Goal: Contribute content: Contribute content

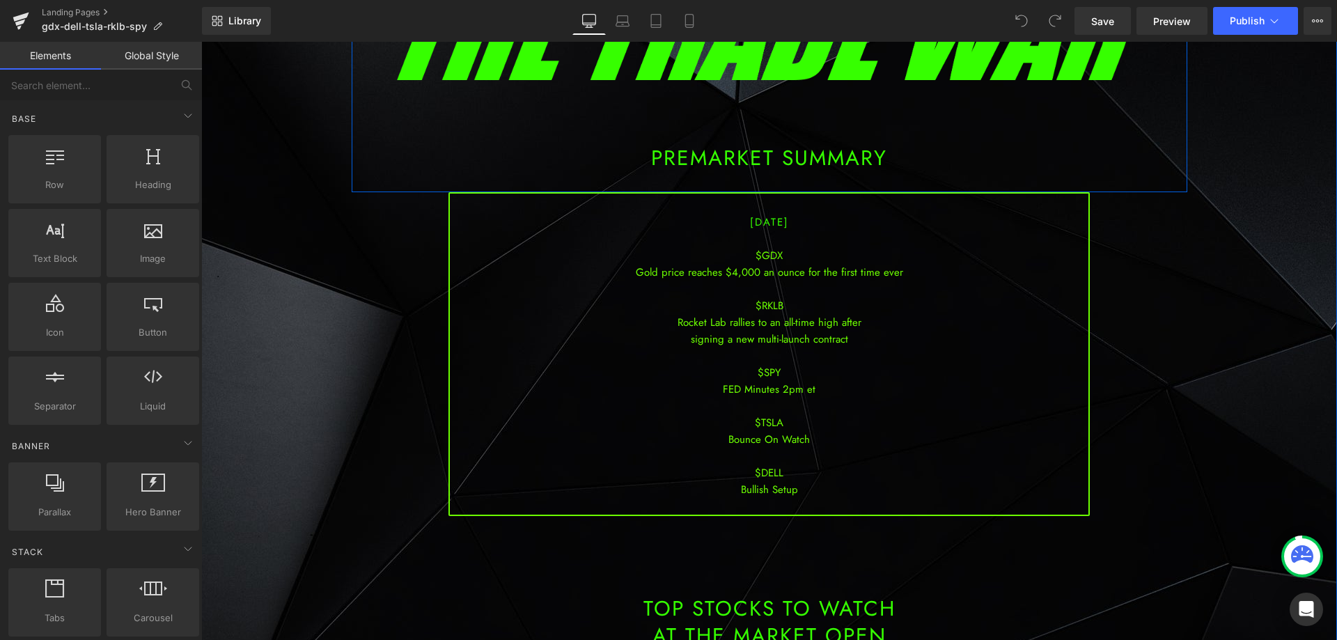
scroll to position [209, 0]
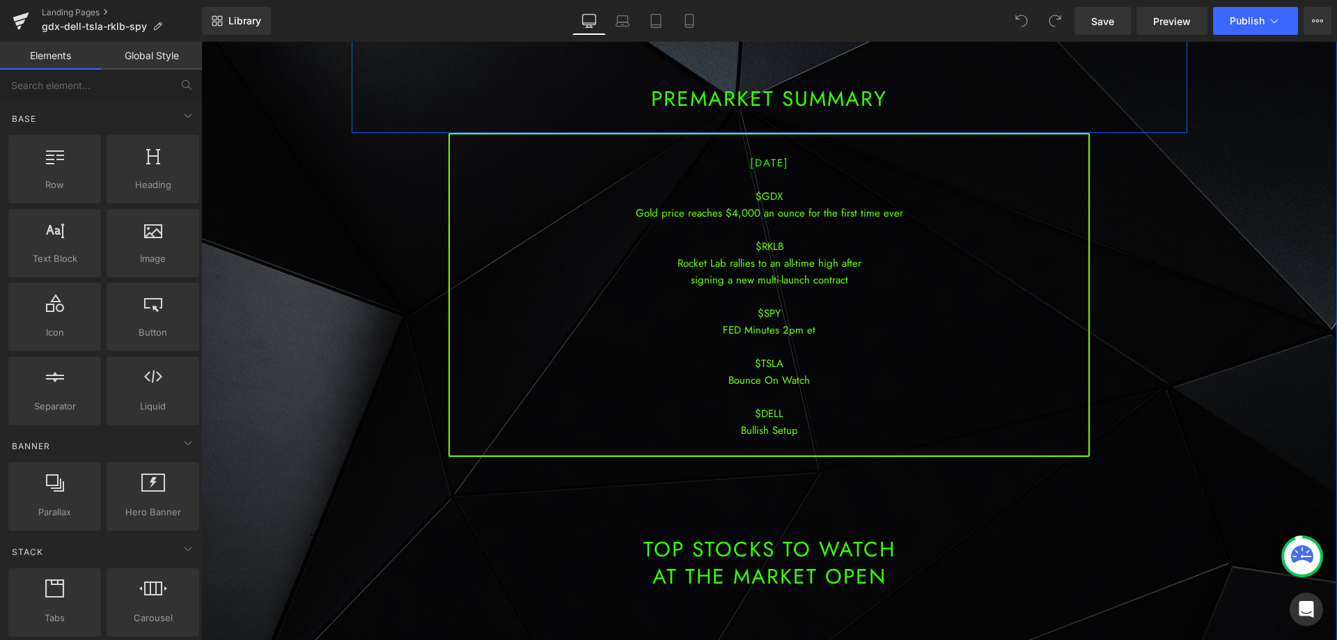
click at [789, 312] on div "$SPY" at bounding box center [769, 313] width 638 height 17
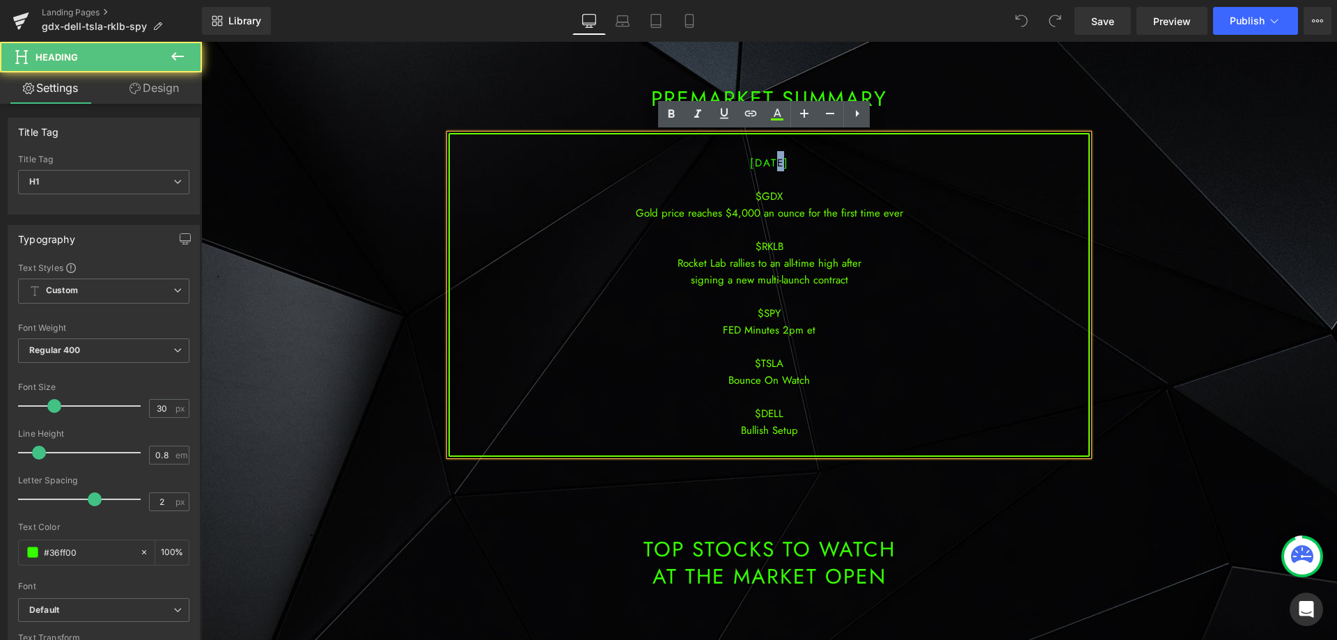
click at [762, 159] on span "[DATE]" at bounding box center [769, 162] width 39 height 15
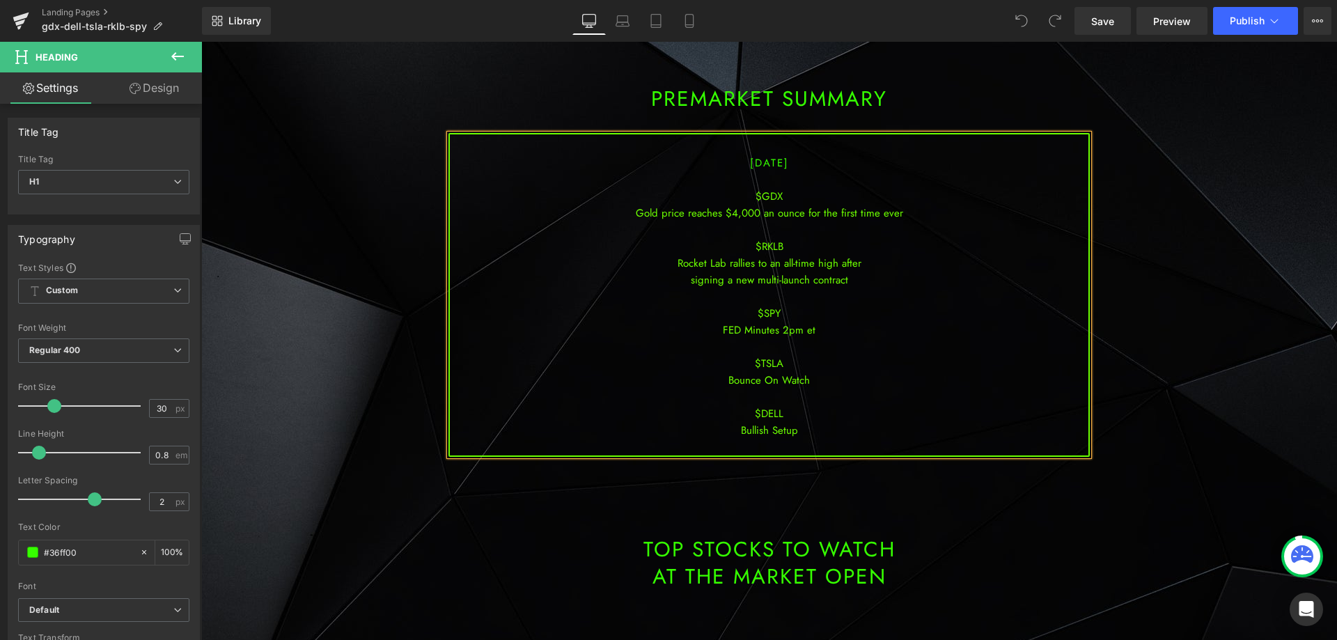
drag, startPoint x: 773, startPoint y: 226, endPoint x: 781, endPoint y: 262, distance: 36.5
click at [773, 227] on div at bounding box center [769, 229] width 638 height 17
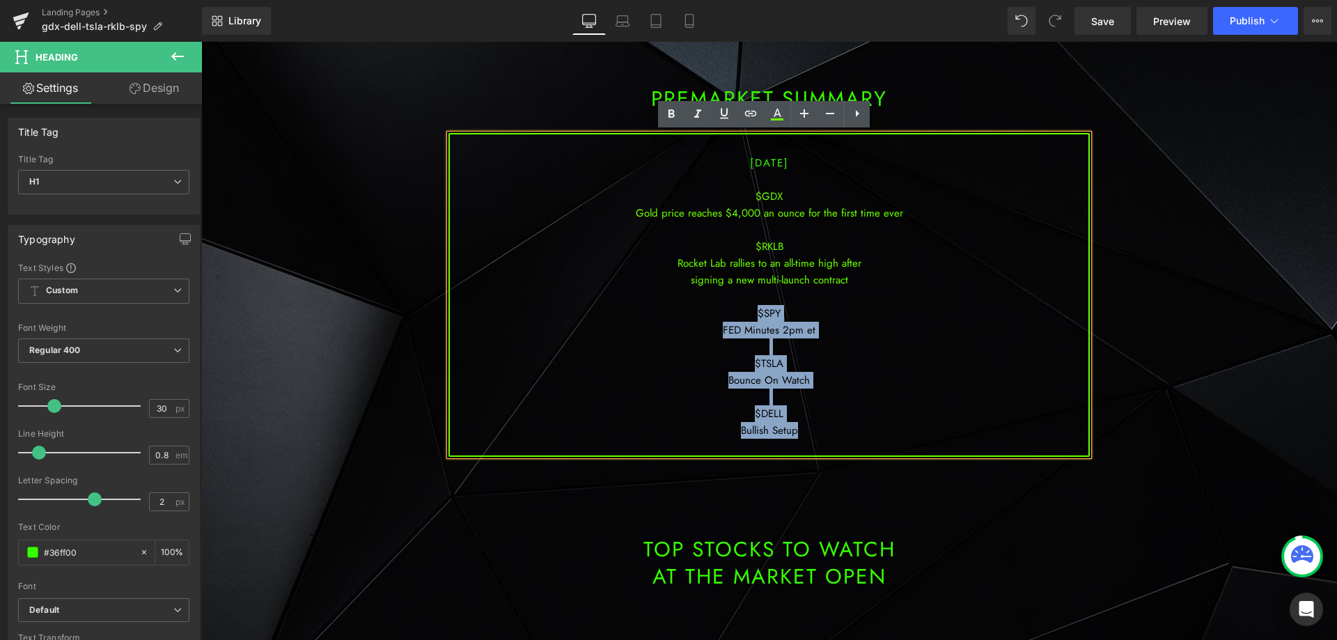
drag, startPoint x: 820, startPoint y: 426, endPoint x: 746, endPoint y: 307, distance: 140.1
click at [746, 307] on div "[DATE] $GDX Gold price reaches $4,000 an ounce for the first time ever $RKLB Ro…" at bounding box center [768, 295] width 641 height 324
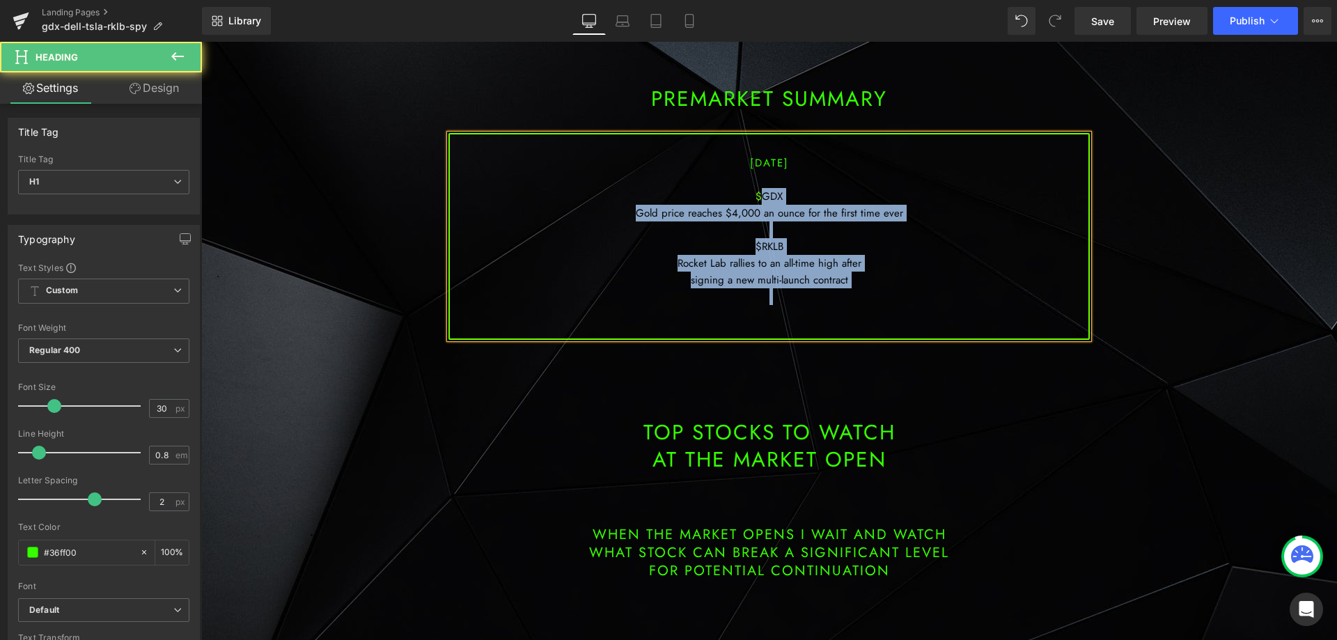
drag, startPoint x: 851, startPoint y: 286, endPoint x: 749, endPoint y: 196, distance: 136.6
click at [757, 198] on div "[DATE] $GDX Gold price reaches $4,000 an ounce for the first time ever $RKLB Ro…" at bounding box center [768, 236] width 641 height 207
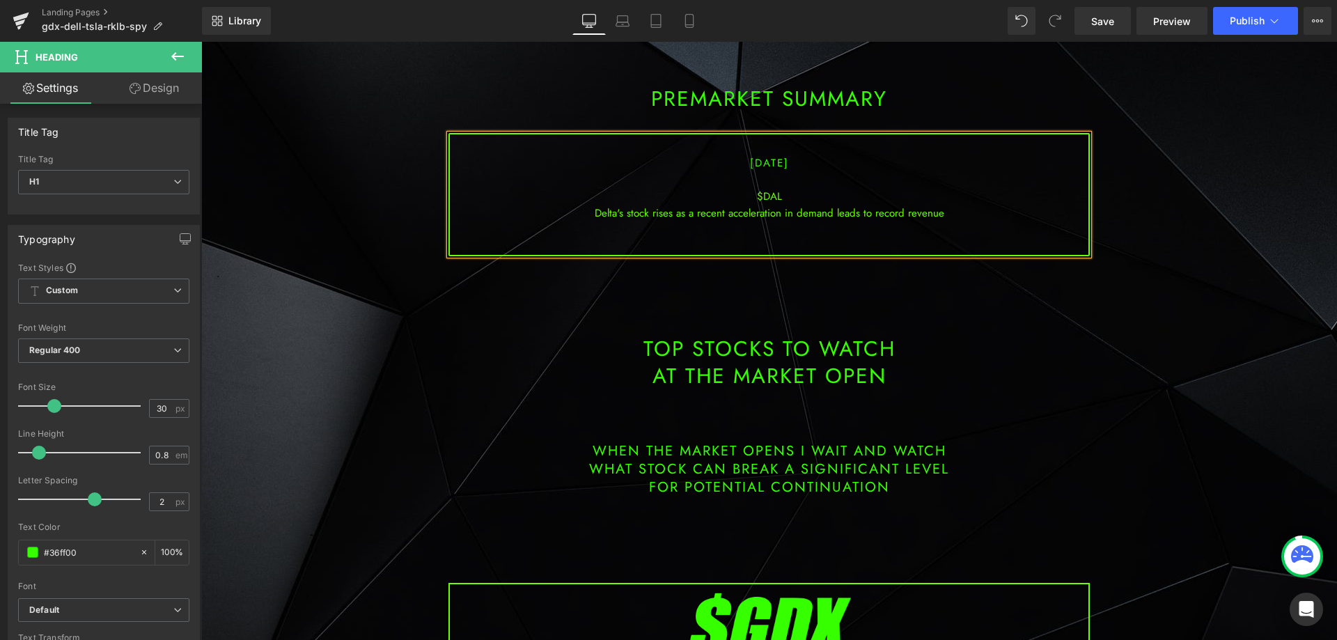
click at [780, 213] on div "Delta's stock rises as a recent acceleration in demand leads to record revenue" at bounding box center [769, 213] width 638 height 17
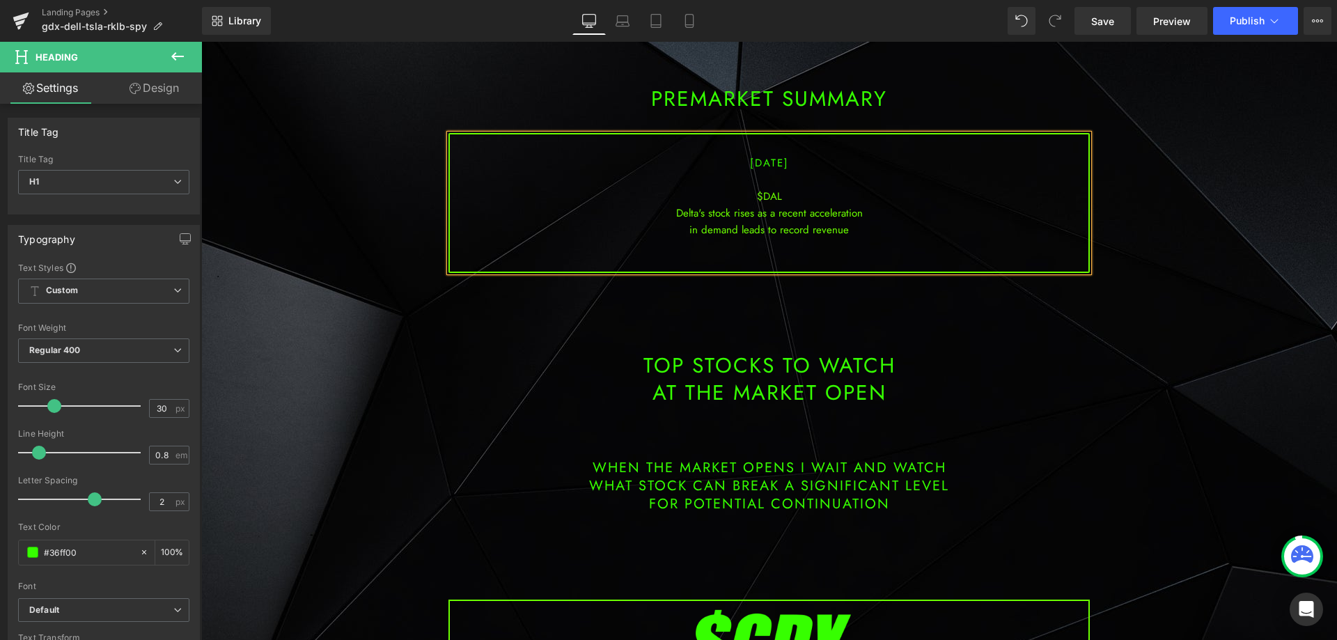
click at [845, 231] on div "in demand leads to record revenue" at bounding box center [769, 229] width 638 height 17
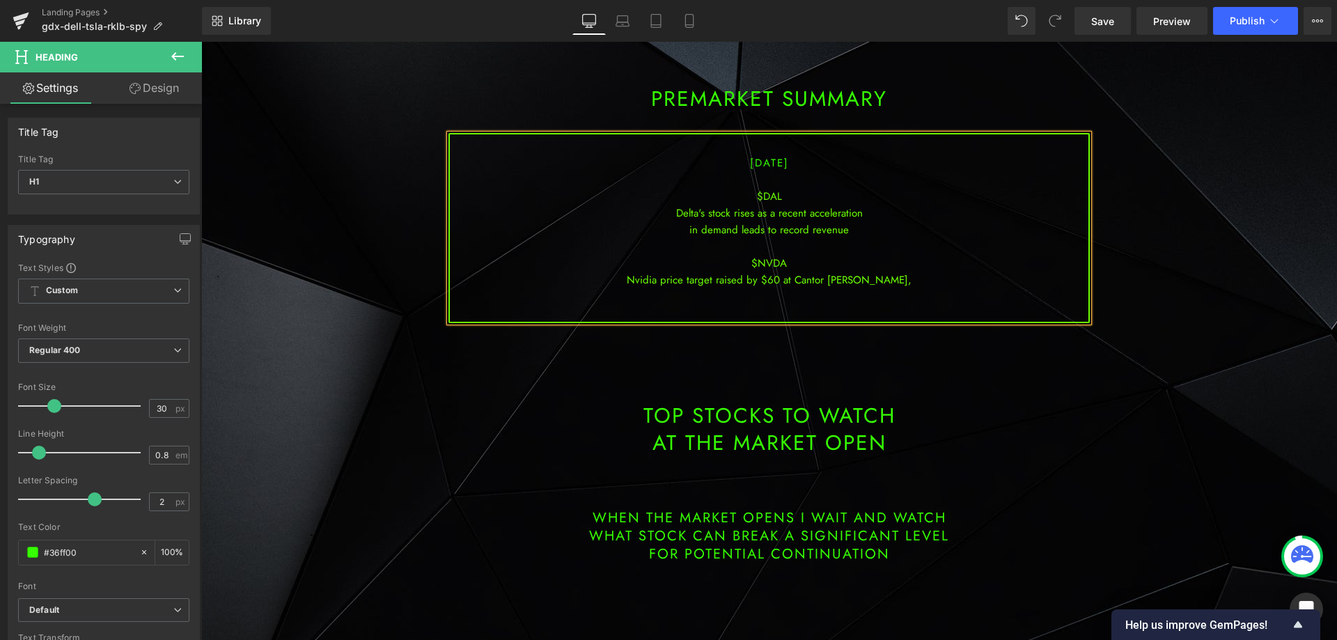
click at [898, 278] on div "Nvidia price target raised by $60 at Cantor [PERSON_NAME]," at bounding box center [769, 280] width 638 height 17
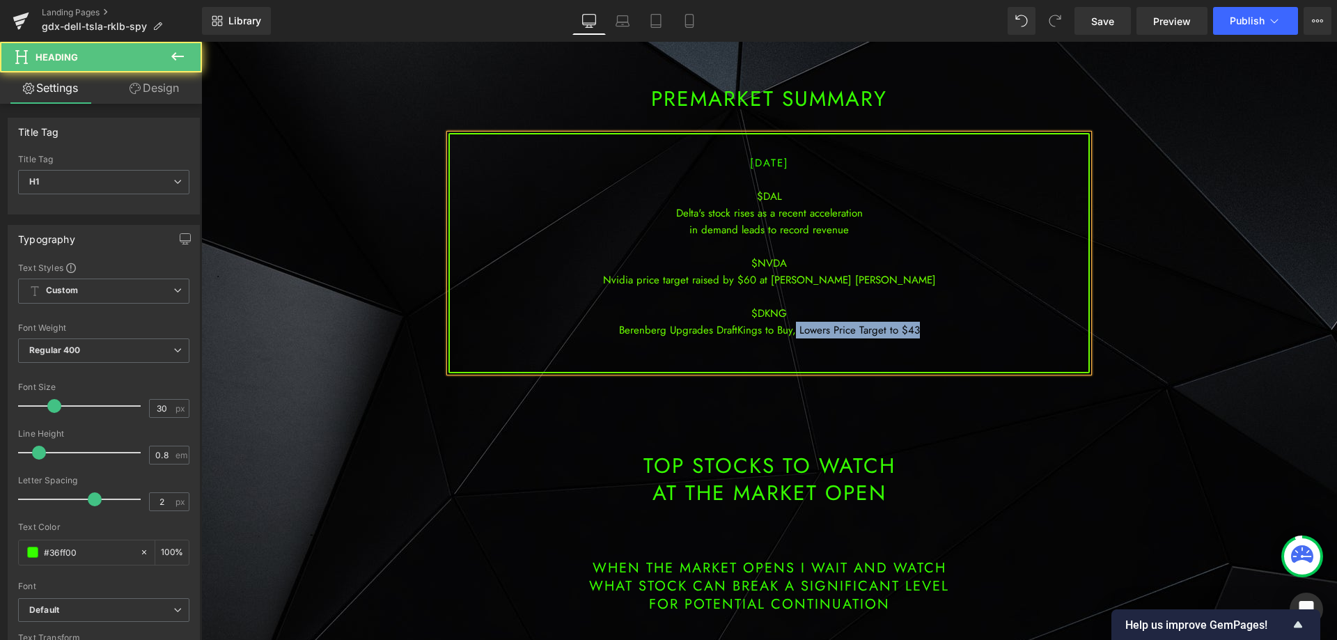
drag, startPoint x: 919, startPoint y: 330, endPoint x: 791, endPoint y: 327, distance: 128.1
click at [791, 327] on div "Berenberg Upgrades DraftKings to Buy, Lowers Price Target to $43" at bounding box center [769, 330] width 638 height 17
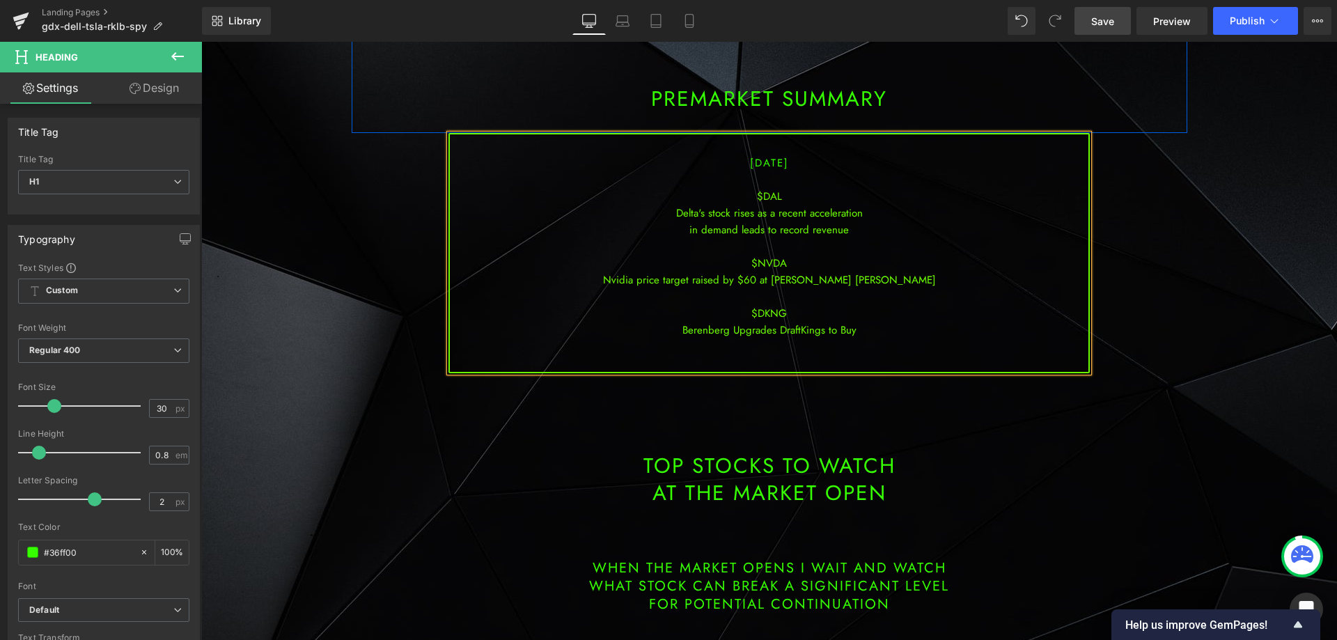
click at [1109, 33] on link "Save" at bounding box center [1102, 21] width 56 height 28
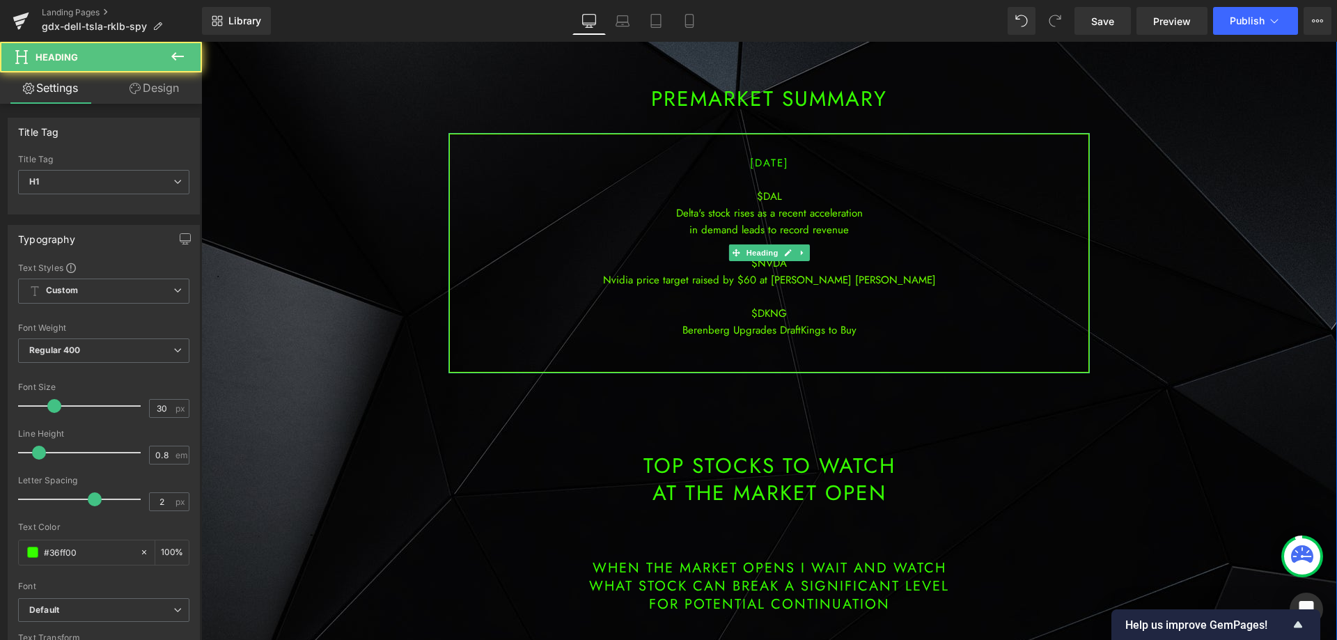
click at [799, 353] on div at bounding box center [769, 346] width 638 height 17
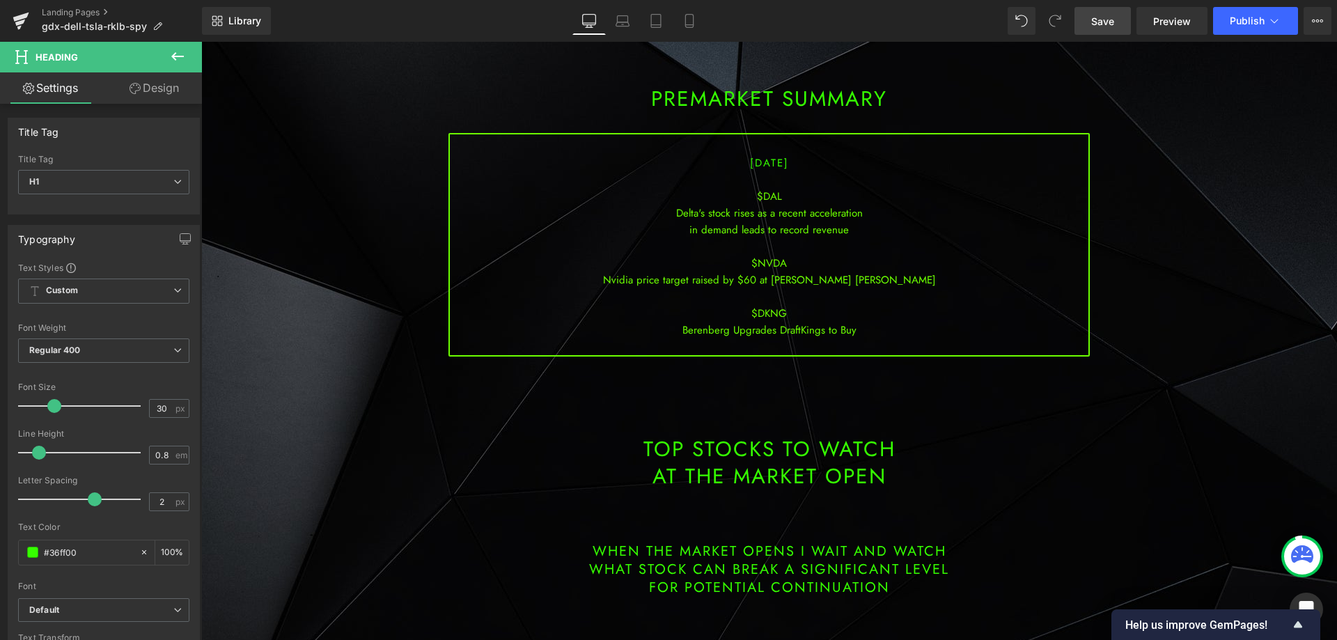
click at [1105, 25] on span "Save" at bounding box center [1102, 21] width 23 height 15
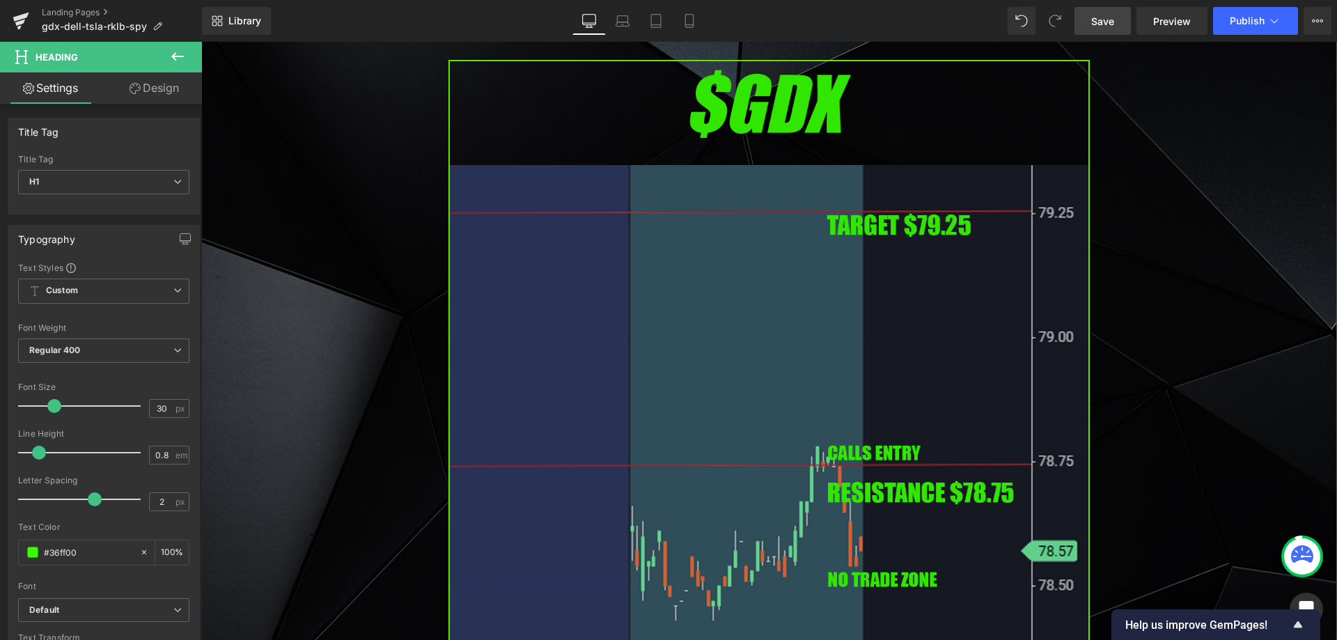
scroll to position [835, 0]
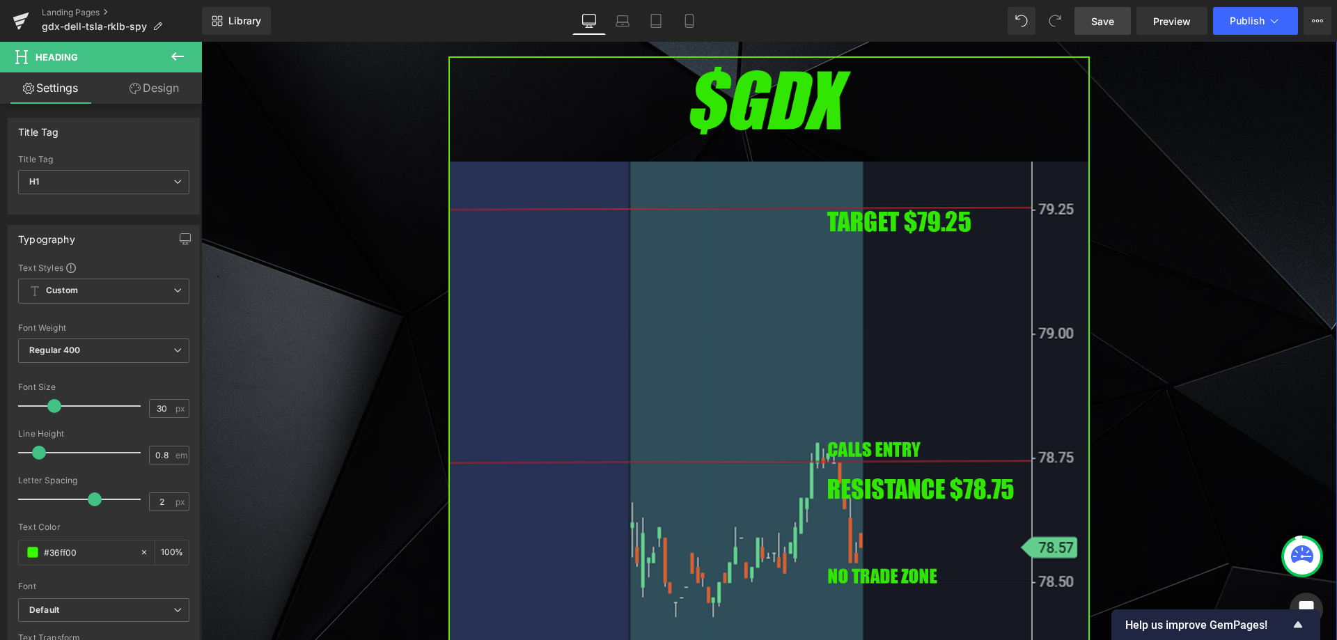
click at [647, 400] on img at bounding box center [768, 421] width 641 height 731
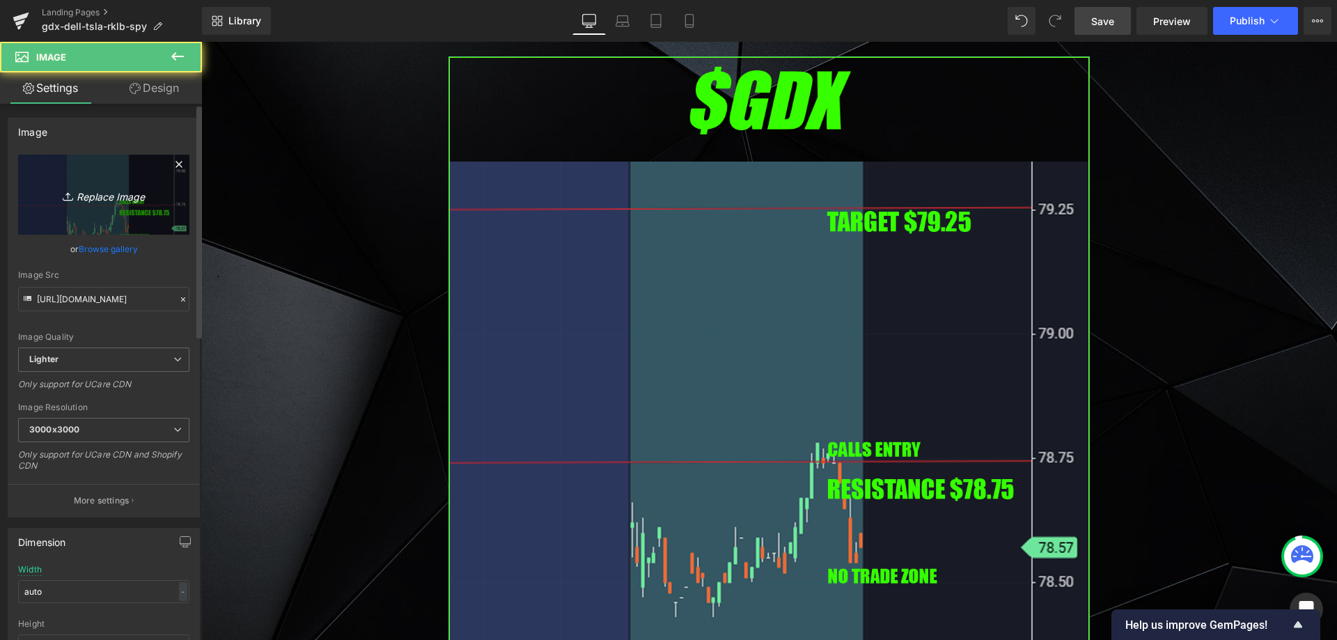
click at [152, 191] on icon "Replace Image" at bounding box center [103, 194] width 111 height 17
type input "C:\fakepath\nvda.png"
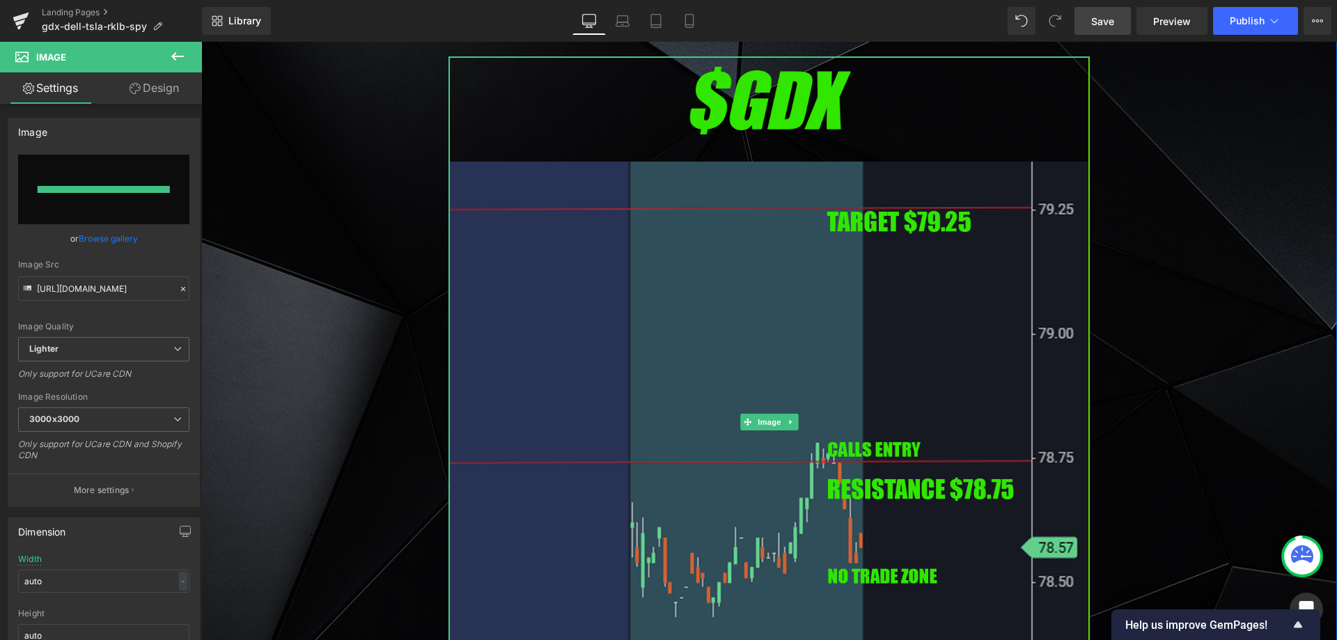
type input "[URL][DOMAIN_NAME]"
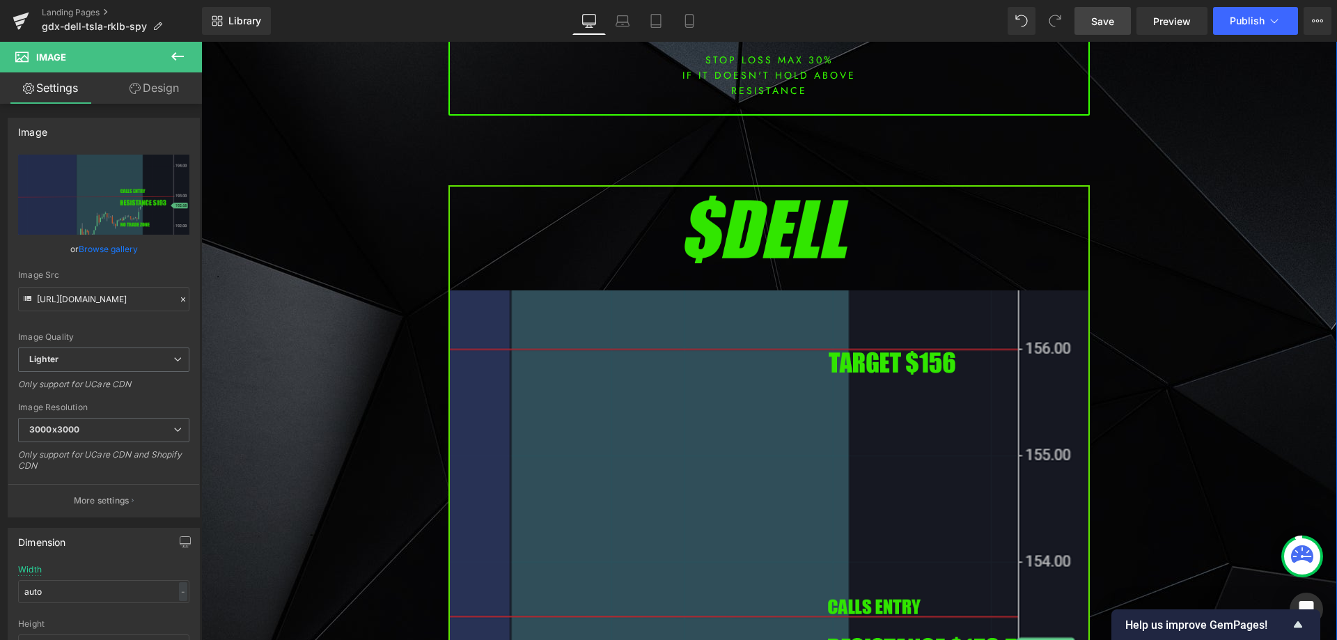
scroll to position [1880, 0]
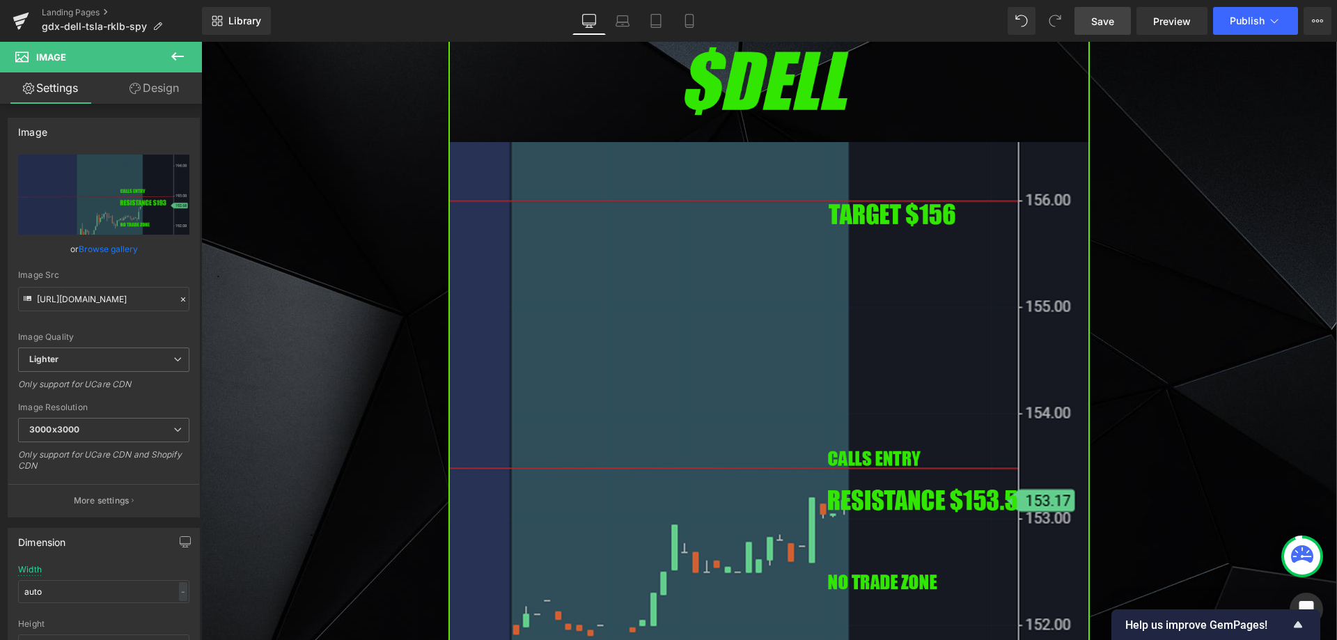
click at [658, 359] on img at bounding box center [768, 402] width 641 height 731
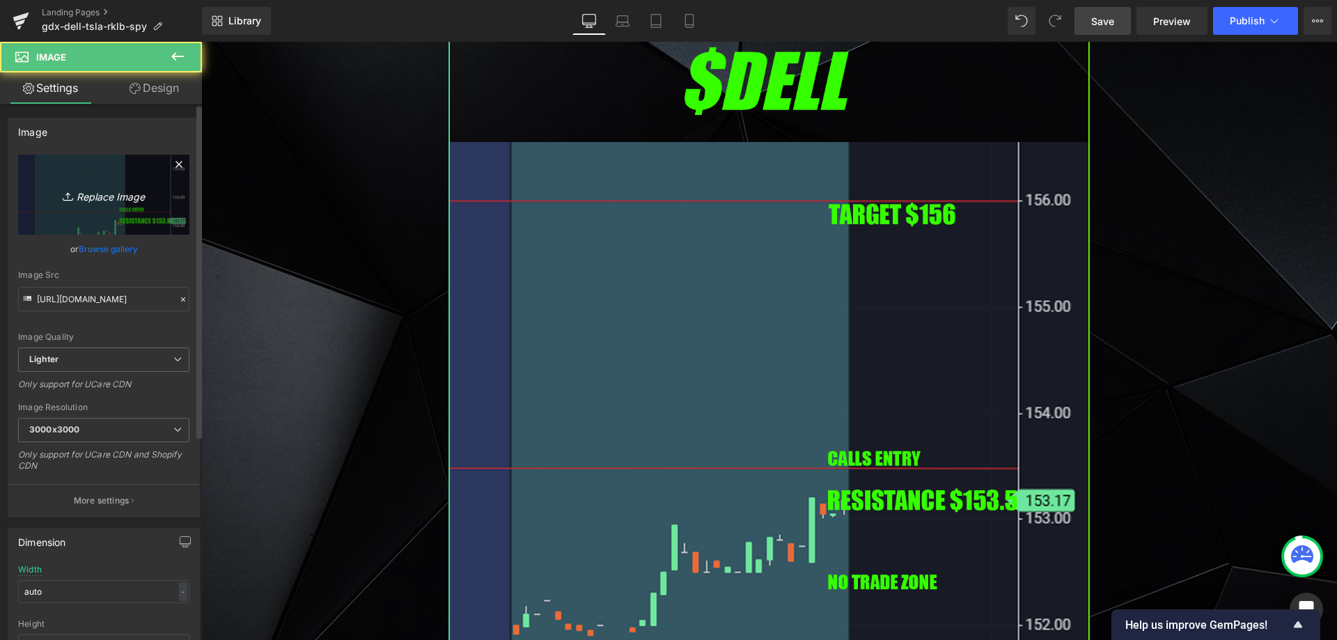
click at [146, 197] on icon "Replace Image" at bounding box center [103, 194] width 111 height 17
type input "C:\fakepath\dal.png"
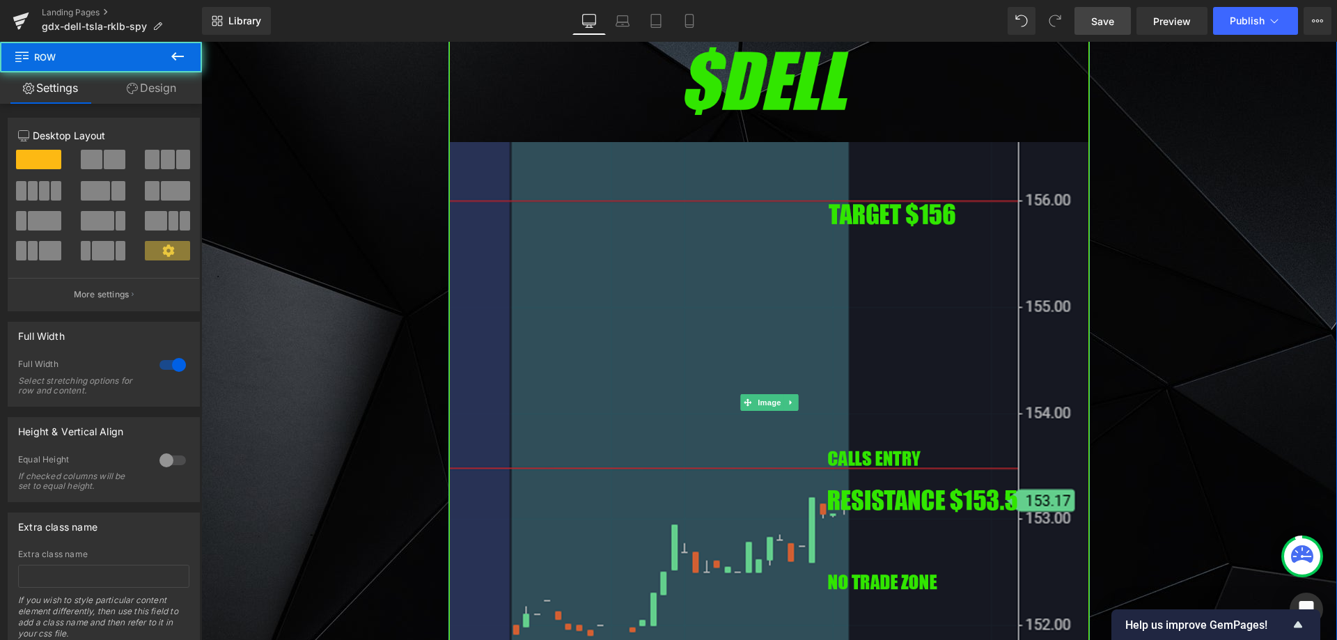
click at [620, 324] on img at bounding box center [768, 402] width 641 height 731
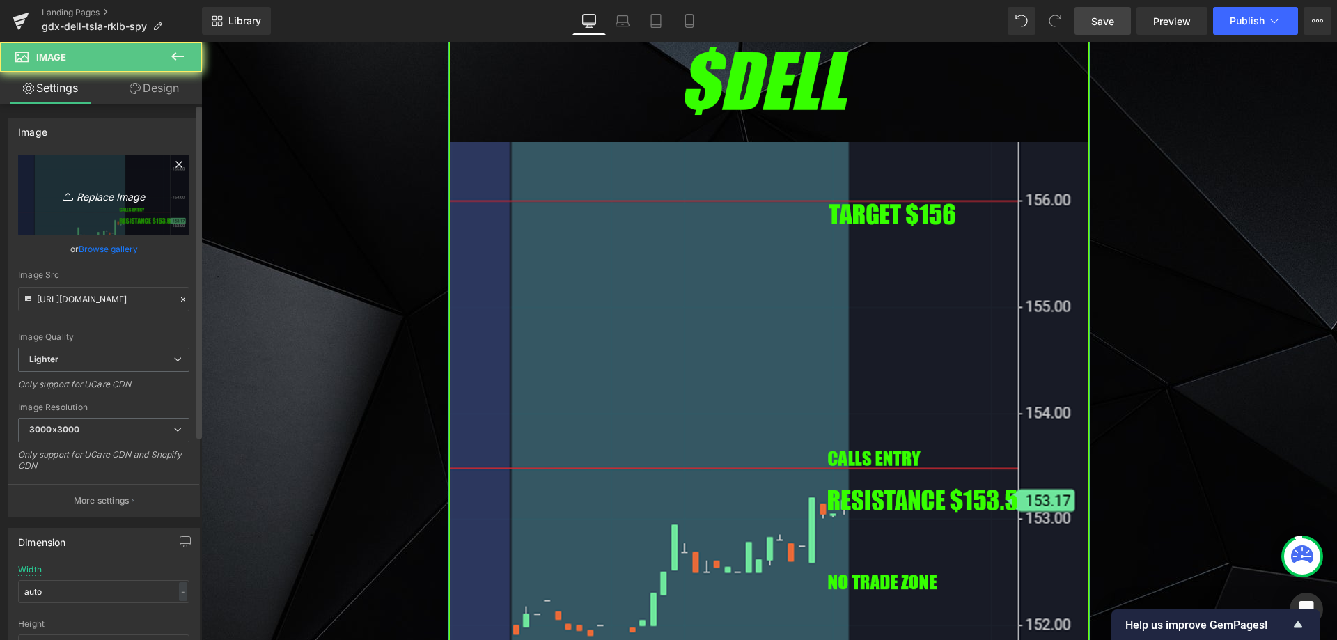
click at [53, 207] on link "Replace Image" at bounding box center [103, 195] width 171 height 80
type input "C:\fakepath\dal.png"
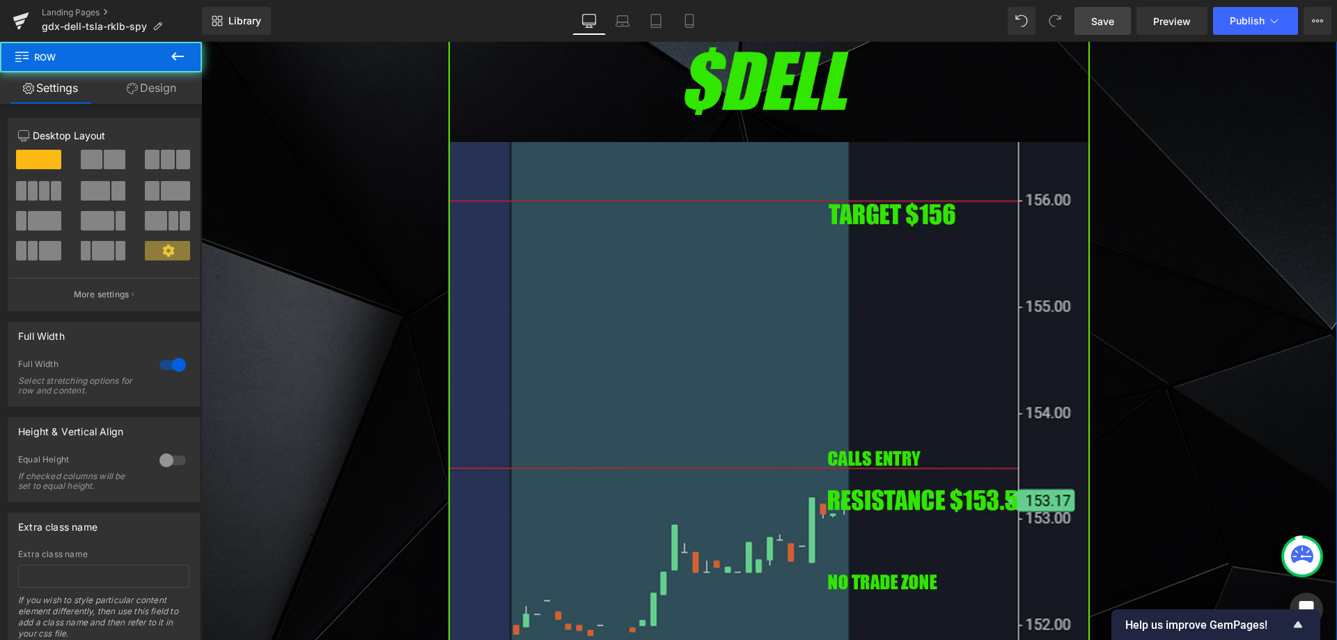
click at [553, 321] on img at bounding box center [768, 402] width 641 height 731
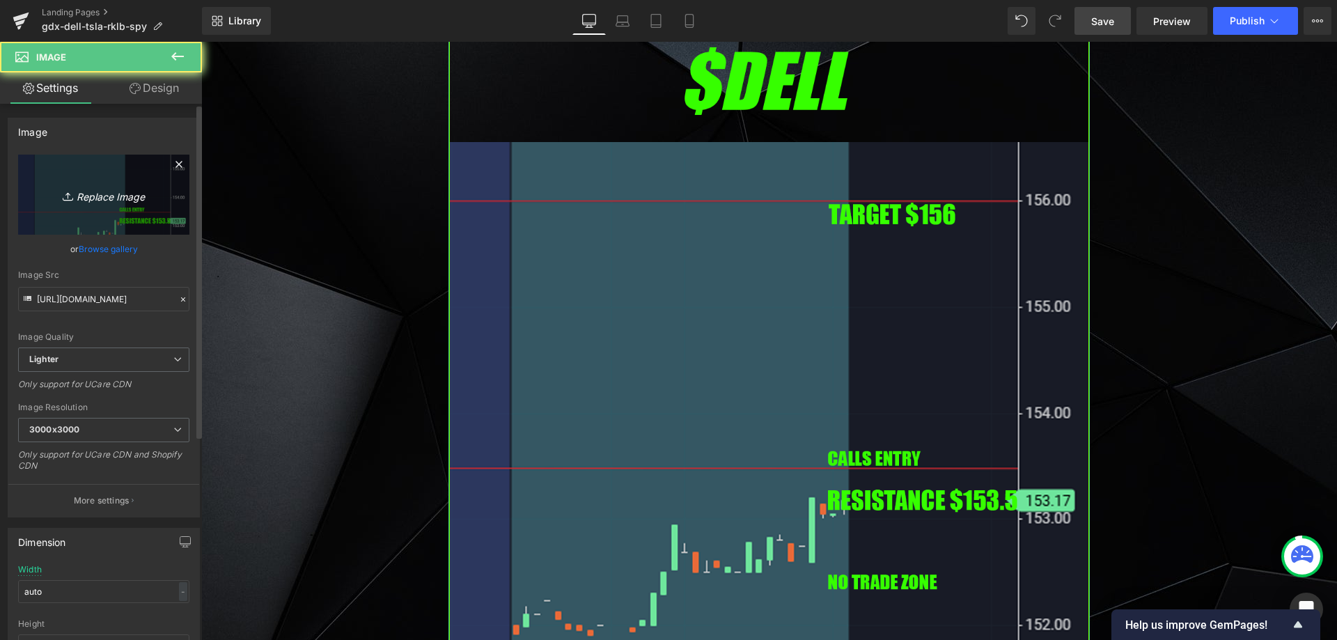
click at [141, 230] on link "Replace Image" at bounding box center [103, 195] width 171 height 80
type input "C:\fakepath\dal.png"
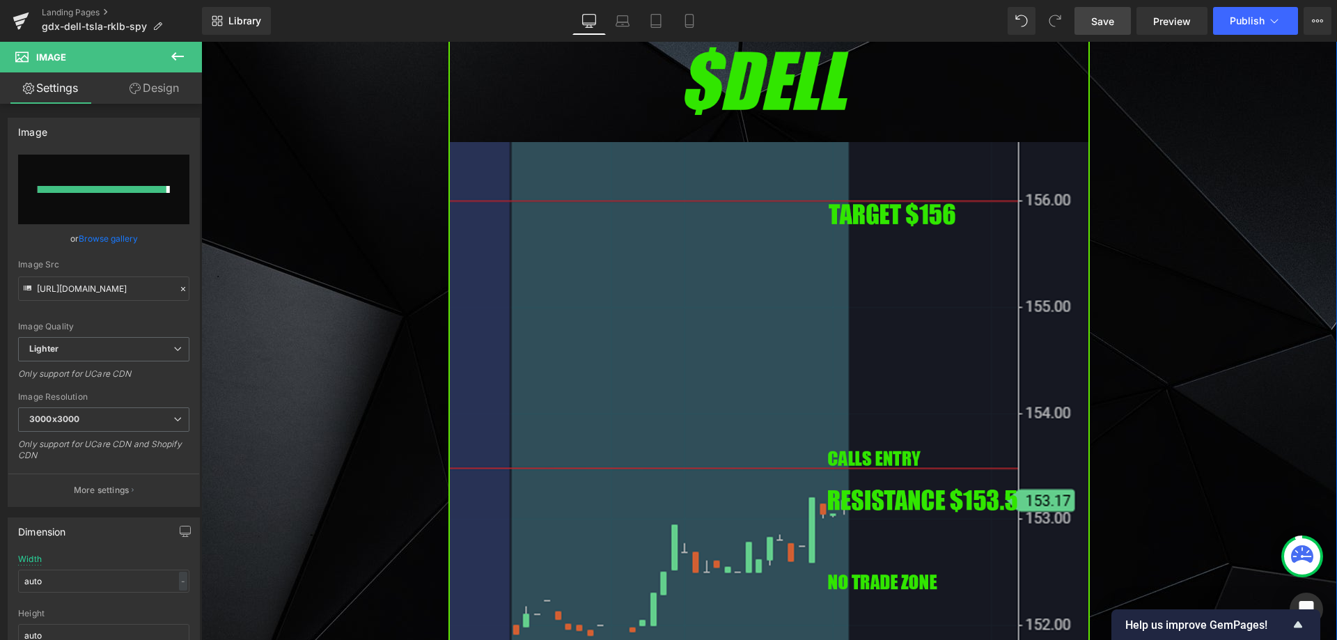
type input "[URL][DOMAIN_NAME]"
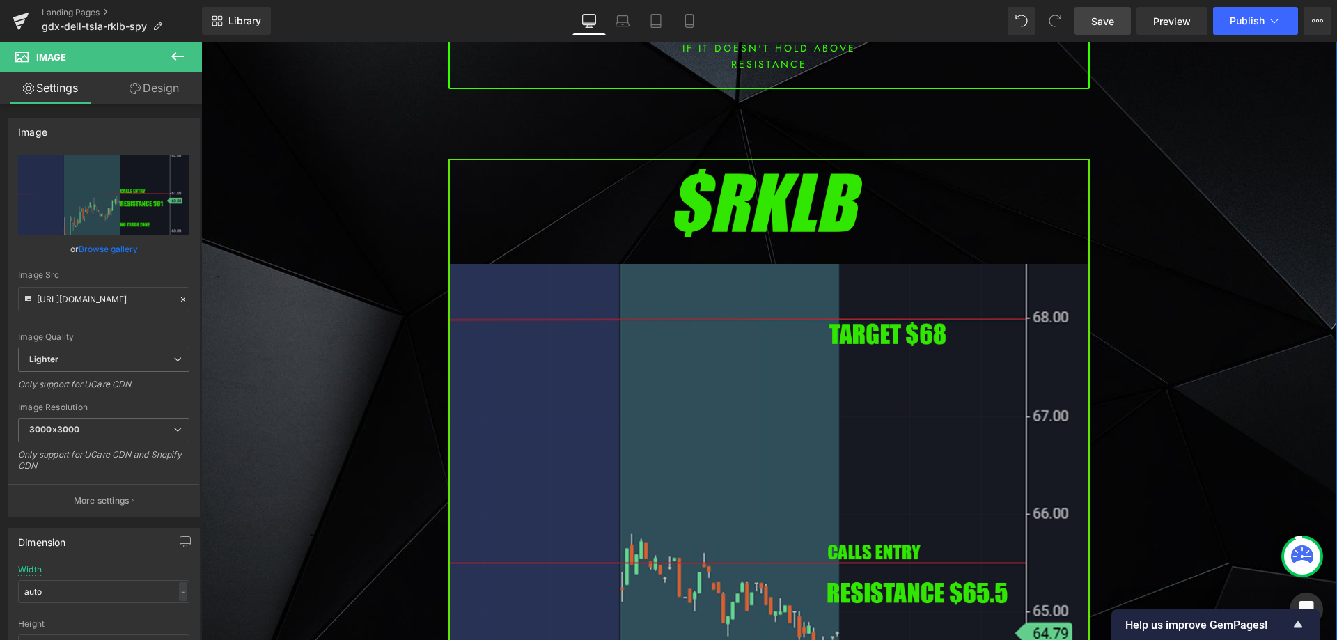
scroll to position [2785, 0]
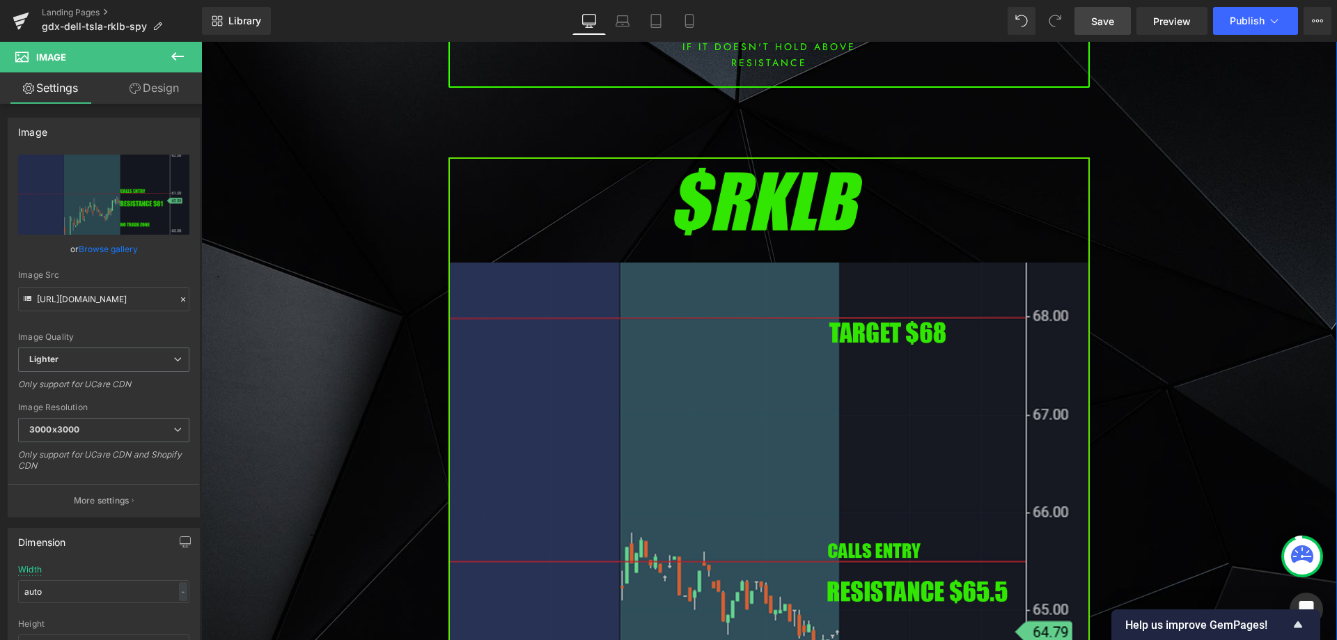
click at [607, 404] on img at bounding box center [768, 522] width 641 height 731
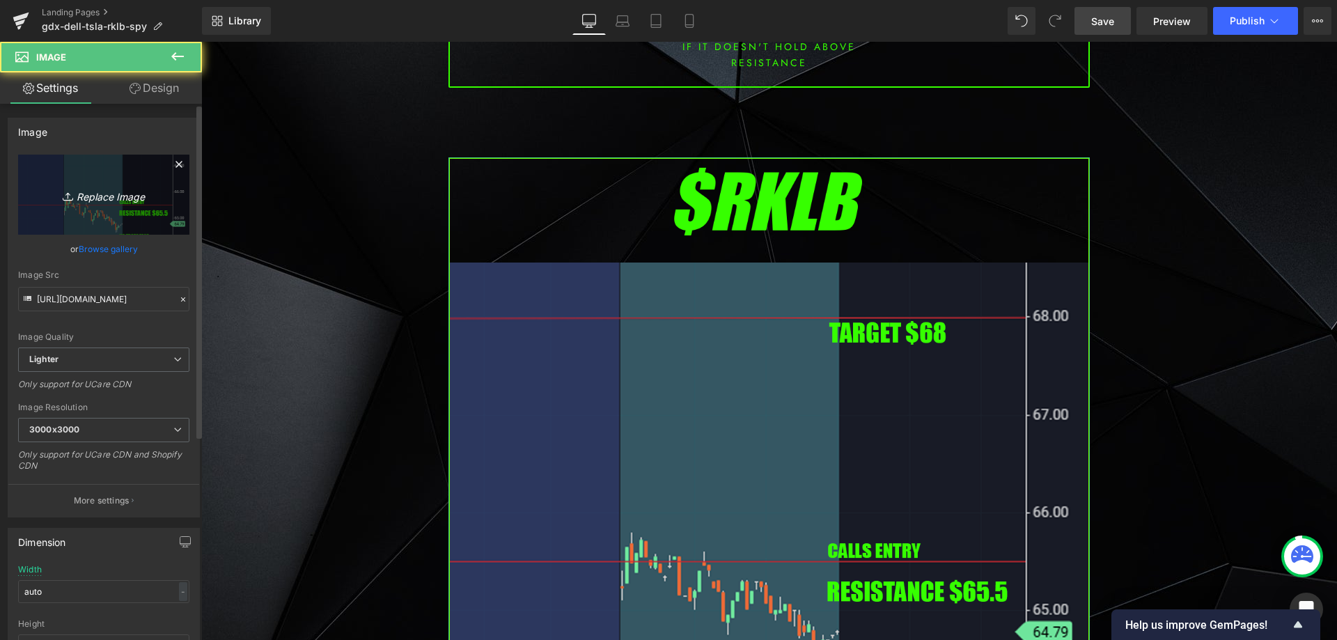
click at [99, 201] on icon "Replace Image" at bounding box center [103, 194] width 111 height 17
type input "C:\fakepath\dkng.png"
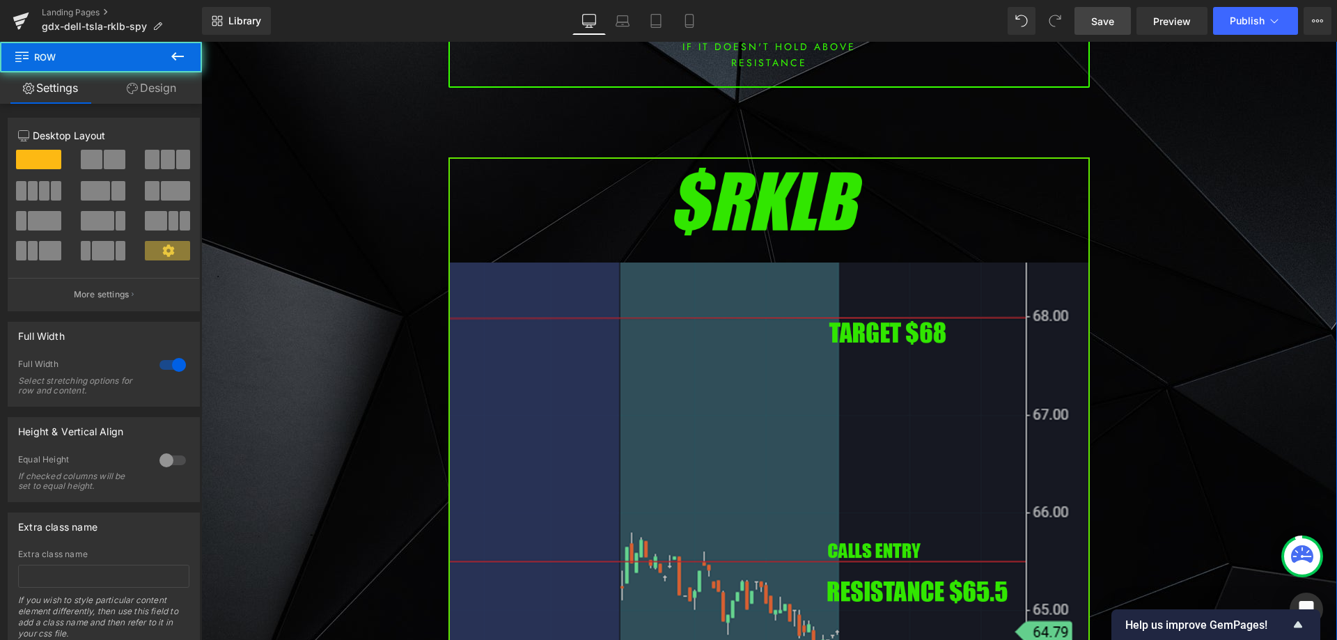
click at [448, 400] on div "Image" at bounding box center [768, 522] width 641 height 731
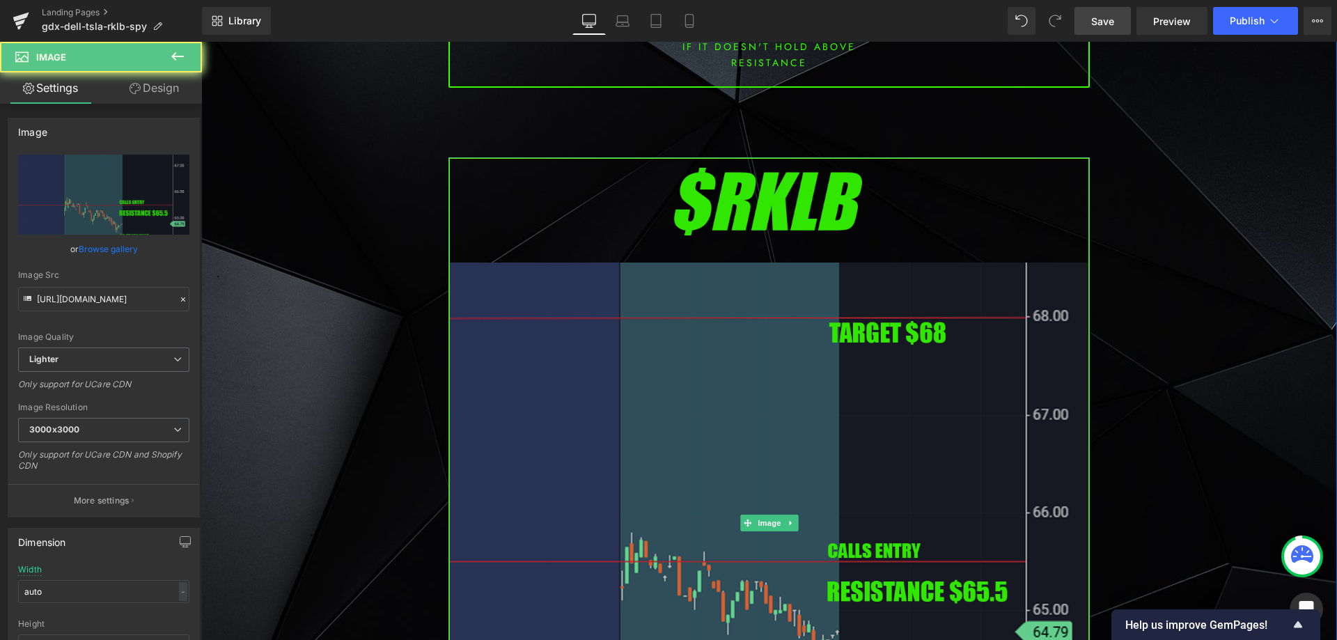
click at [459, 393] on img at bounding box center [768, 522] width 641 height 731
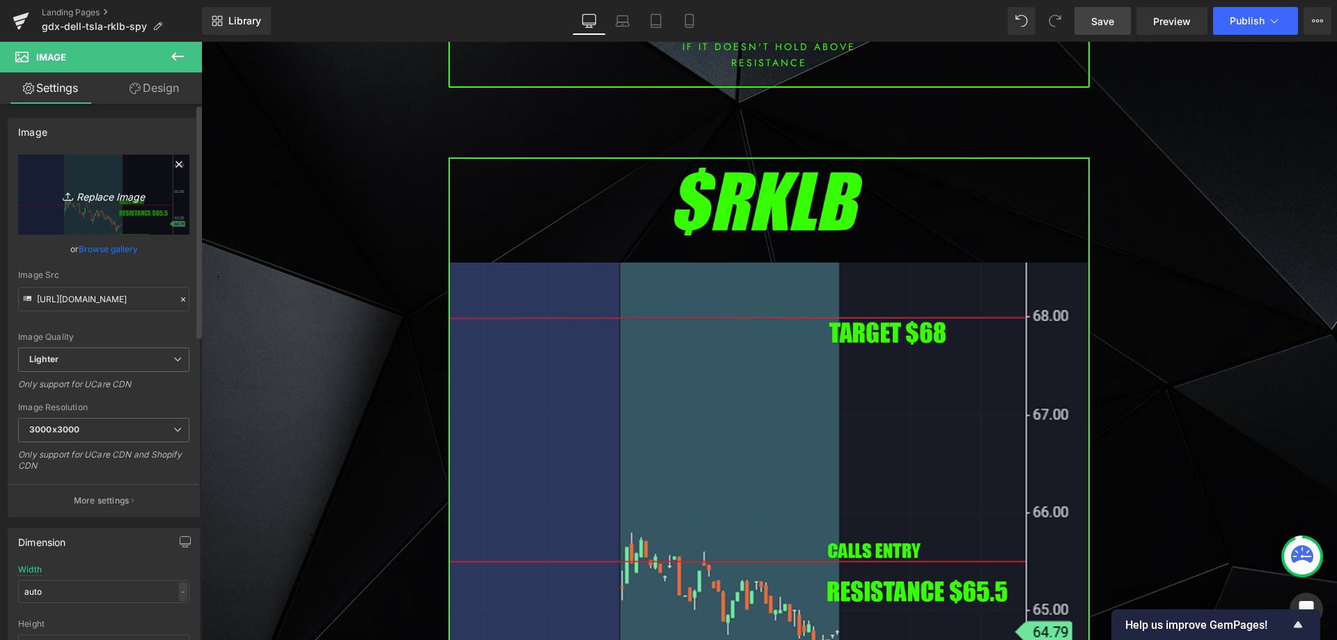
click at [102, 194] on icon "Replace Image" at bounding box center [103, 194] width 111 height 17
type input "C:\fakepath\dkng.png"
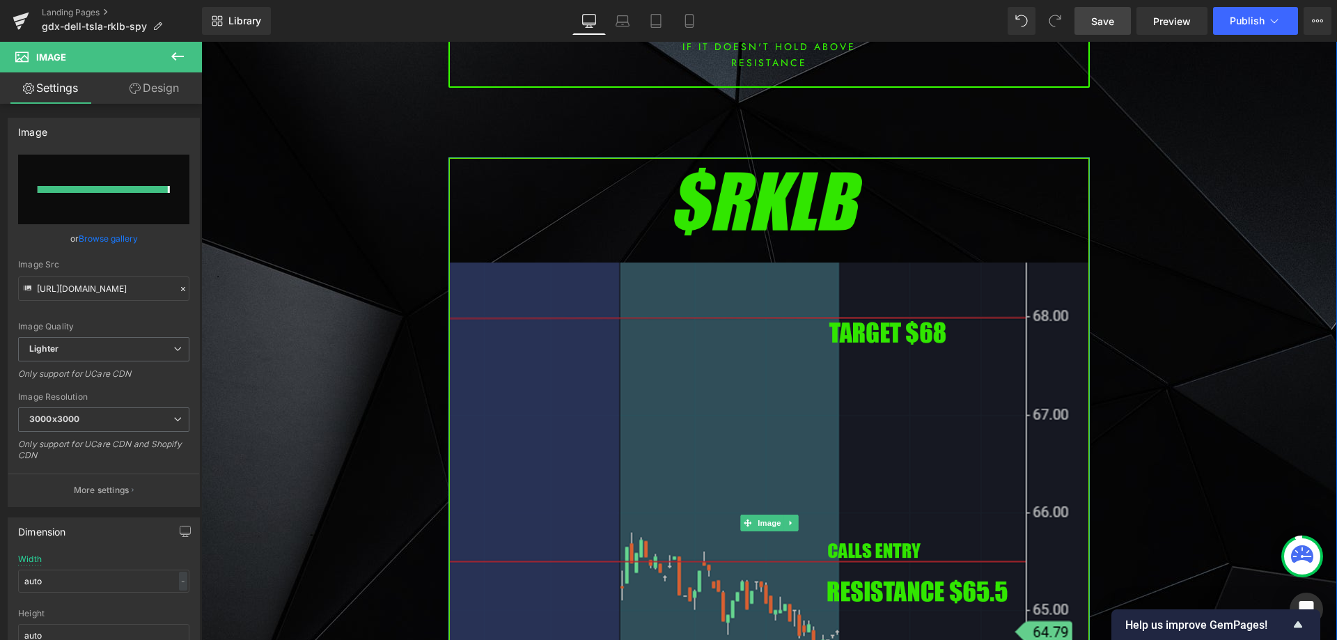
type input "[URL][DOMAIN_NAME]"
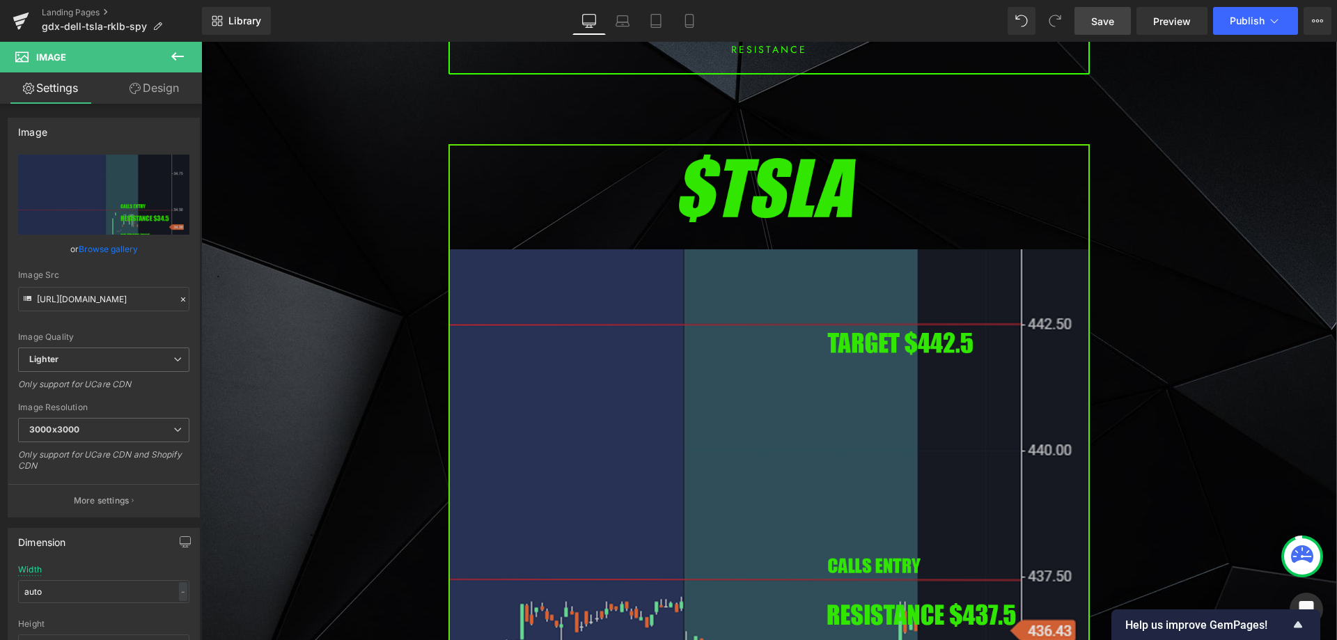
scroll to position [3829, 0]
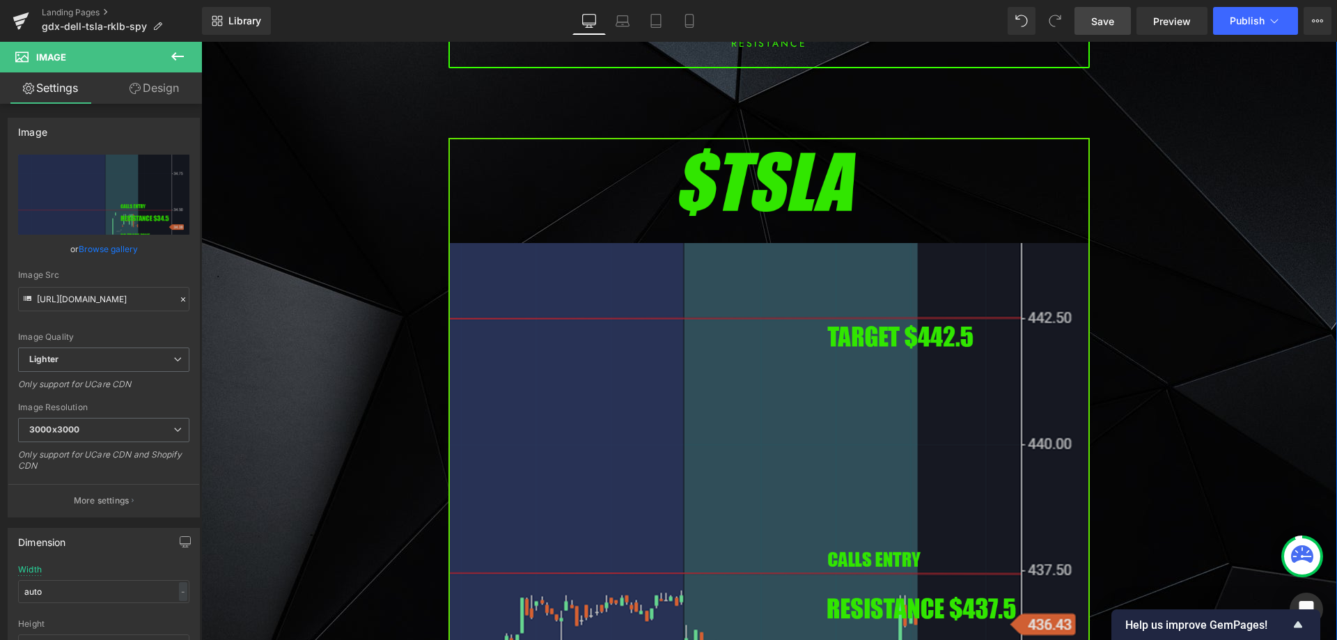
click at [676, 400] on img at bounding box center [768, 503] width 641 height 731
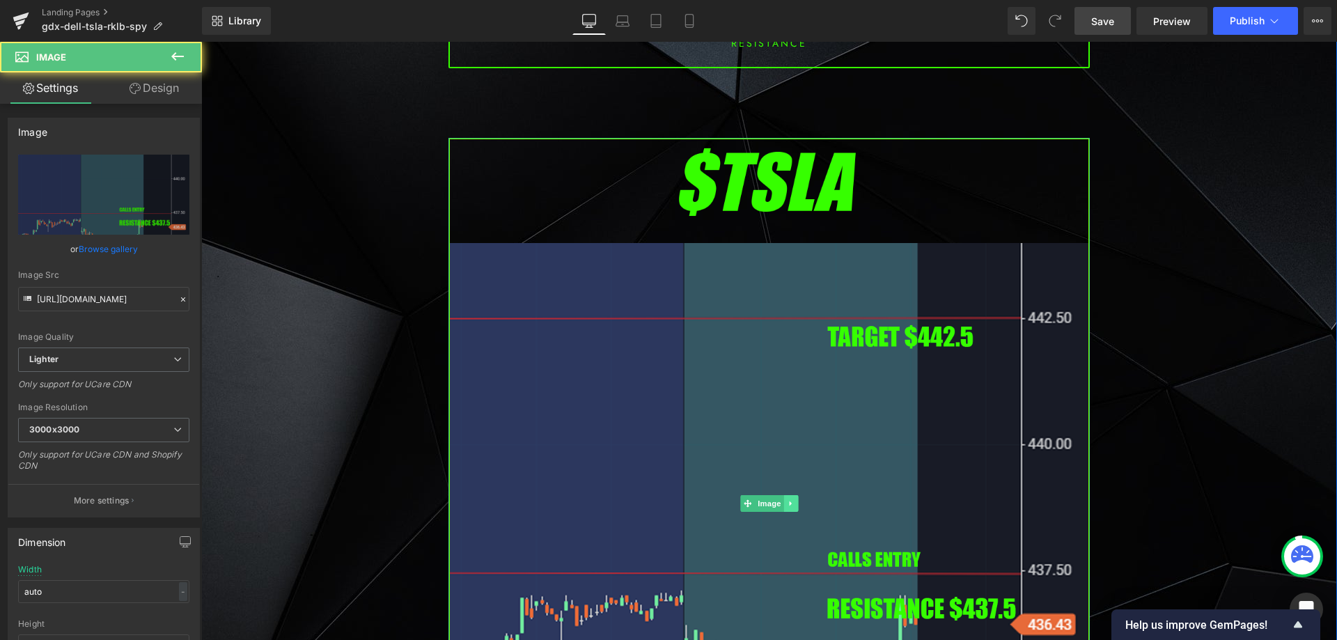
click at [787, 500] on icon at bounding box center [791, 503] width 8 height 8
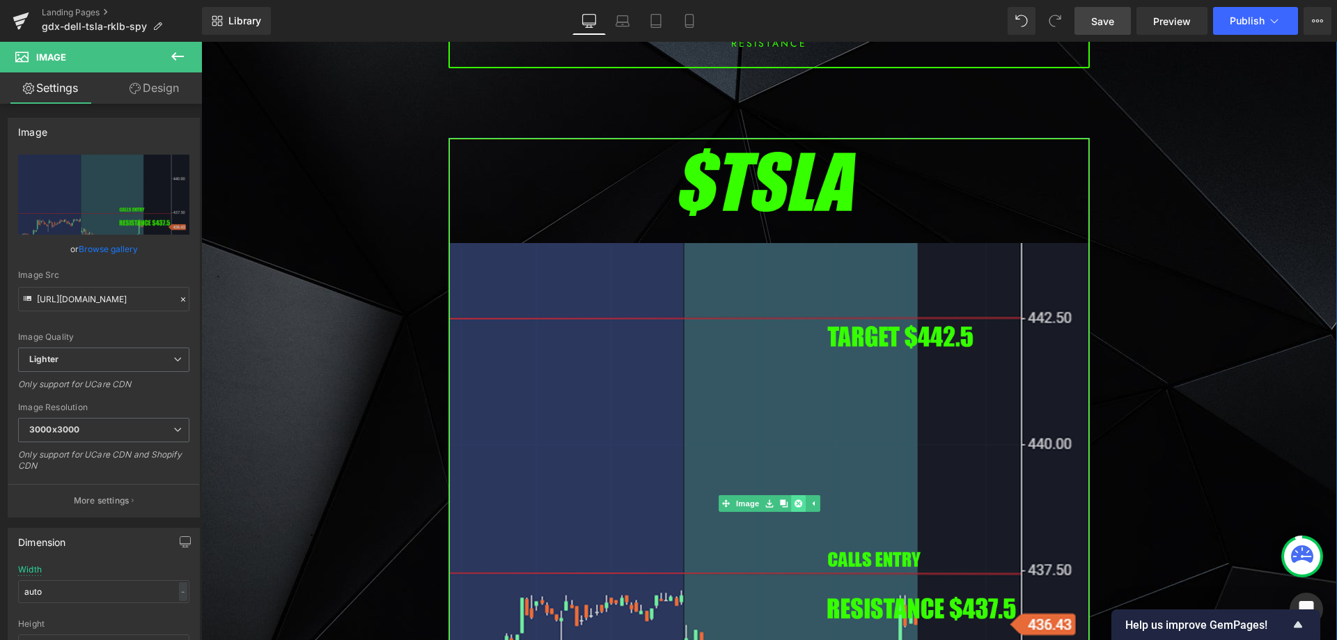
click at [791, 508] on link at bounding box center [798, 503] width 15 height 17
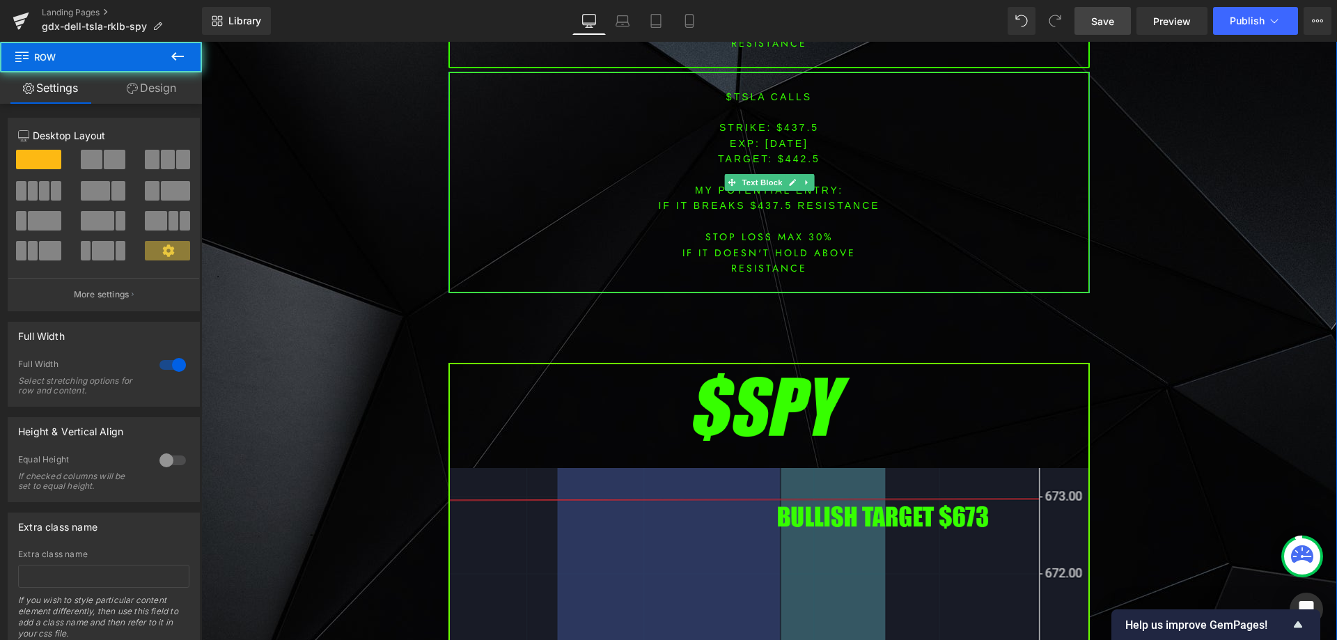
click at [803, 180] on icon at bounding box center [807, 182] width 8 height 8
click at [810, 184] on icon at bounding box center [814, 182] width 8 height 8
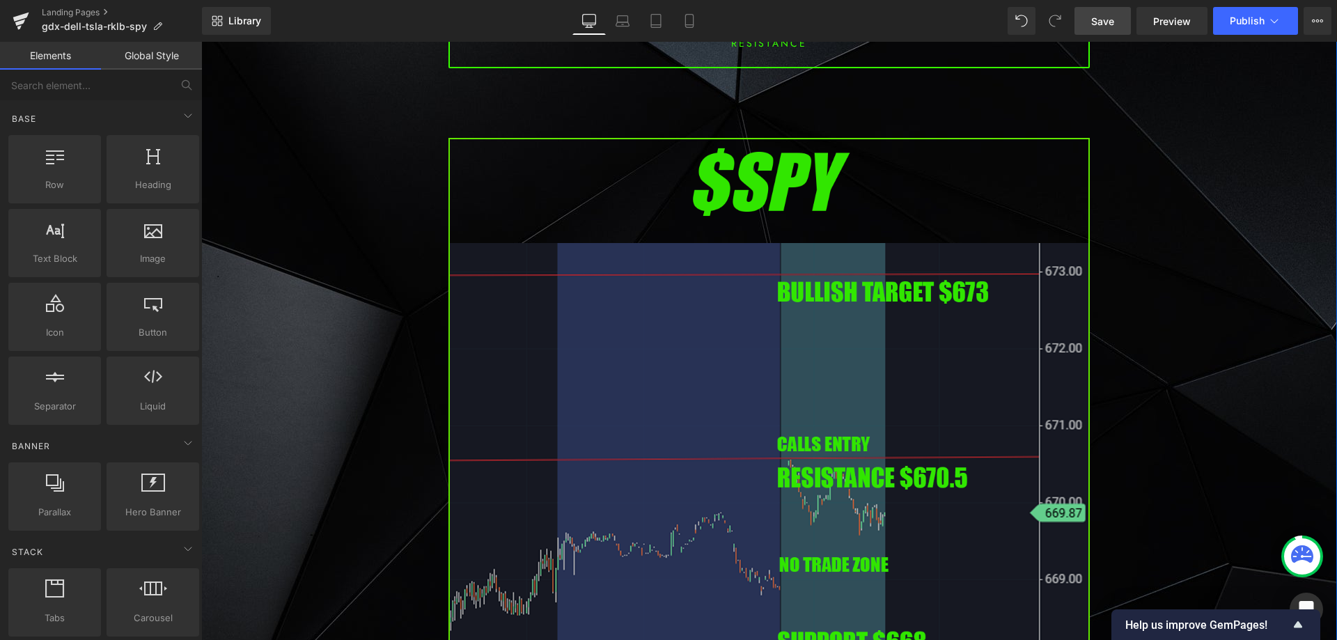
click at [657, 423] on img at bounding box center [768, 503] width 641 height 731
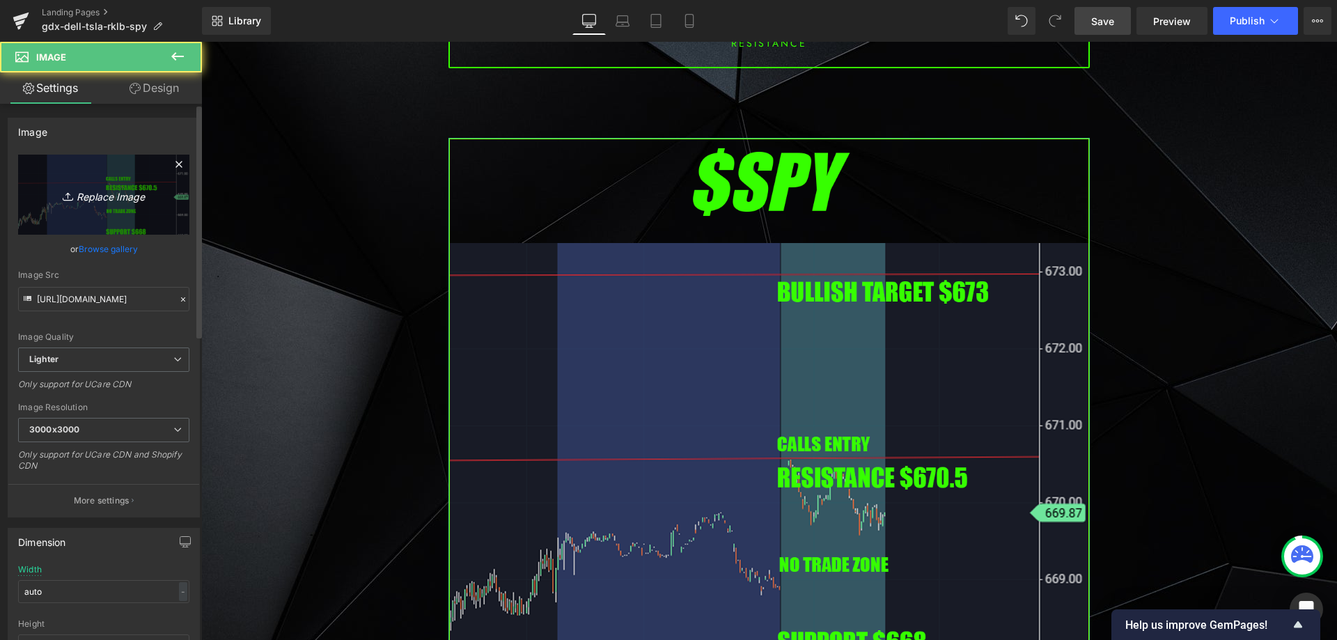
click at [136, 204] on link "Replace Image" at bounding box center [103, 195] width 171 height 80
type input "C:\fakepath\SPY.png"
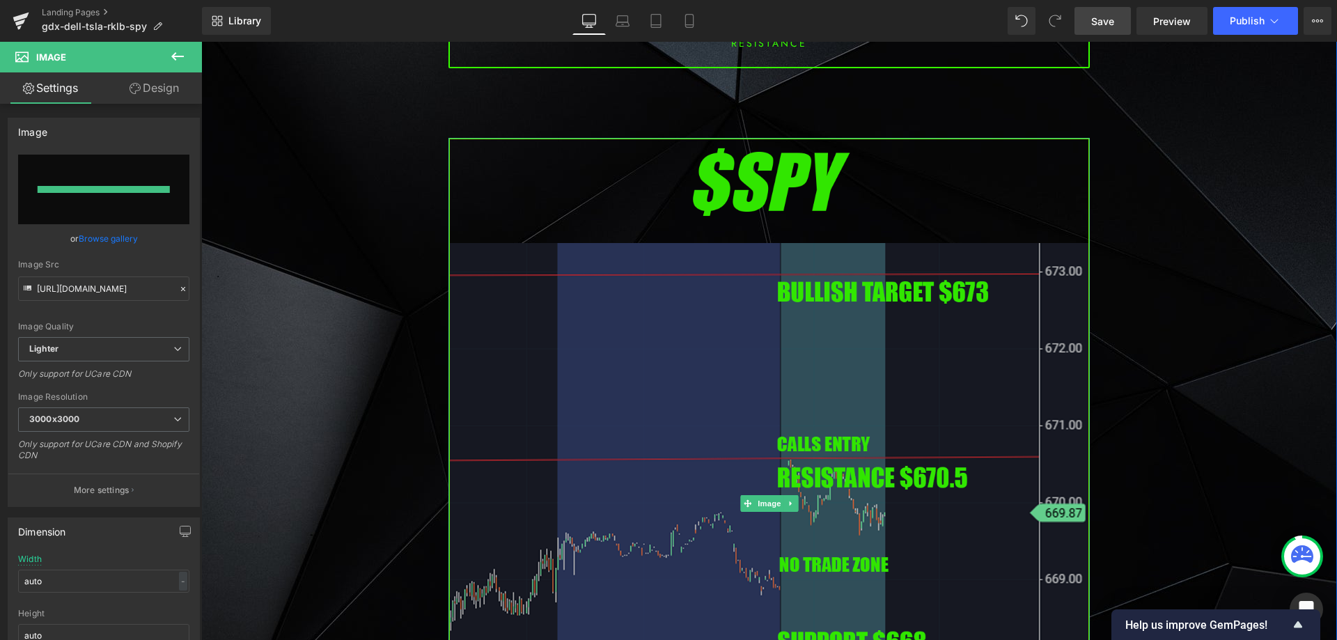
type input "[URL][DOMAIN_NAME]"
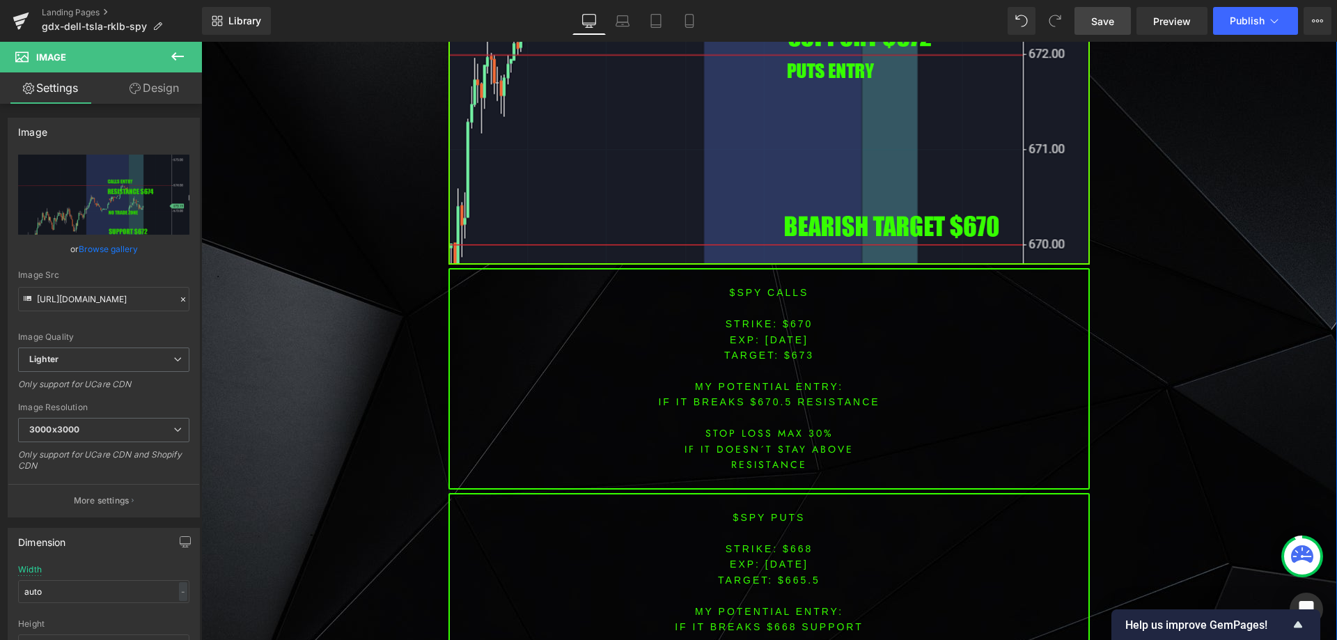
scroll to position [4525, 0]
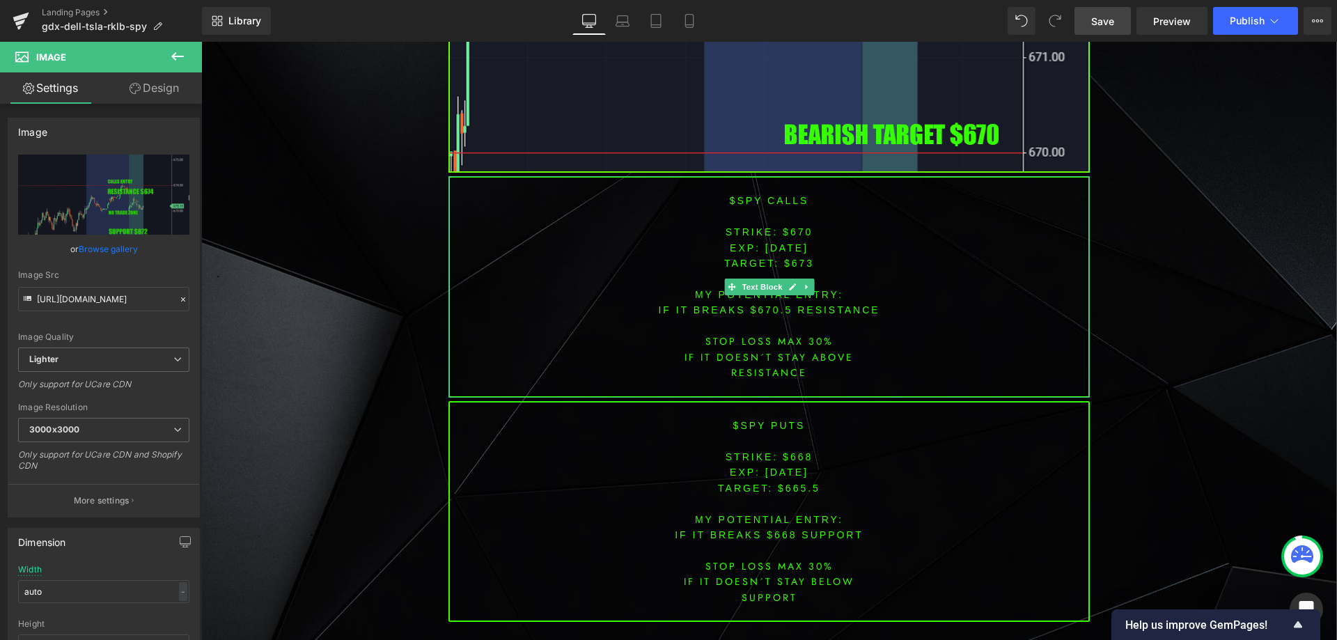
click at [785, 245] on span "[DATE]" at bounding box center [786, 247] width 43 height 11
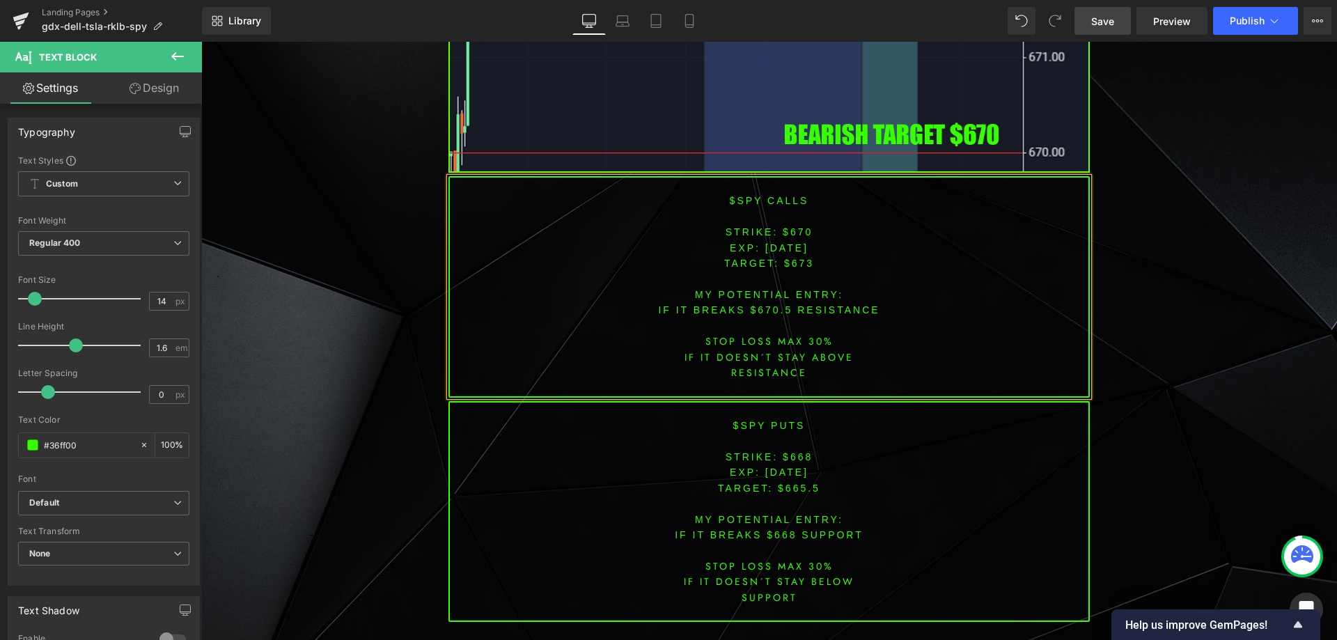
click at [793, 230] on font "STRIKE: $670" at bounding box center [769, 231] width 88 height 11
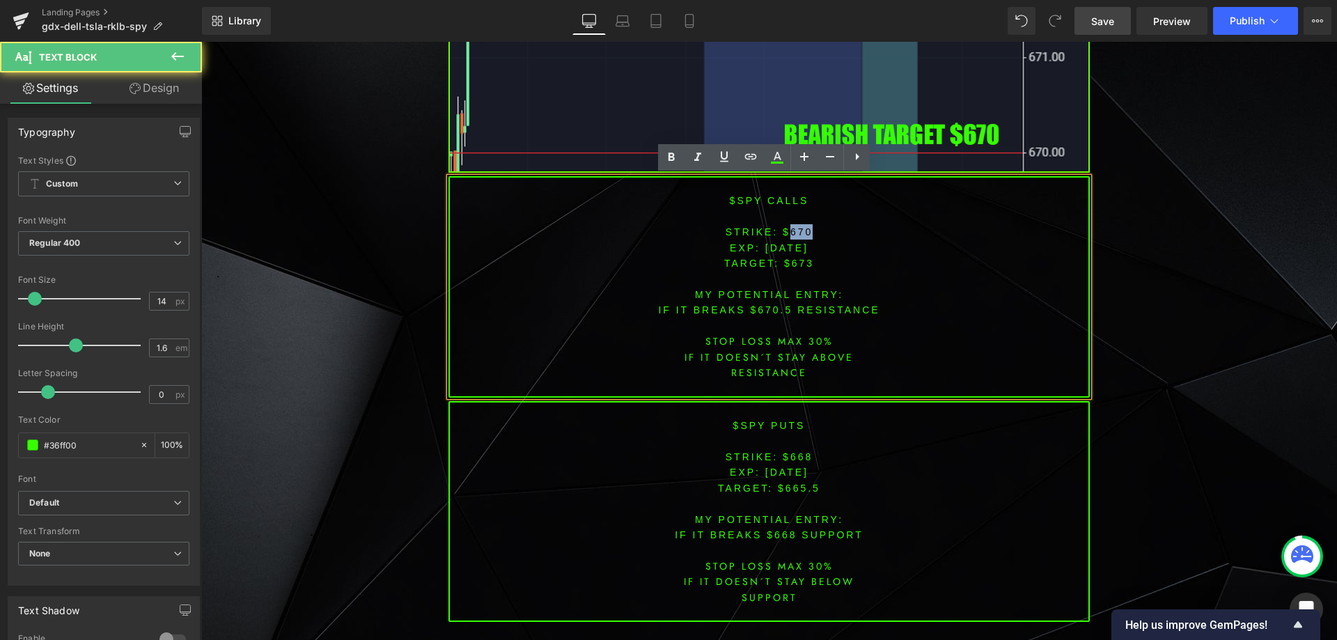
click at [793, 230] on font "STRIKE: $670" at bounding box center [769, 231] width 88 height 11
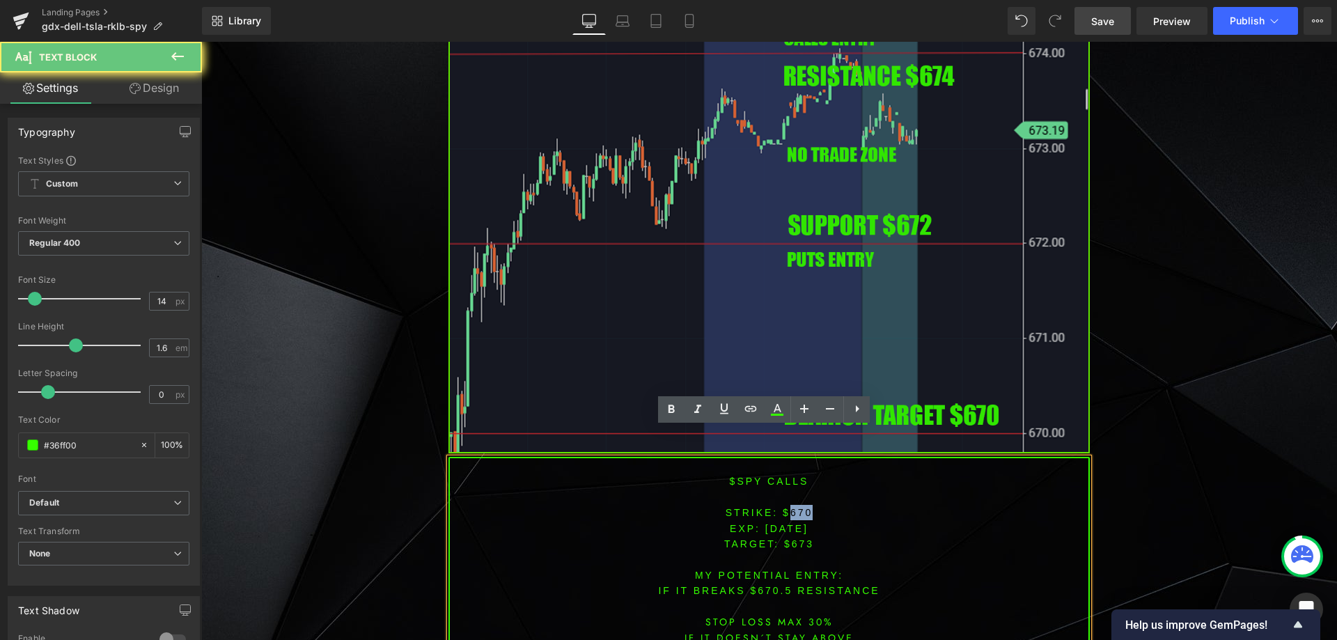
scroll to position [4177, 0]
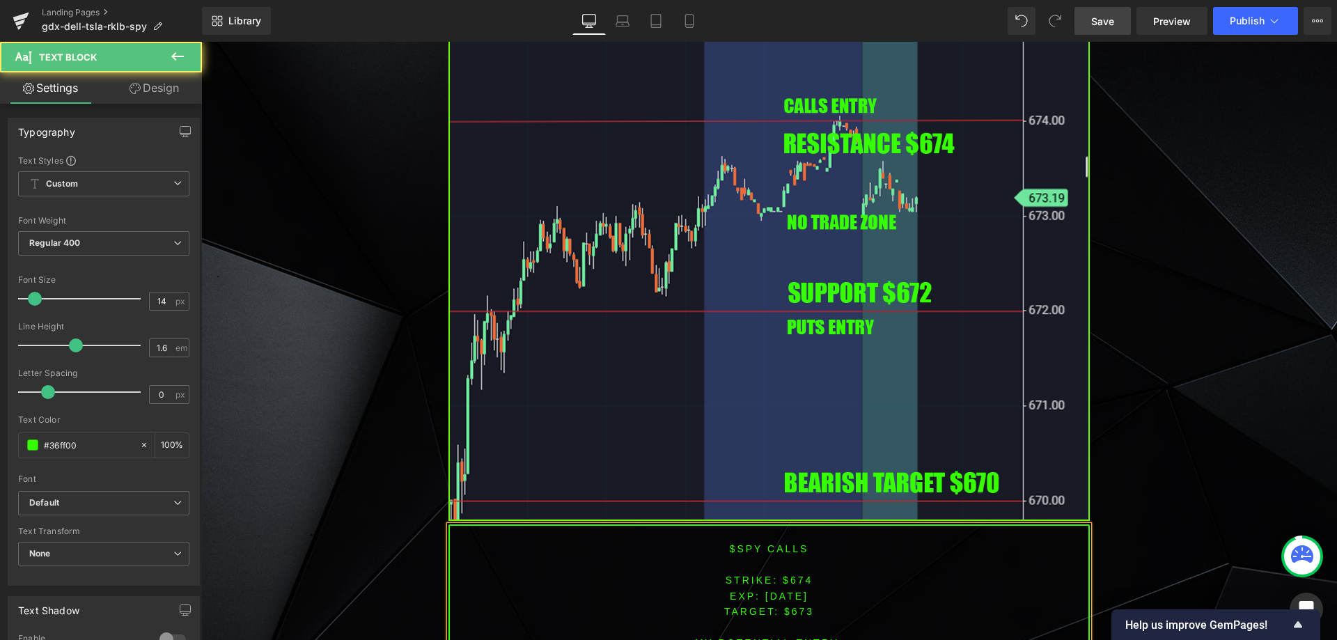
click at [794, 613] on span "TARGET: $673" at bounding box center [769, 611] width 90 height 11
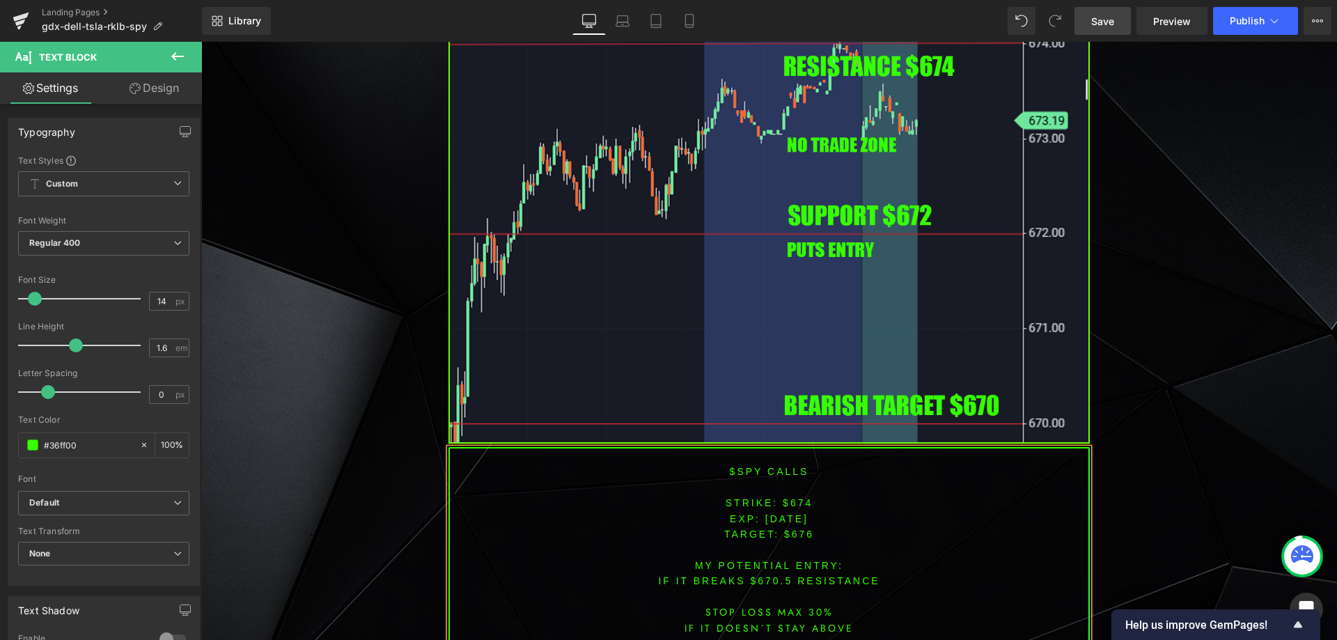
scroll to position [4294, 0]
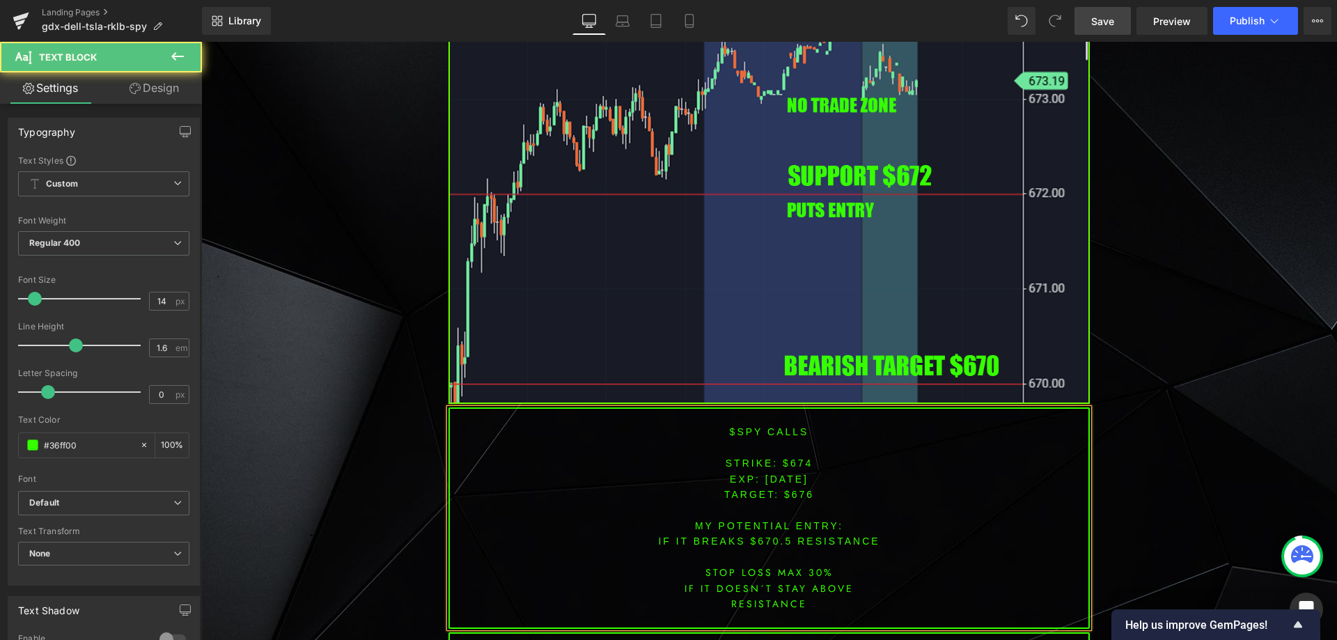
click at [767, 545] on font "IF IT breaks $670.5 resistance" at bounding box center [768, 540] width 221 height 11
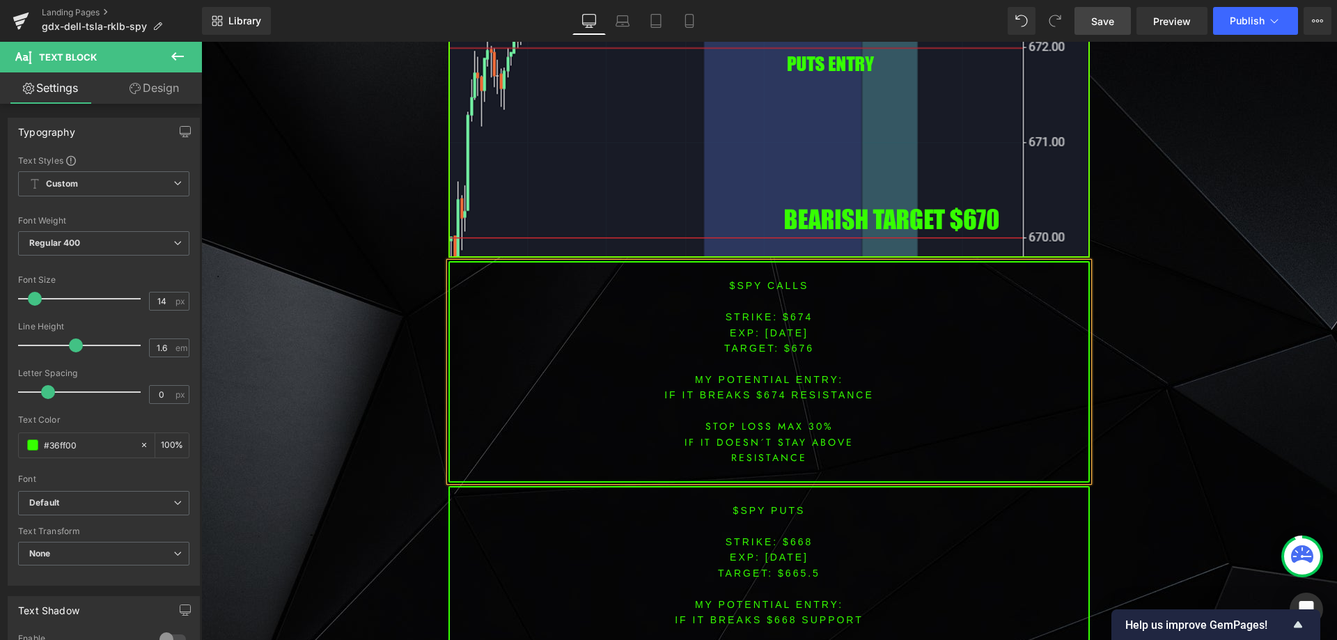
scroll to position [4480, 0]
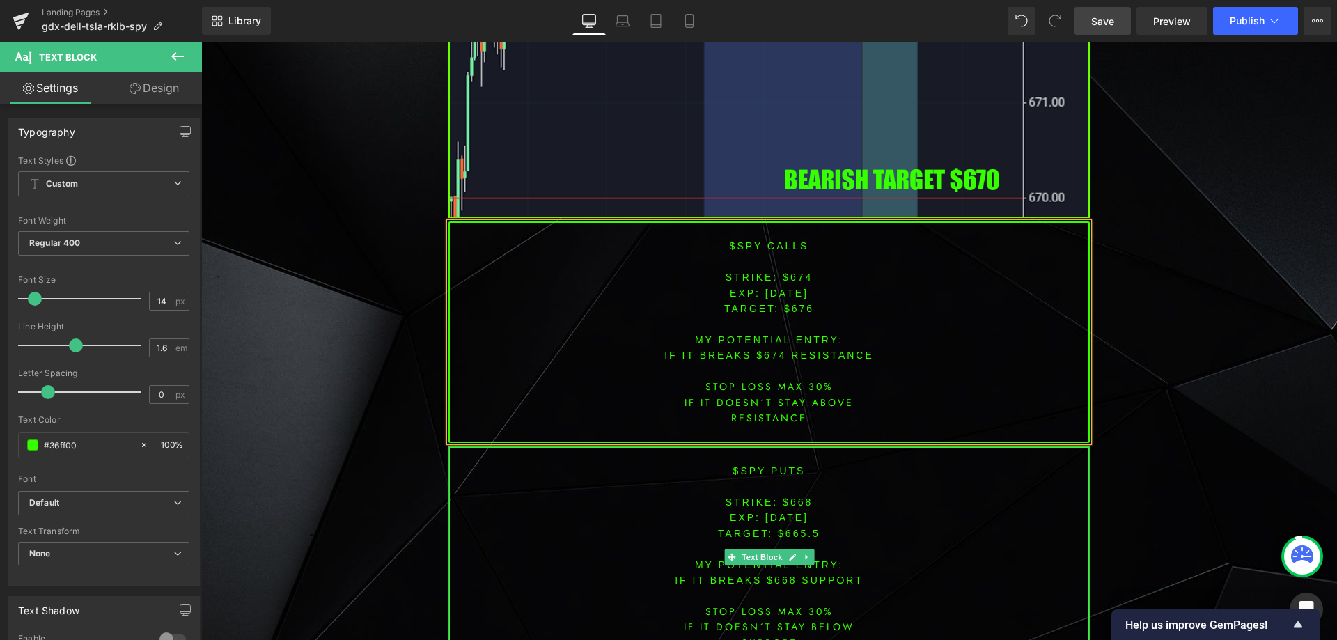
click at [787, 502] on font "STRIKE: $668" at bounding box center [769, 501] width 88 height 11
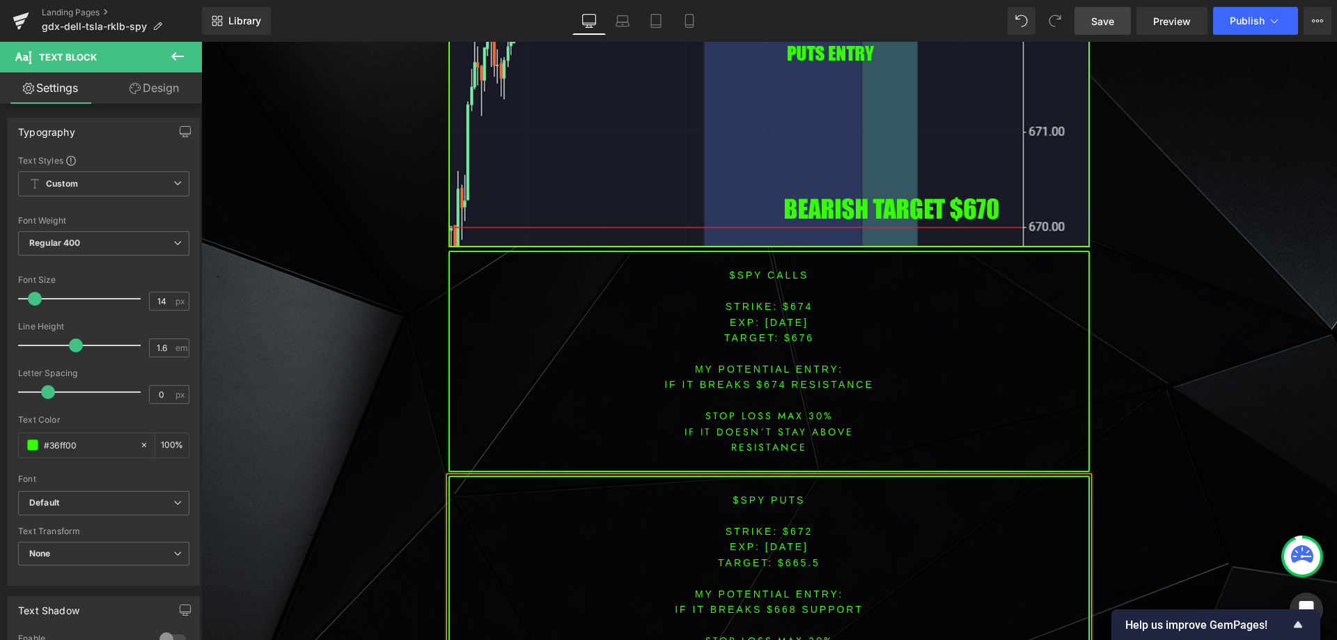
scroll to position [4487, 0]
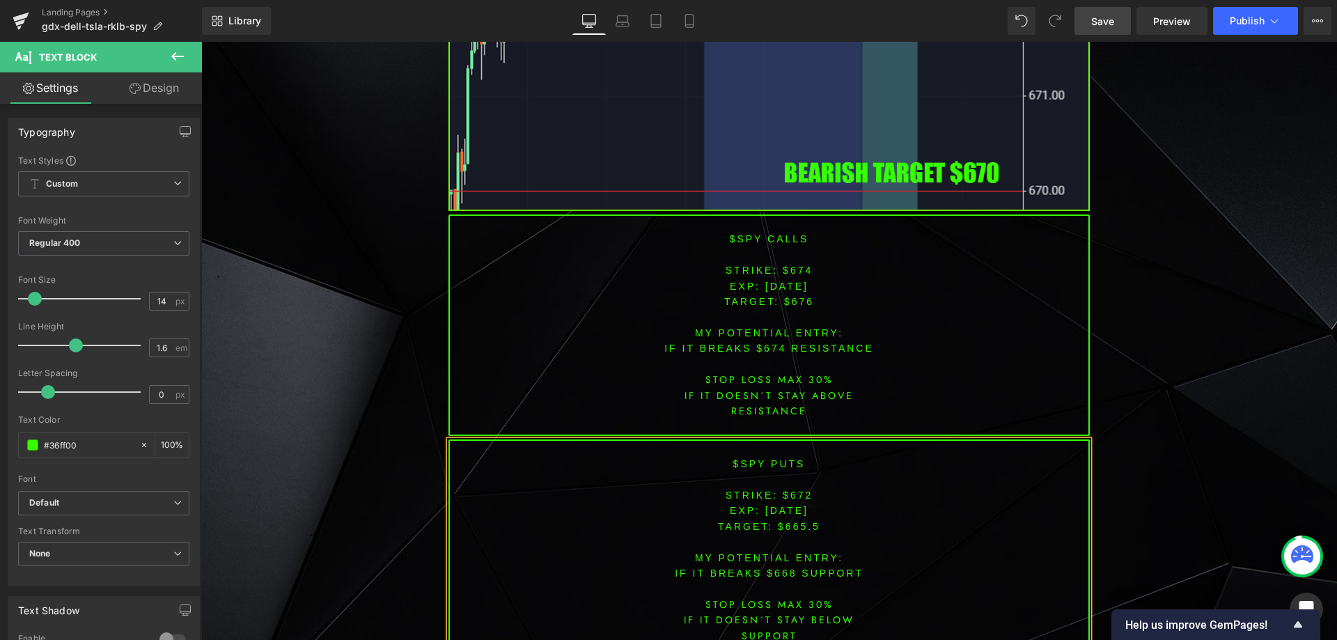
click at [788, 510] on span "[DATE]" at bounding box center [786, 510] width 43 height 11
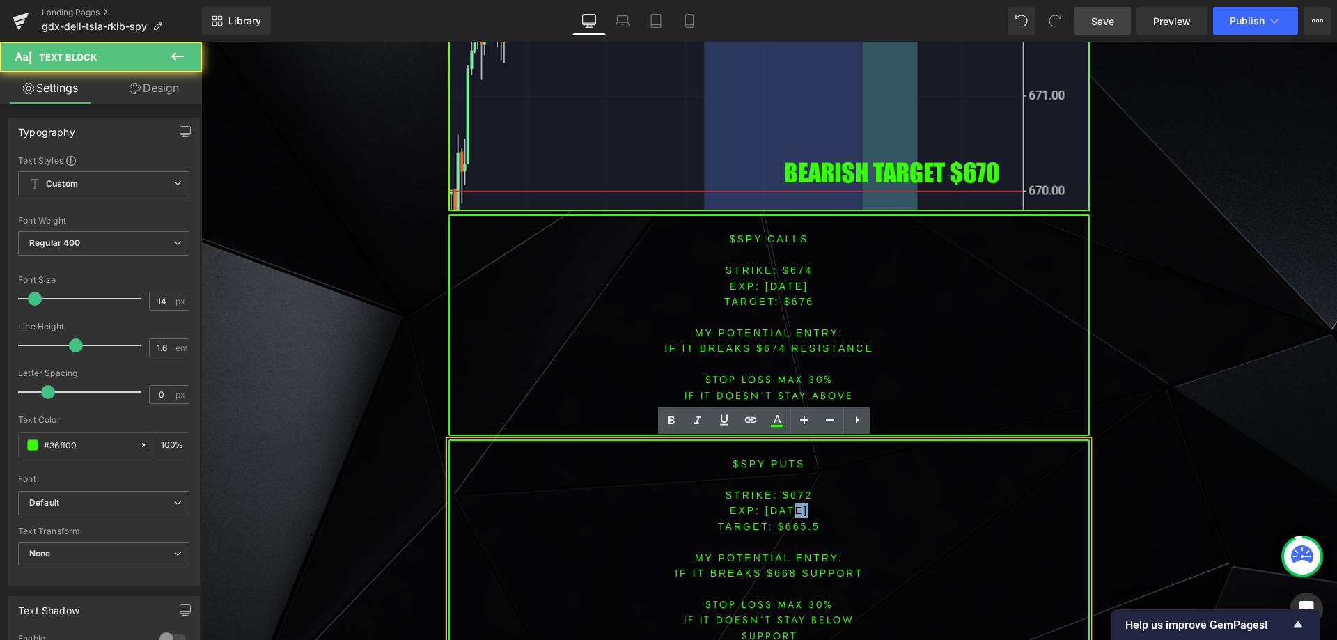
click at [788, 510] on span "[DATE]" at bounding box center [786, 510] width 43 height 11
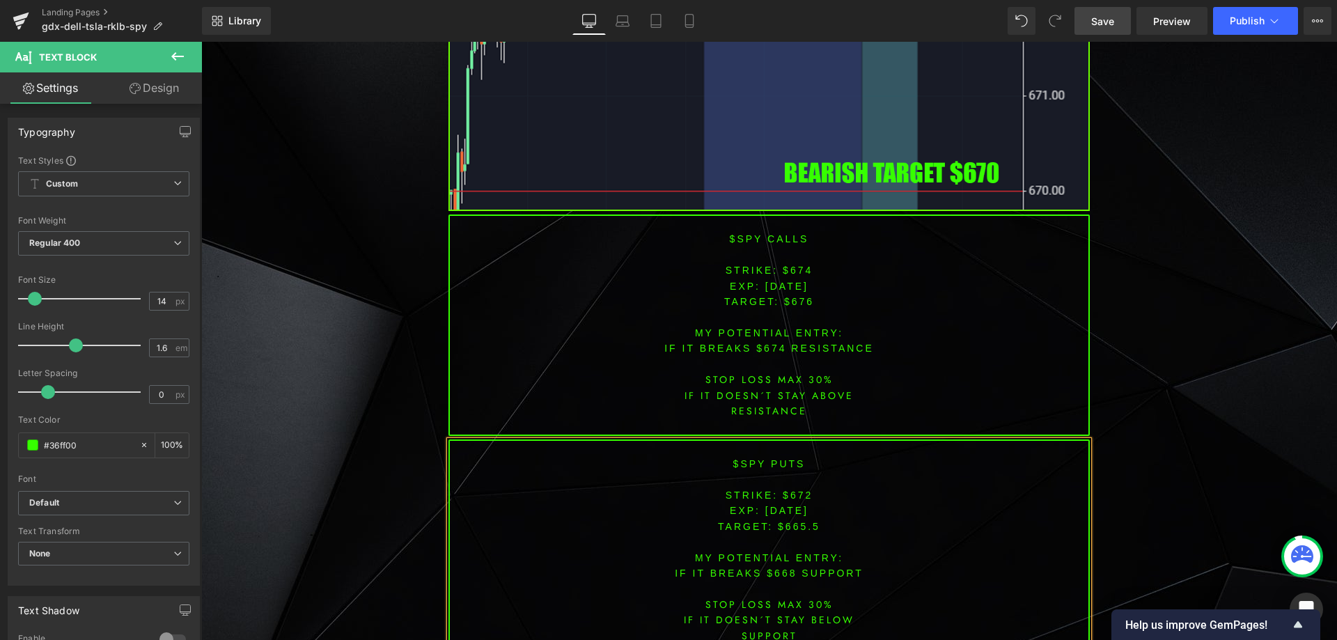
click at [802, 531] on span "TARGET: $665.5" at bounding box center [769, 526] width 102 height 11
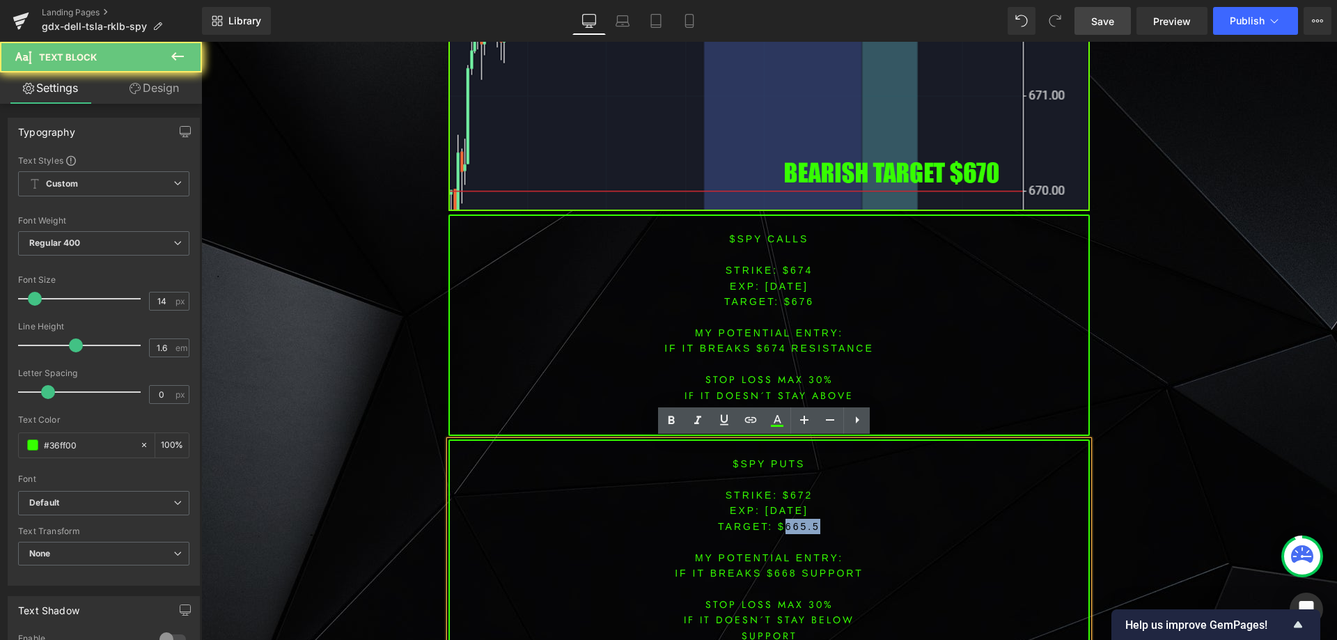
click at [802, 531] on span "TARGET: $665.5" at bounding box center [769, 526] width 102 height 11
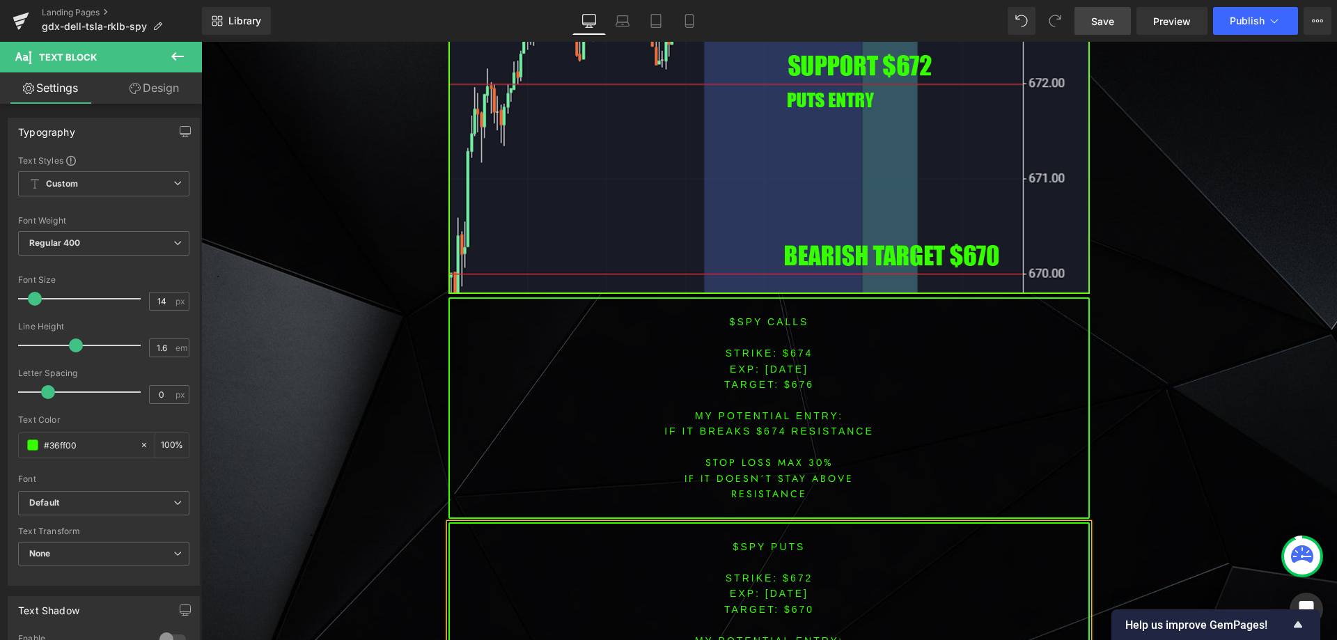
scroll to position [4449, 0]
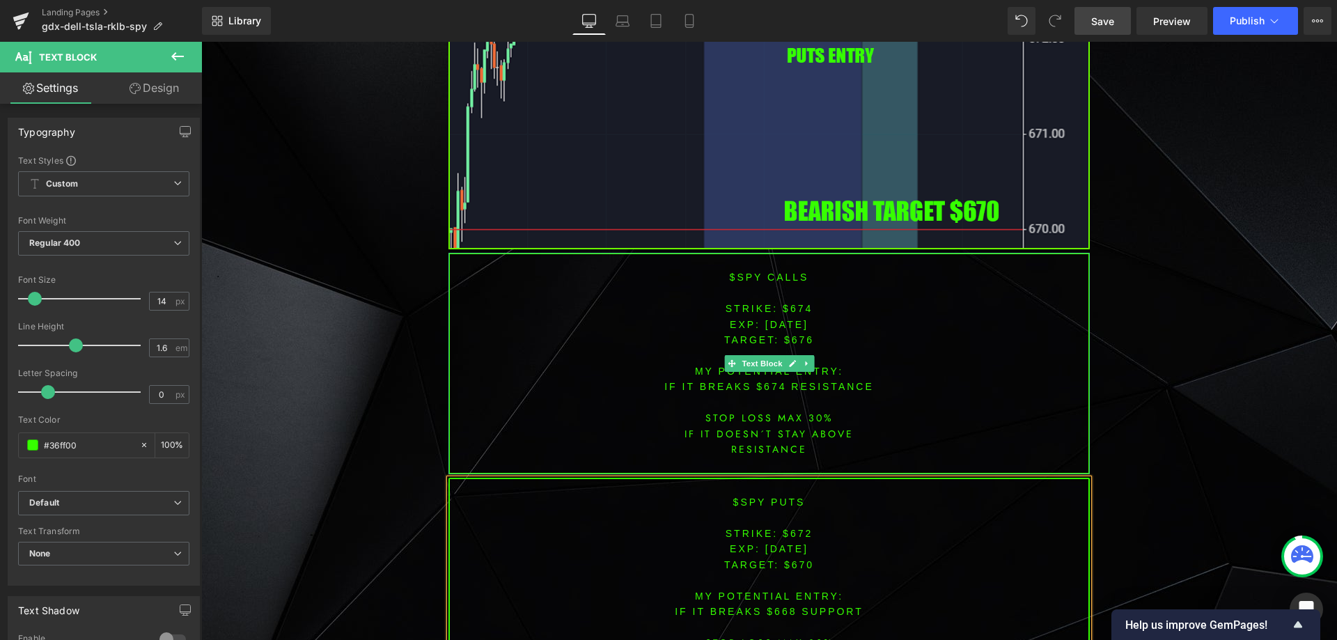
click at [763, 388] on font "IF IT breaks $674 resistance" at bounding box center [769, 386] width 210 height 11
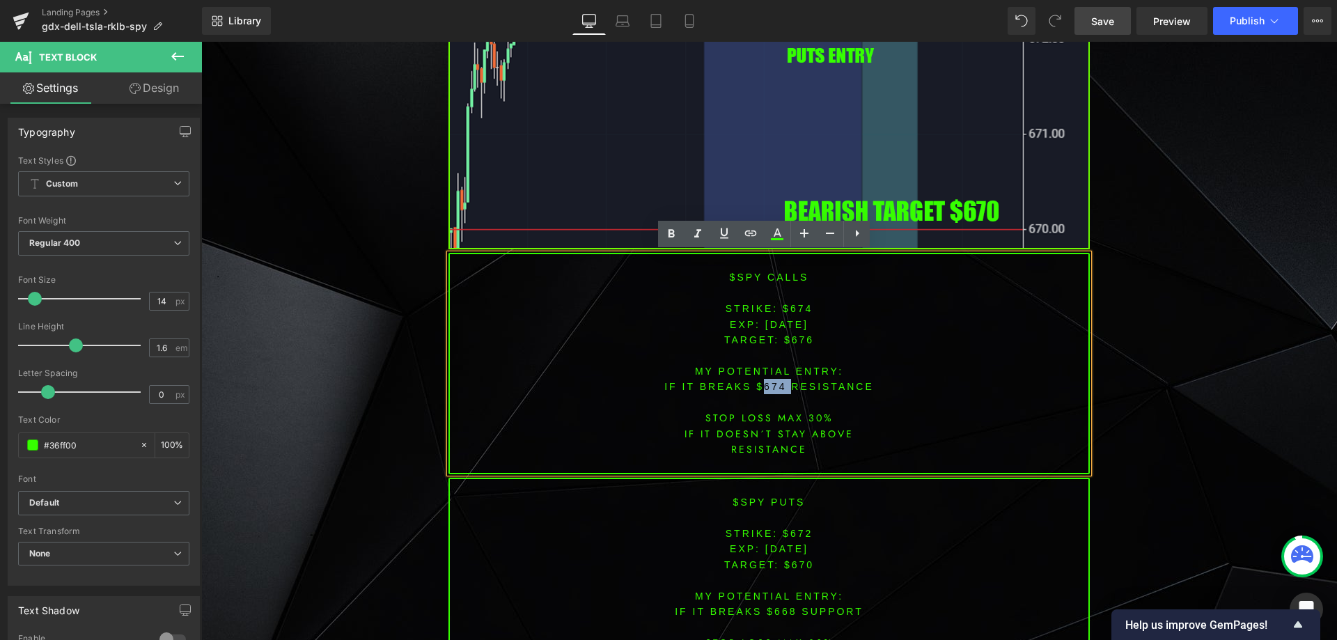
click at [781, 615] on font "IF IT breaks $668 SUPPORT" at bounding box center [769, 611] width 189 height 11
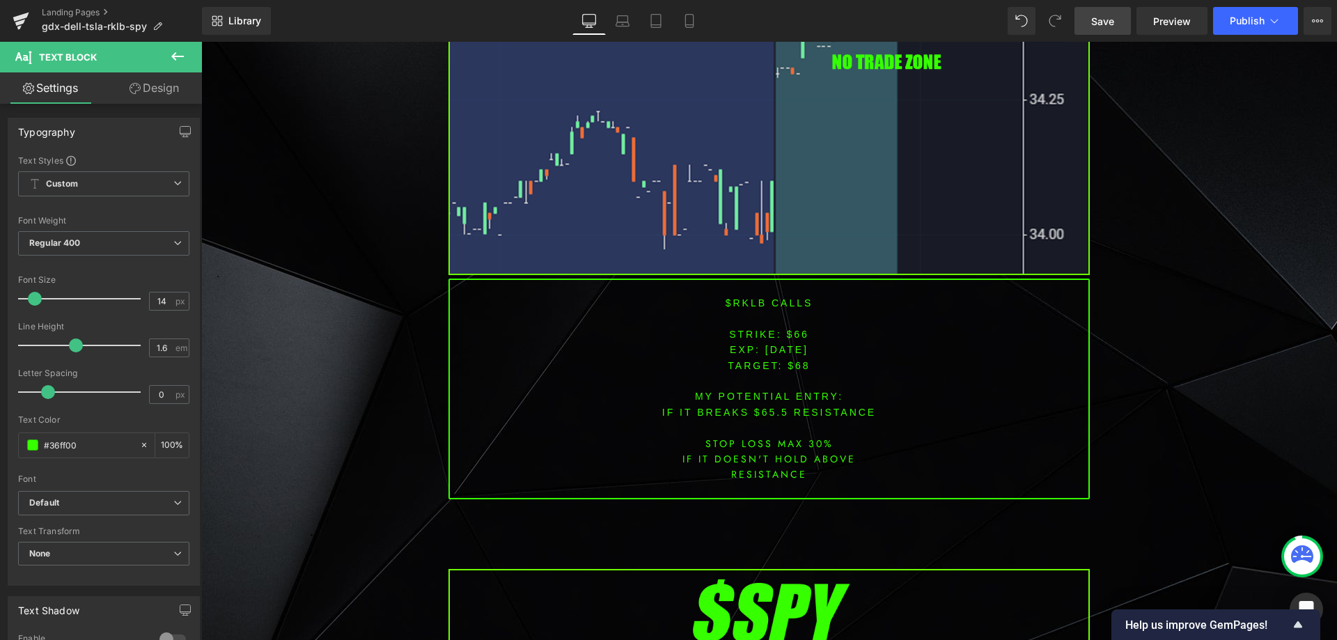
scroll to position [3405, 0]
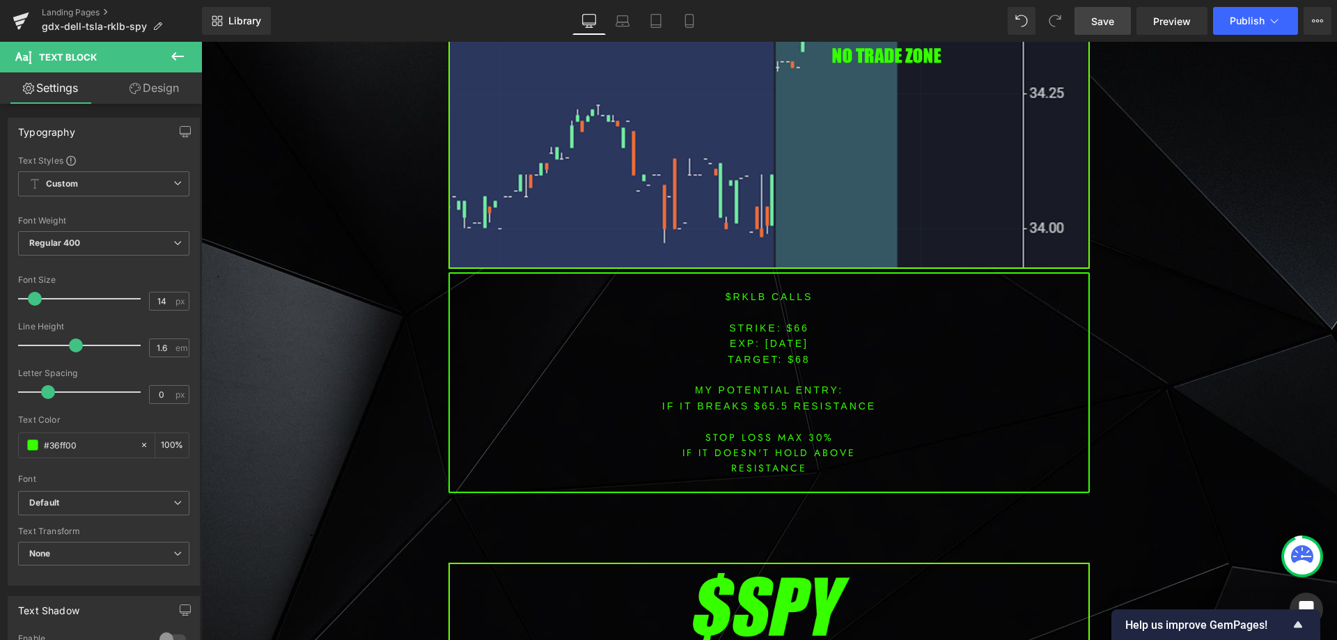
click at [737, 299] on font "$RKLB CALLS" at bounding box center [769, 296] width 88 height 11
click at [738, 297] on font "$RKLB CALLS" at bounding box center [769, 296] width 88 height 11
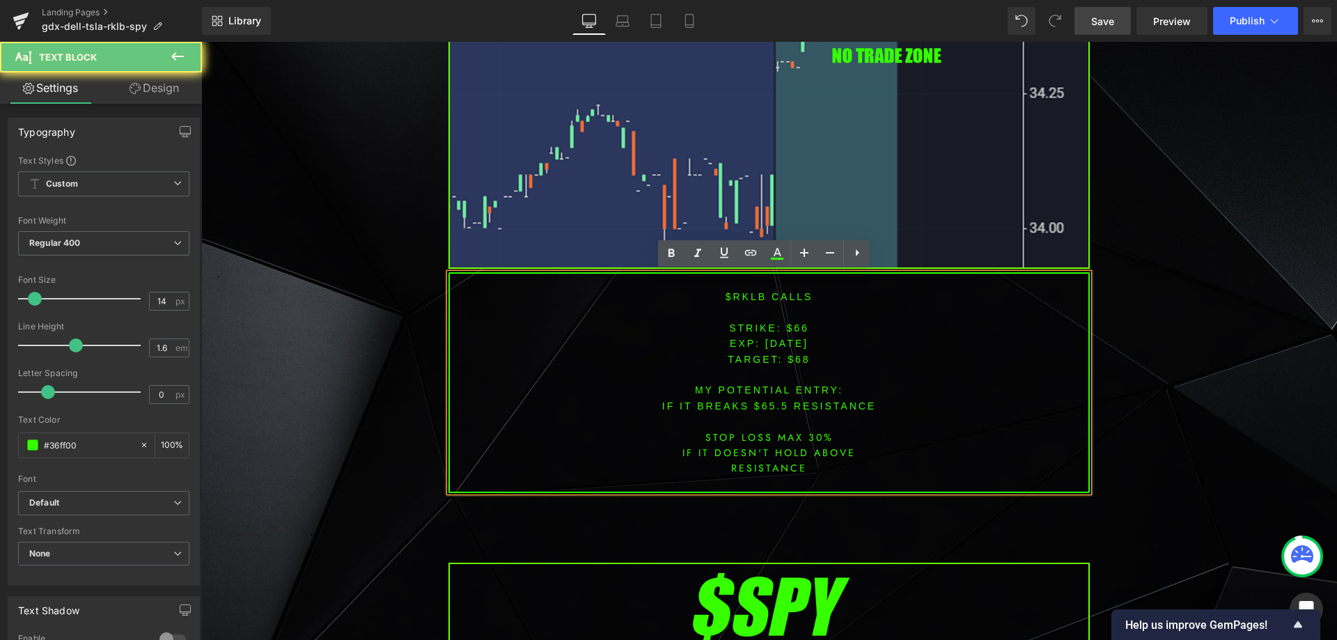
click at [742, 298] on font "$RKLB CALLS" at bounding box center [769, 296] width 88 height 11
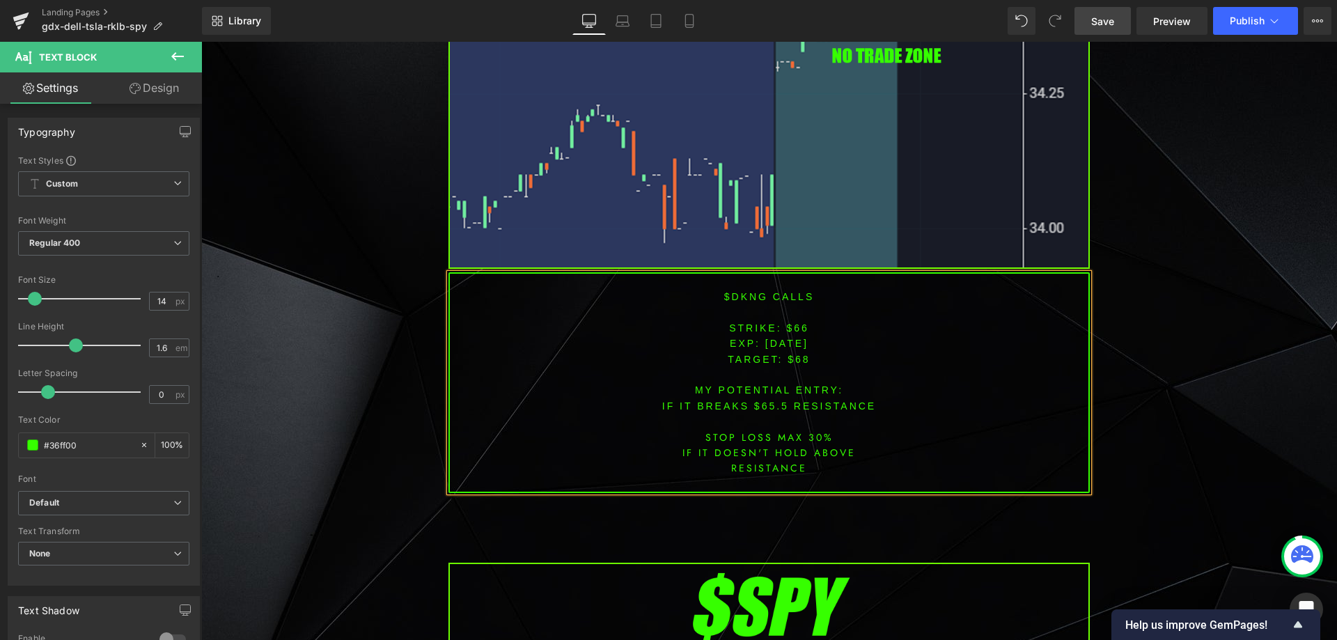
click at [789, 327] on font "STRIKE: $66" at bounding box center [769, 327] width 80 height 11
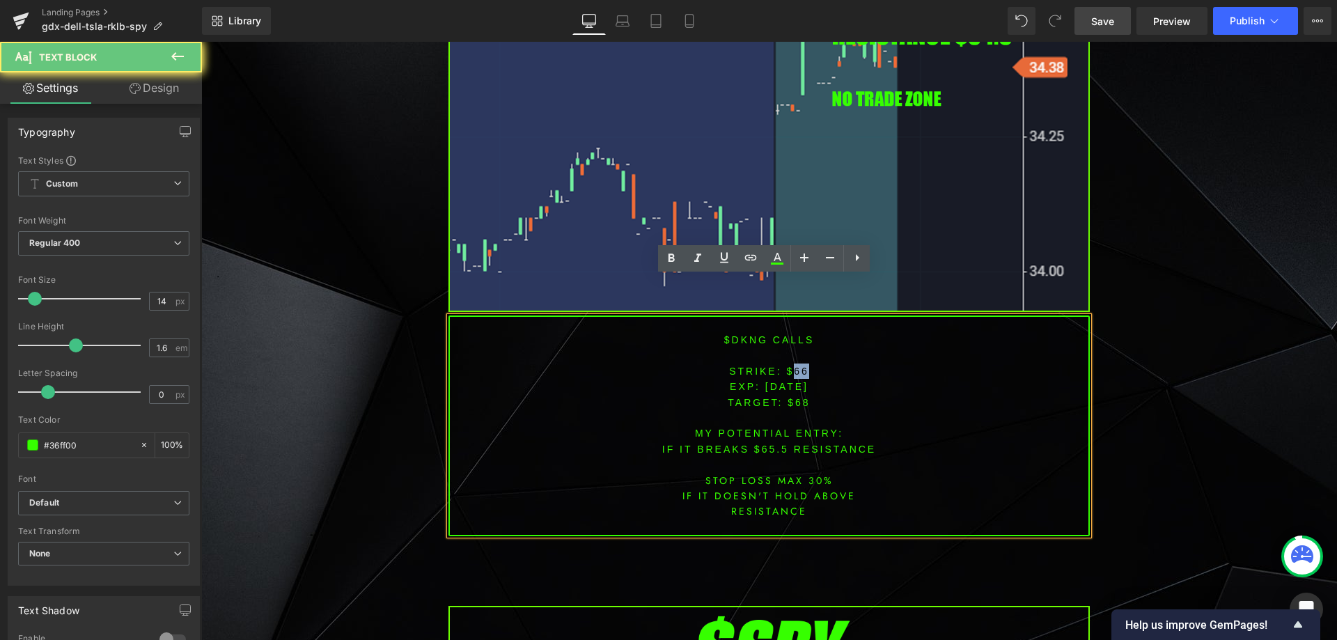
scroll to position [3196, 0]
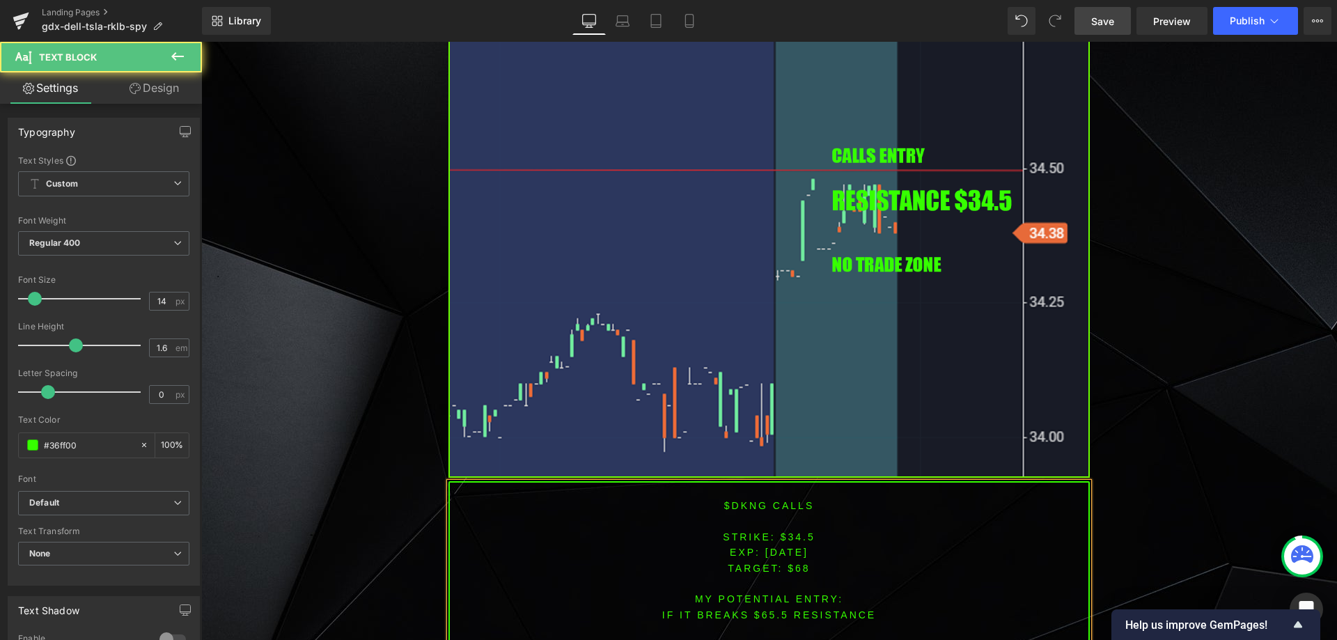
click at [790, 571] on span "TARGET: $68" at bounding box center [769, 568] width 82 height 11
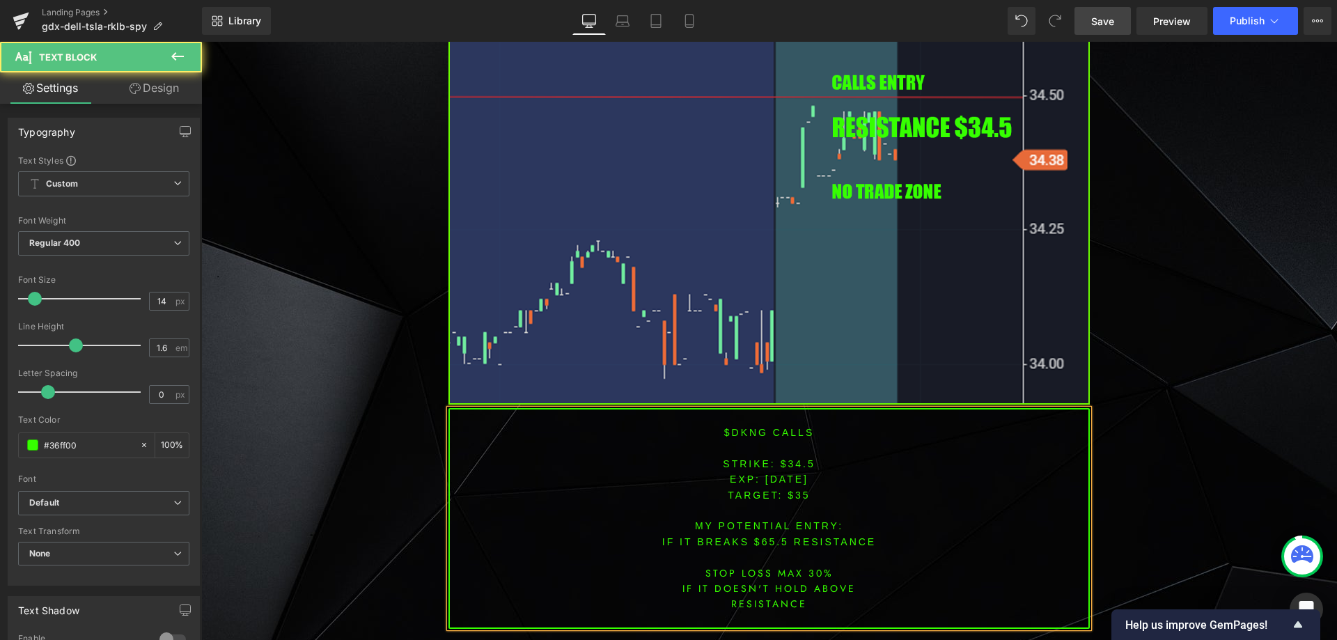
click at [764, 543] on font "IF IT BREAKS $65.5 resistance" at bounding box center [769, 541] width 214 height 11
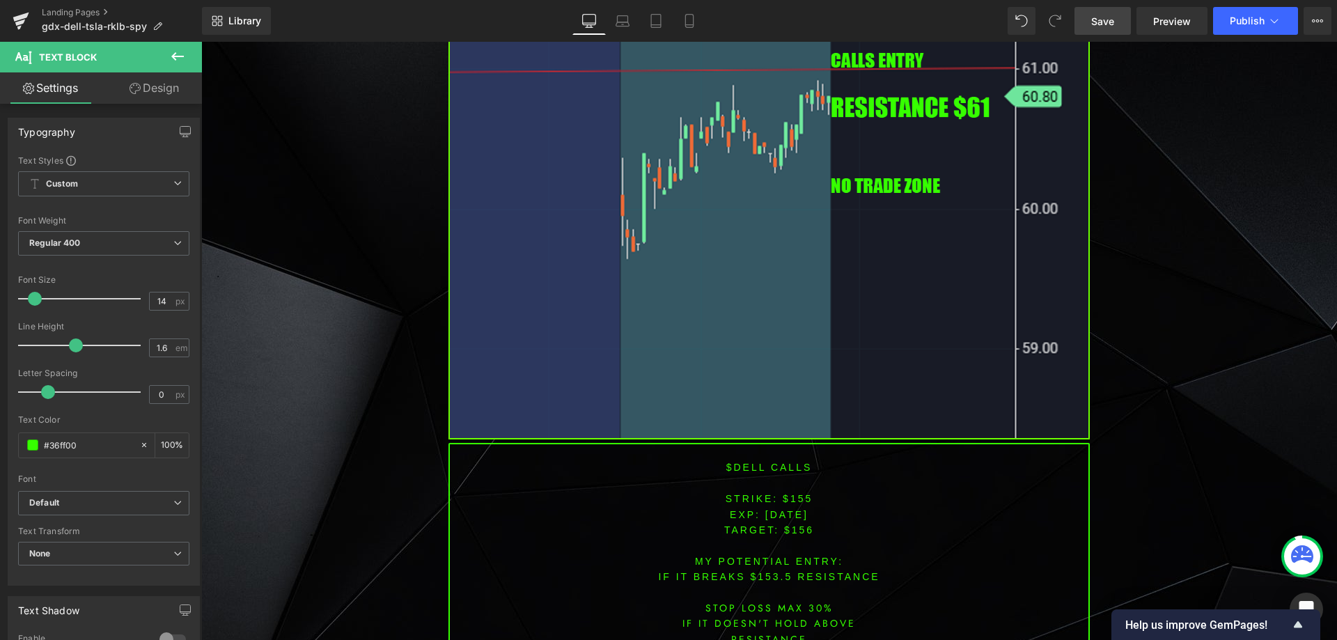
scroll to position [2224, 0]
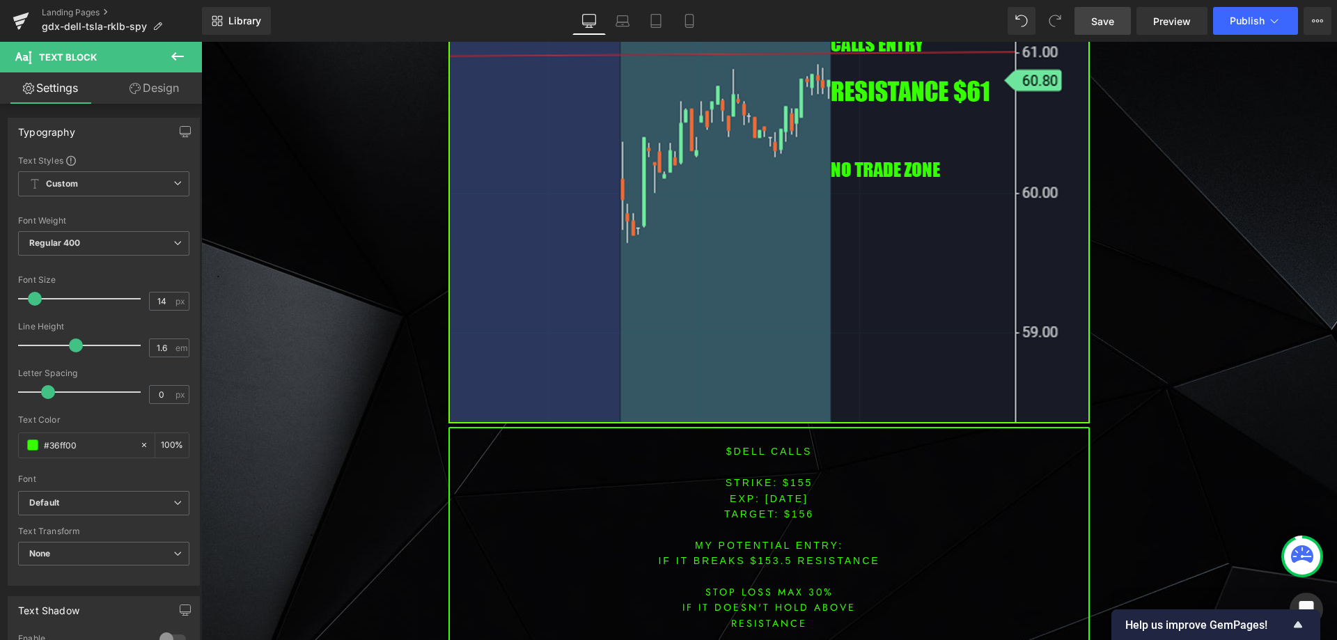
click at [746, 455] on font "$DELL CALLS" at bounding box center [769, 451] width 86 height 11
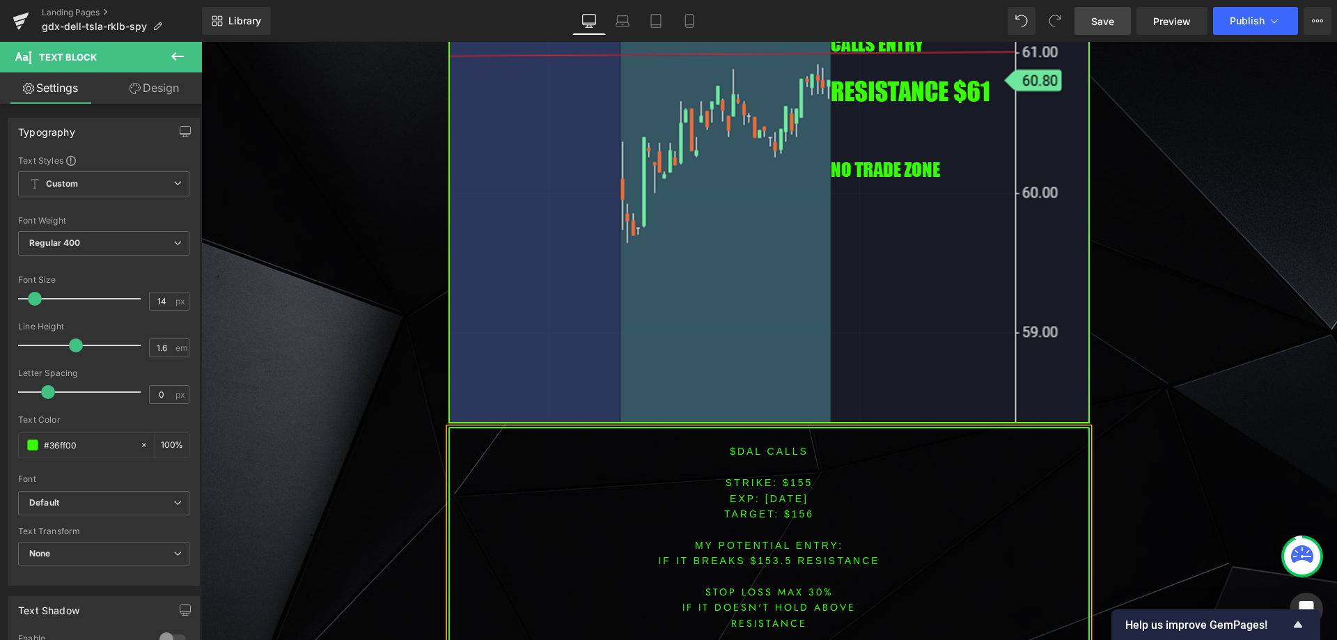
click at [795, 485] on font "STRIKE: $155" at bounding box center [769, 482] width 88 height 11
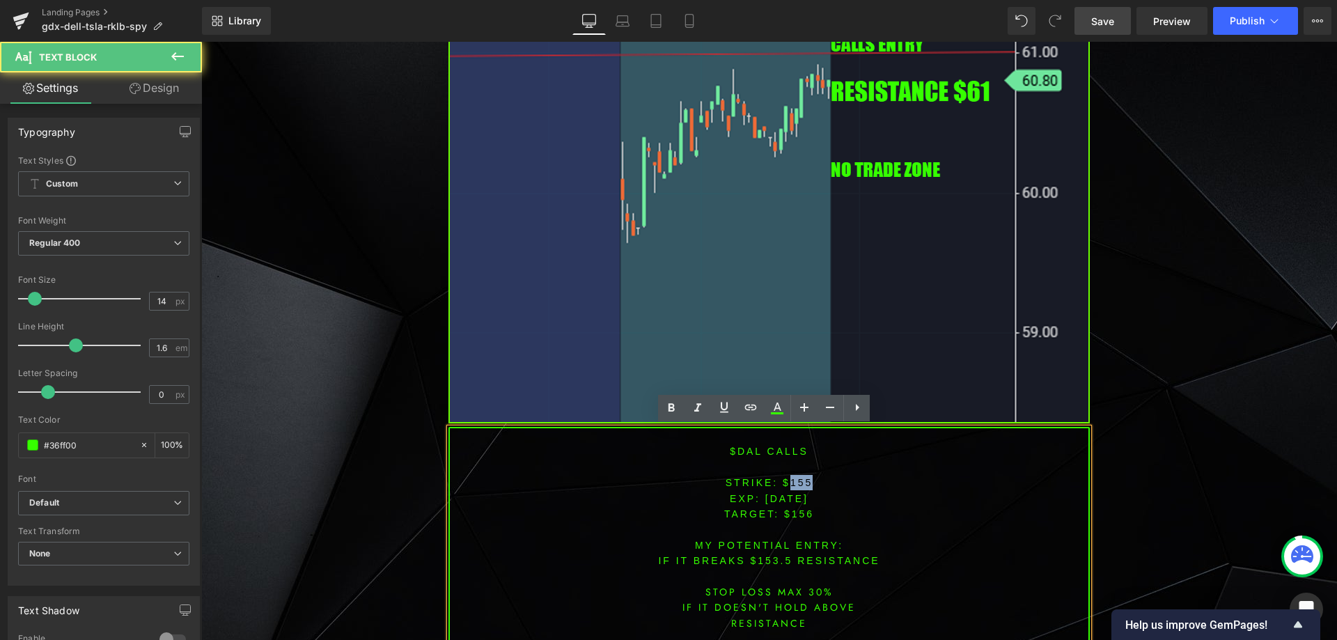
click at [796, 485] on font "STRIKE: $155" at bounding box center [769, 482] width 88 height 11
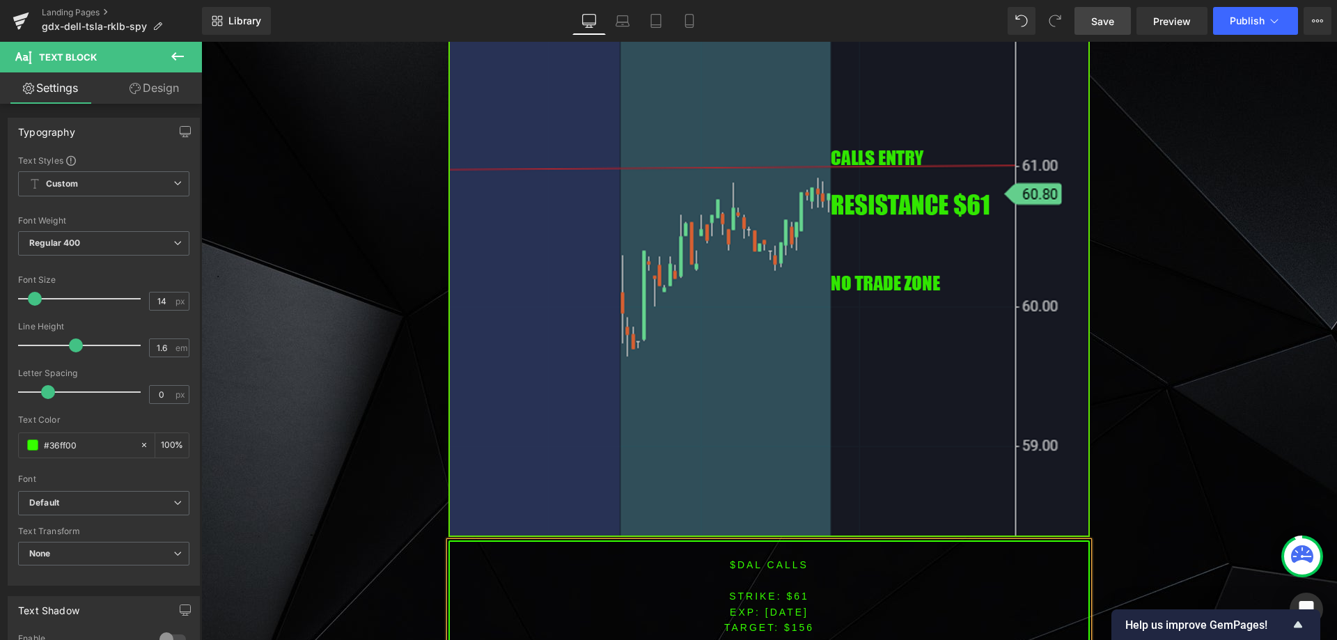
scroll to position [2155, 0]
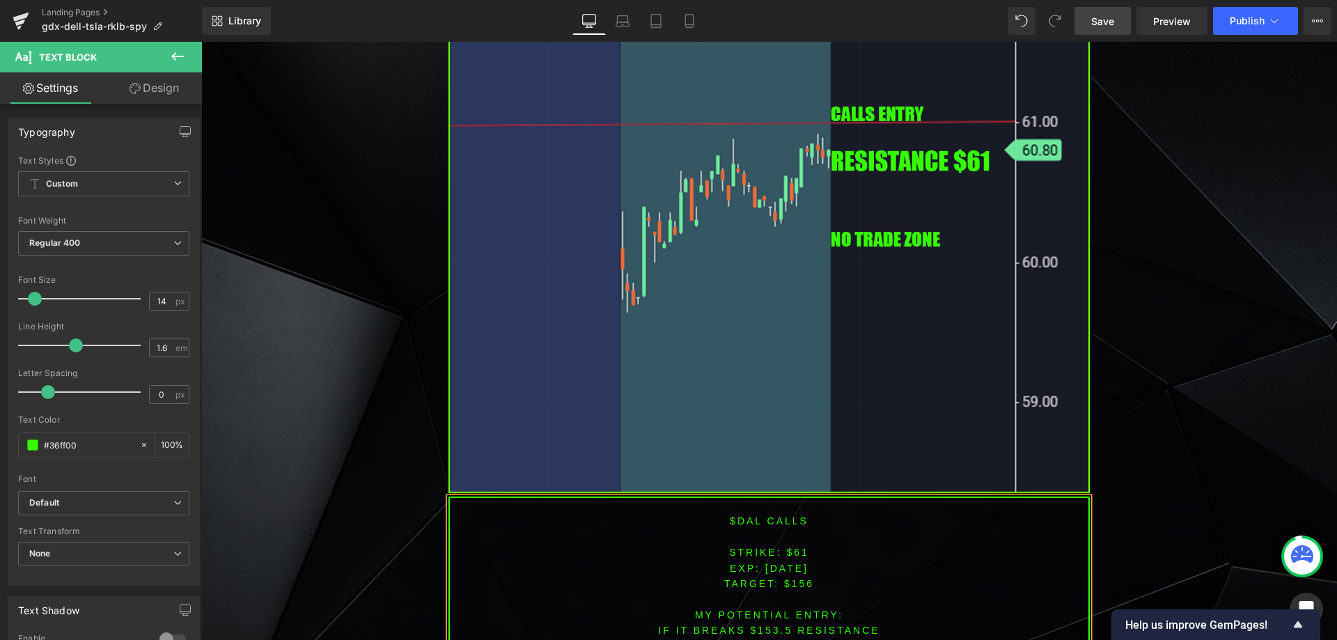
click at [795, 583] on span "TARGET: $156" at bounding box center [769, 583] width 90 height 11
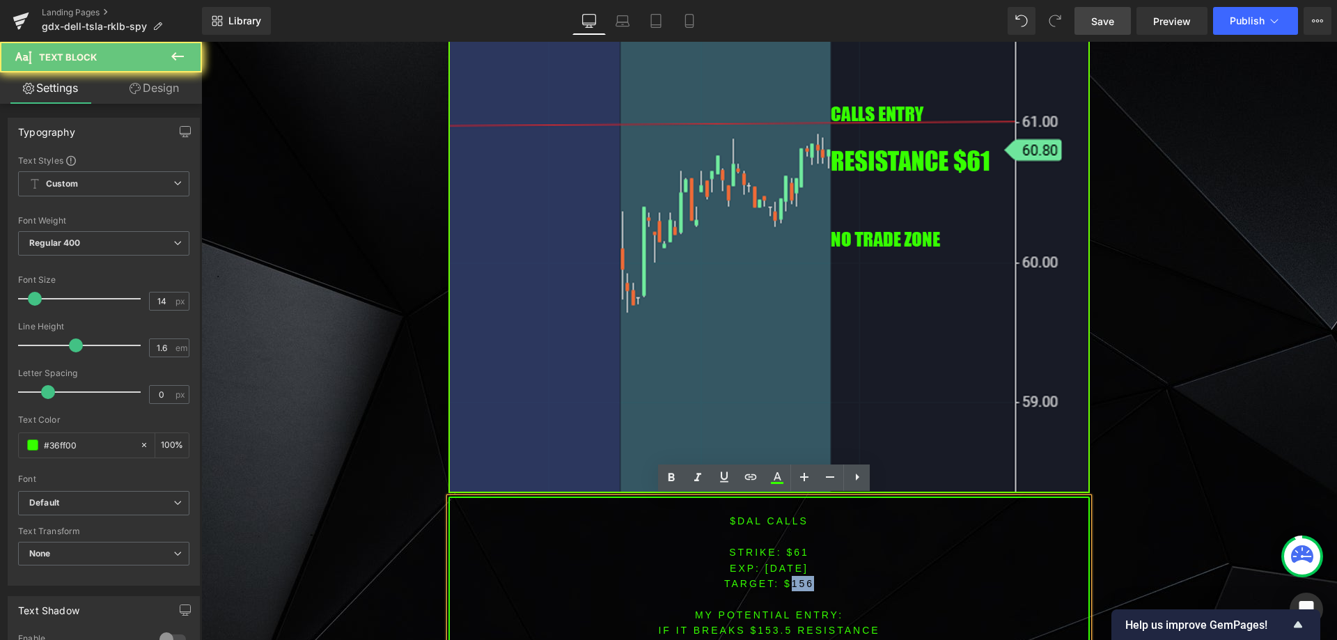
click at [795, 583] on span "TARGET: $156" at bounding box center [769, 583] width 90 height 11
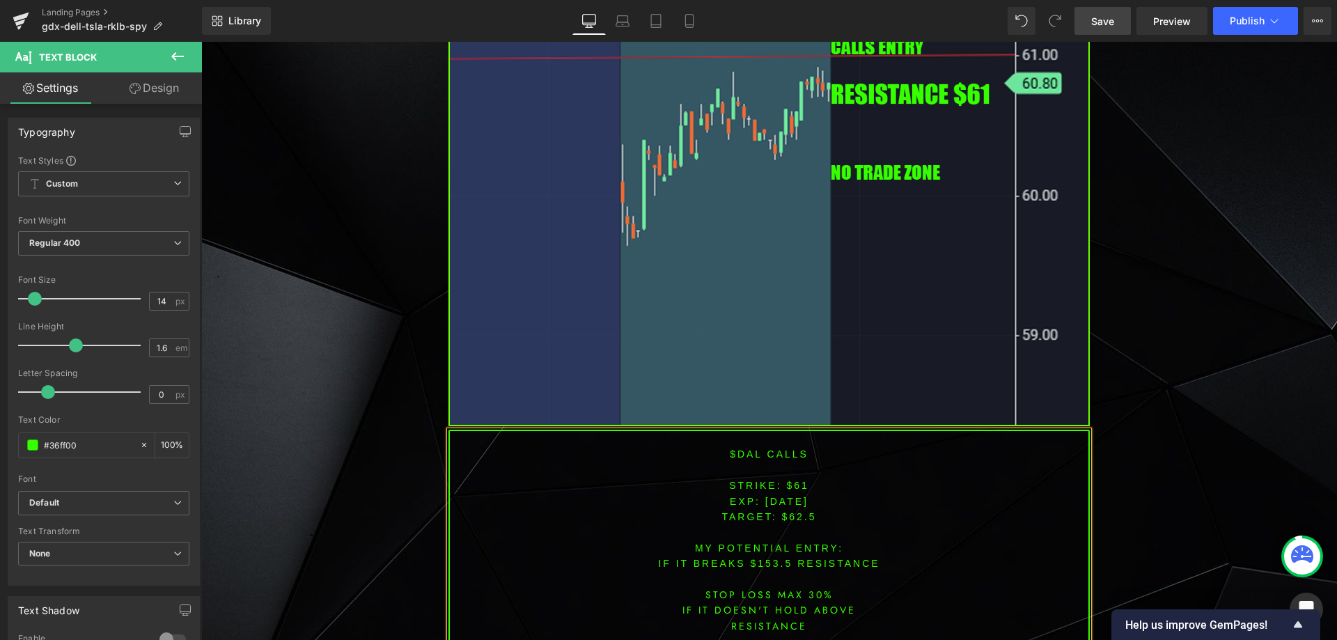
scroll to position [2244, 0]
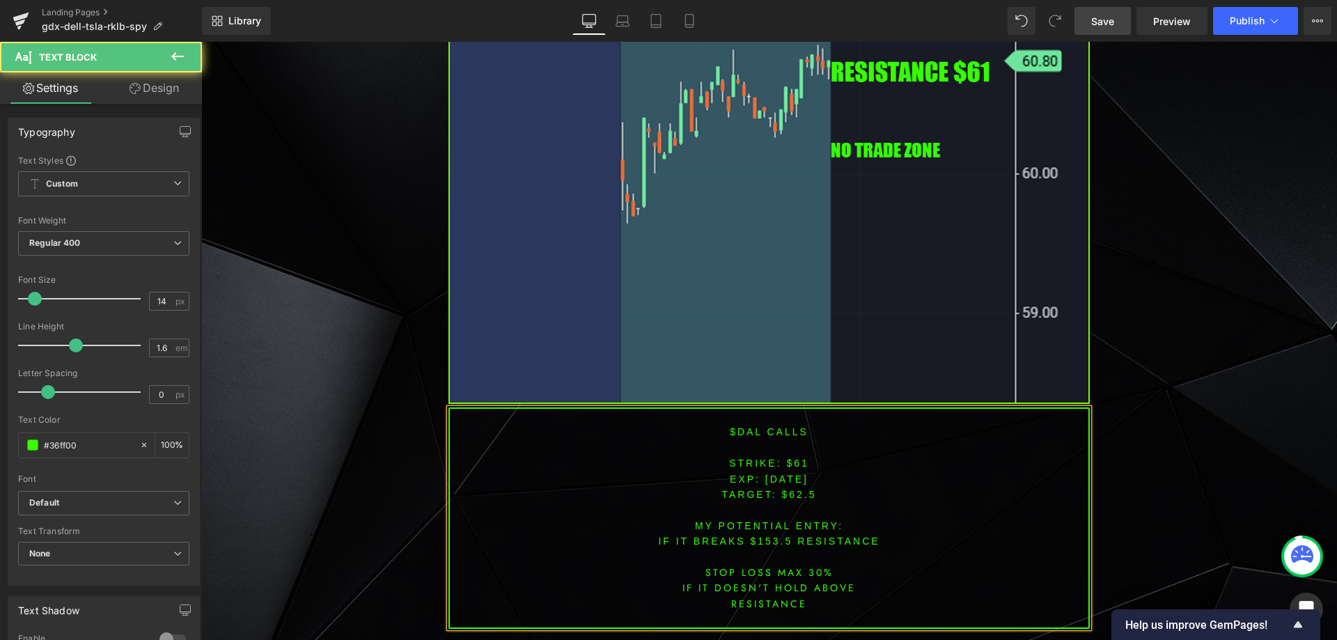
click at [772, 538] on font "IF IT BREAKS $153.5 resistance" at bounding box center [768, 540] width 221 height 11
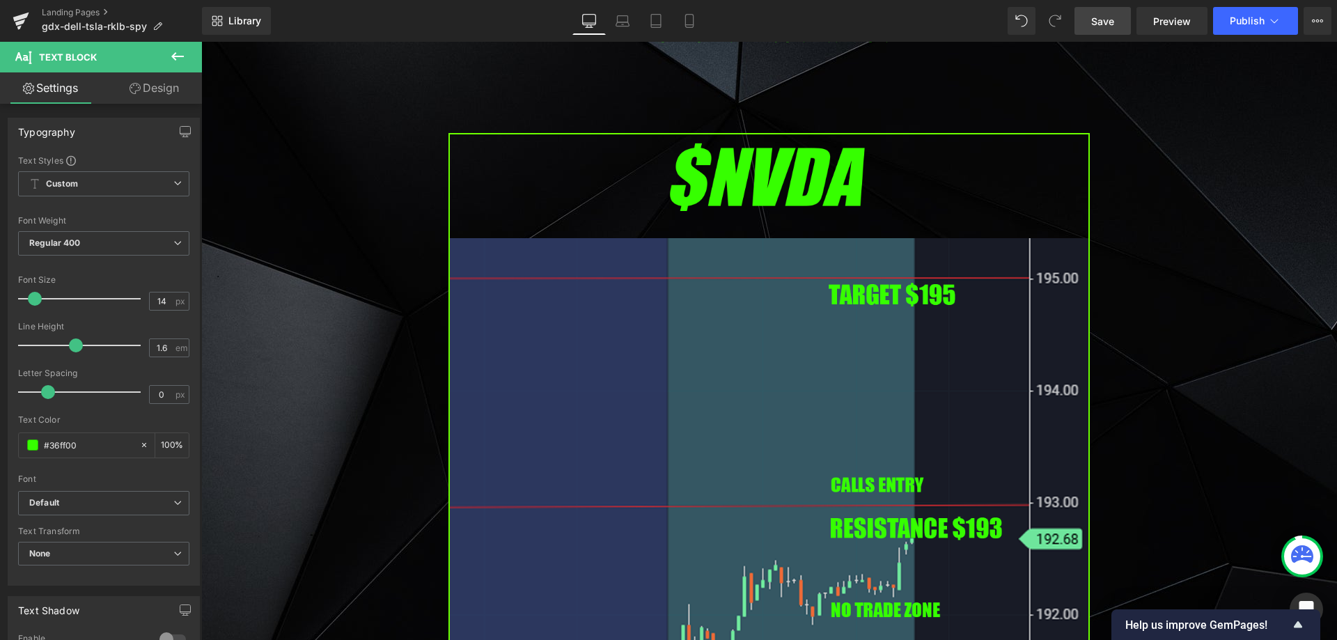
scroll to position [1107, 0]
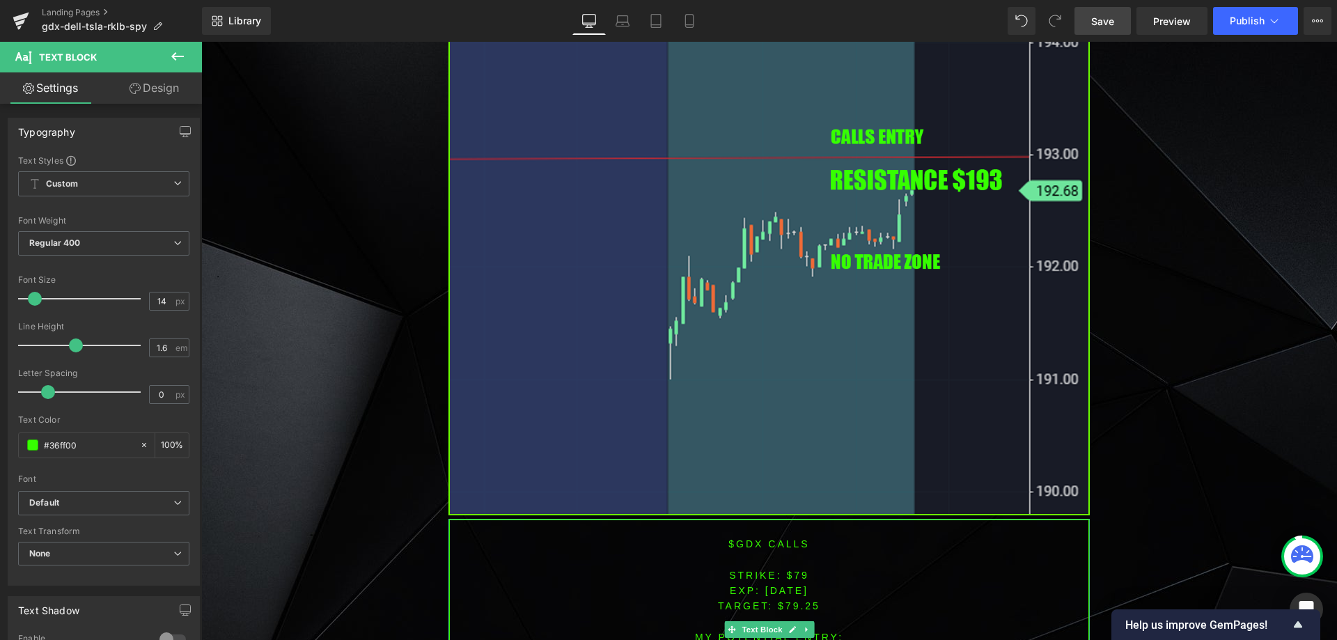
click at [741, 540] on font "$GDX CALLS" at bounding box center [768, 543] width 81 height 11
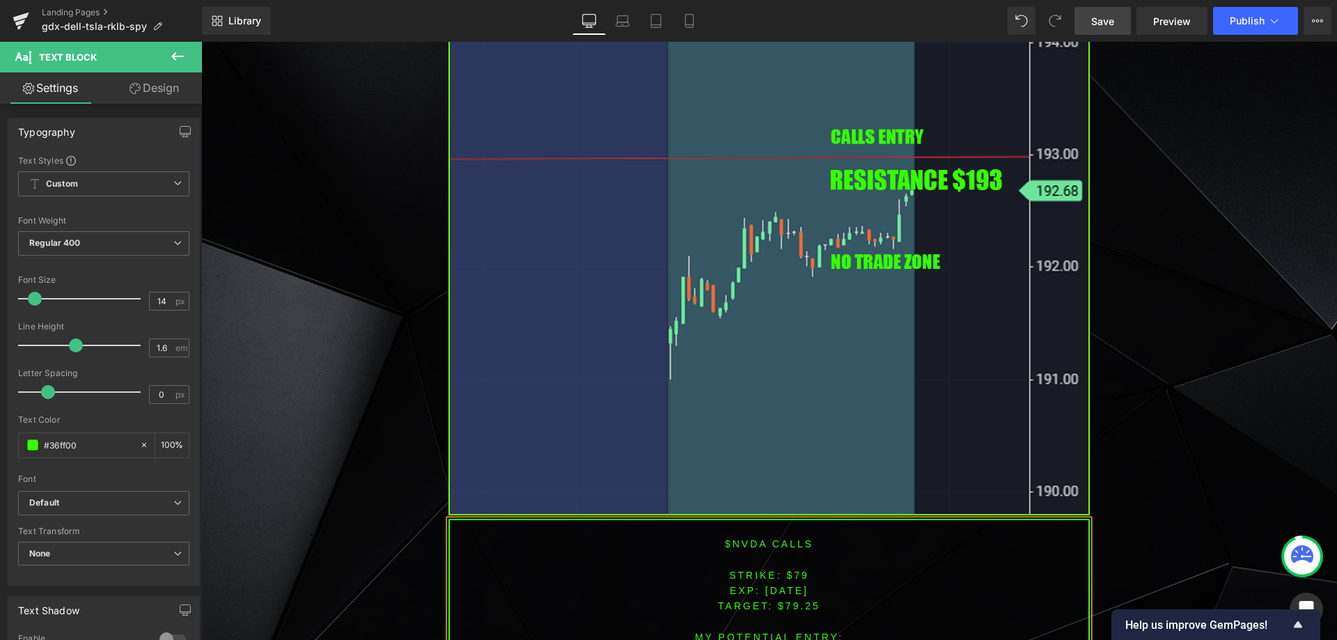
click at [796, 576] on font "STRIKE: $79" at bounding box center [769, 575] width 80 height 11
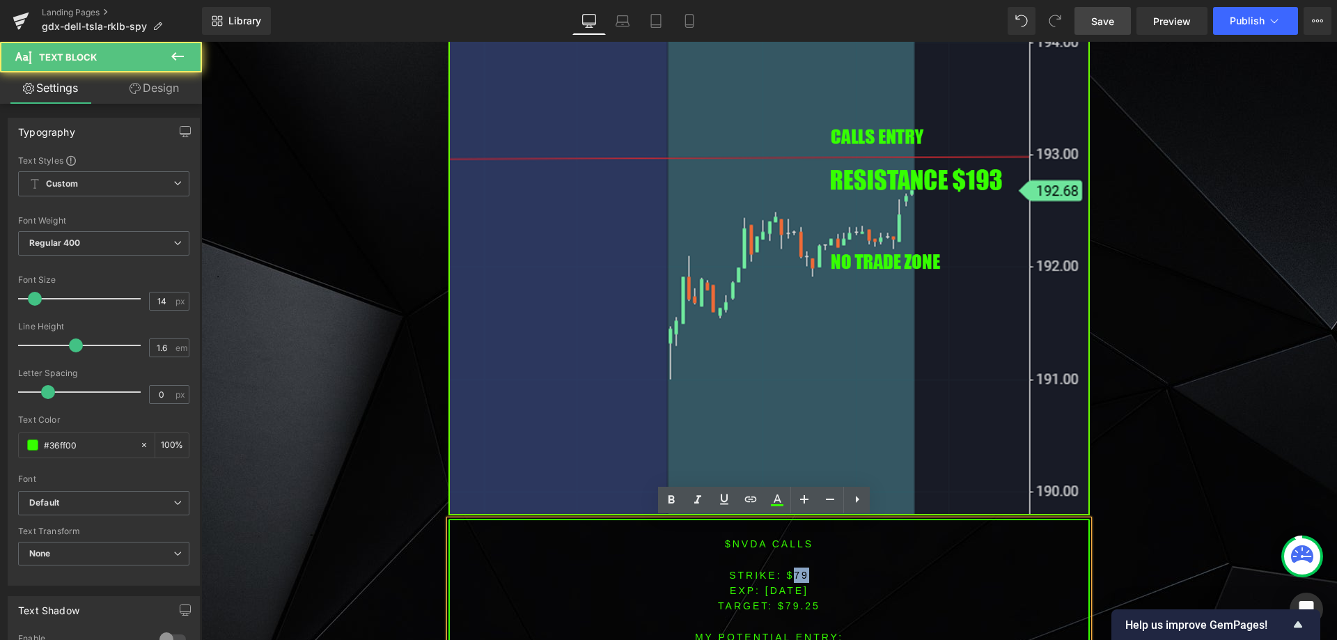
click at [796, 576] on font "STRIKE: $79" at bounding box center [769, 575] width 80 height 11
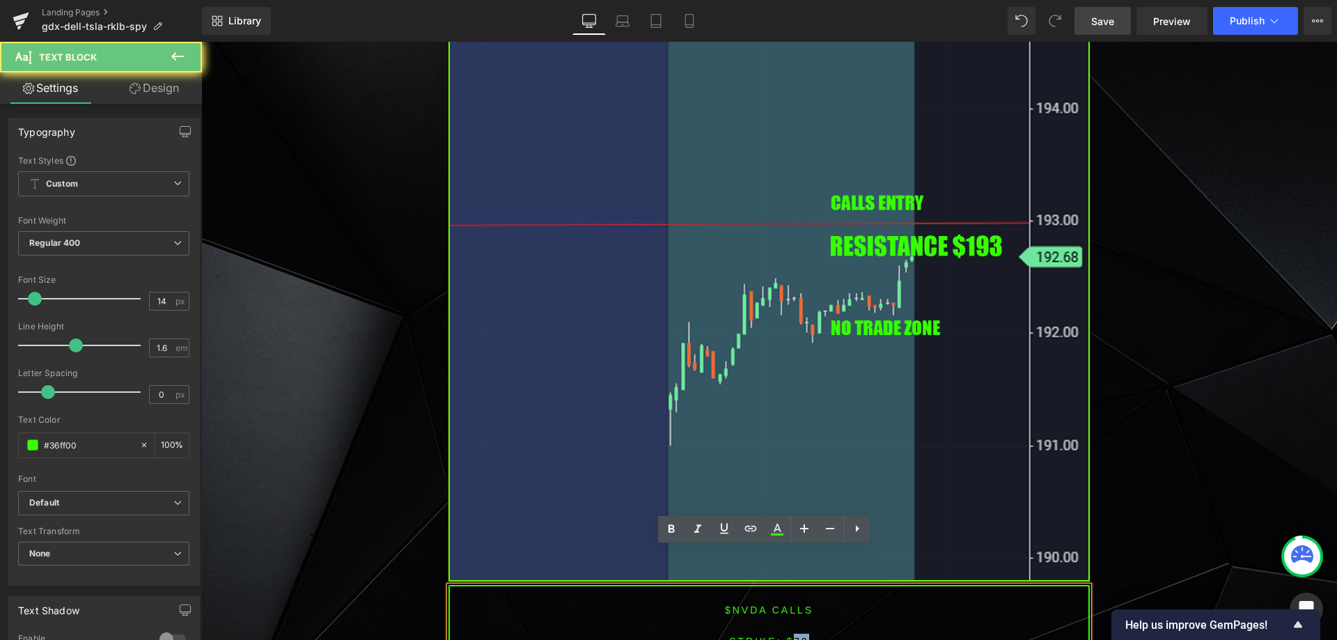
scroll to position [1037, 0]
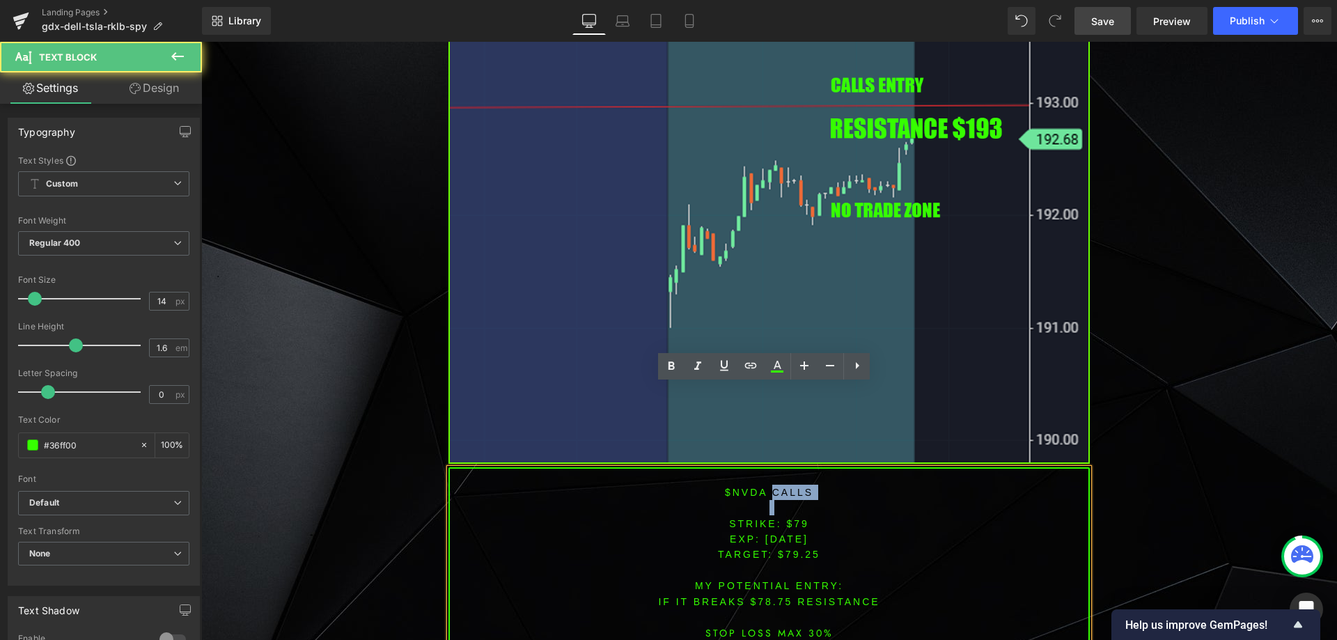
scroll to position [1246, 0]
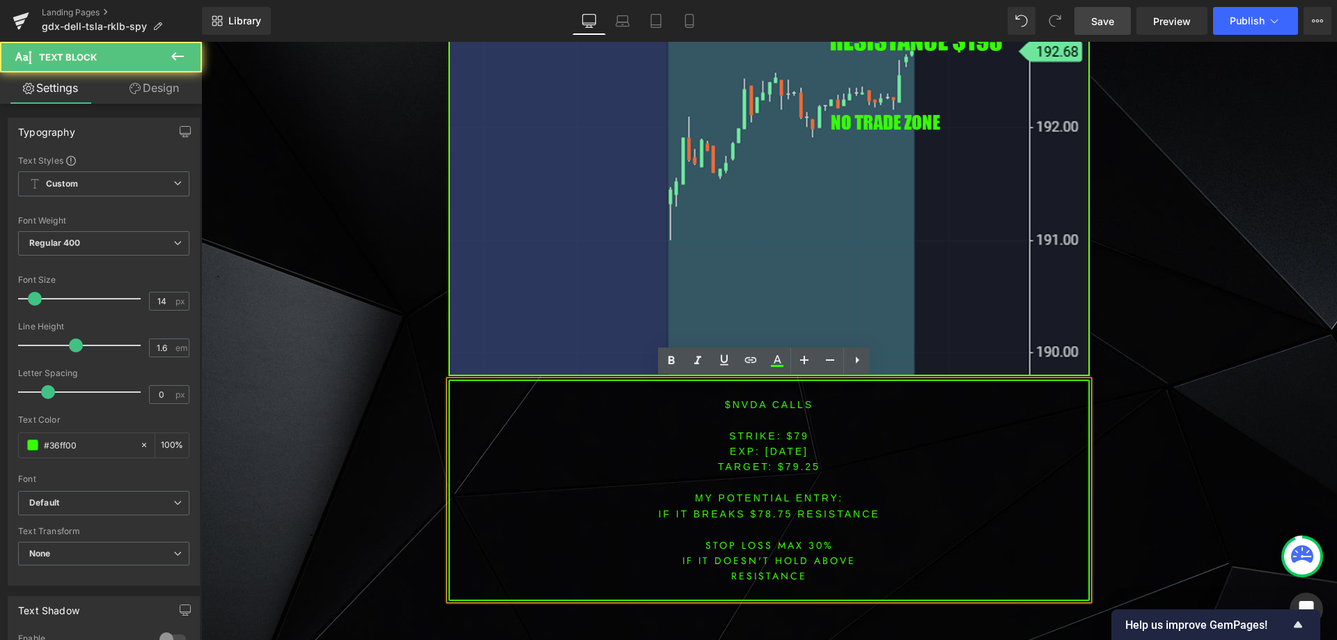
click at [795, 436] on font "STRIKE: $79" at bounding box center [769, 435] width 80 height 11
click at [797, 465] on span "TARGET: $79.25" at bounding box center [769, 466] width 102 height 11
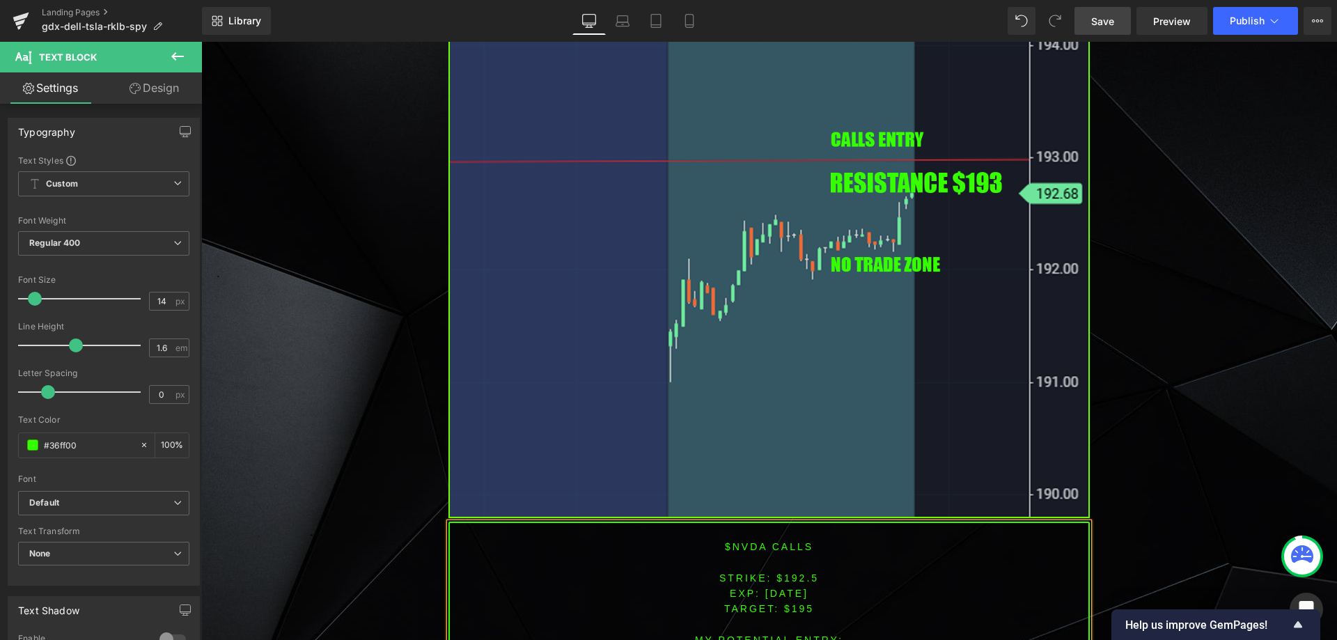
scroll to position [1149, 0]
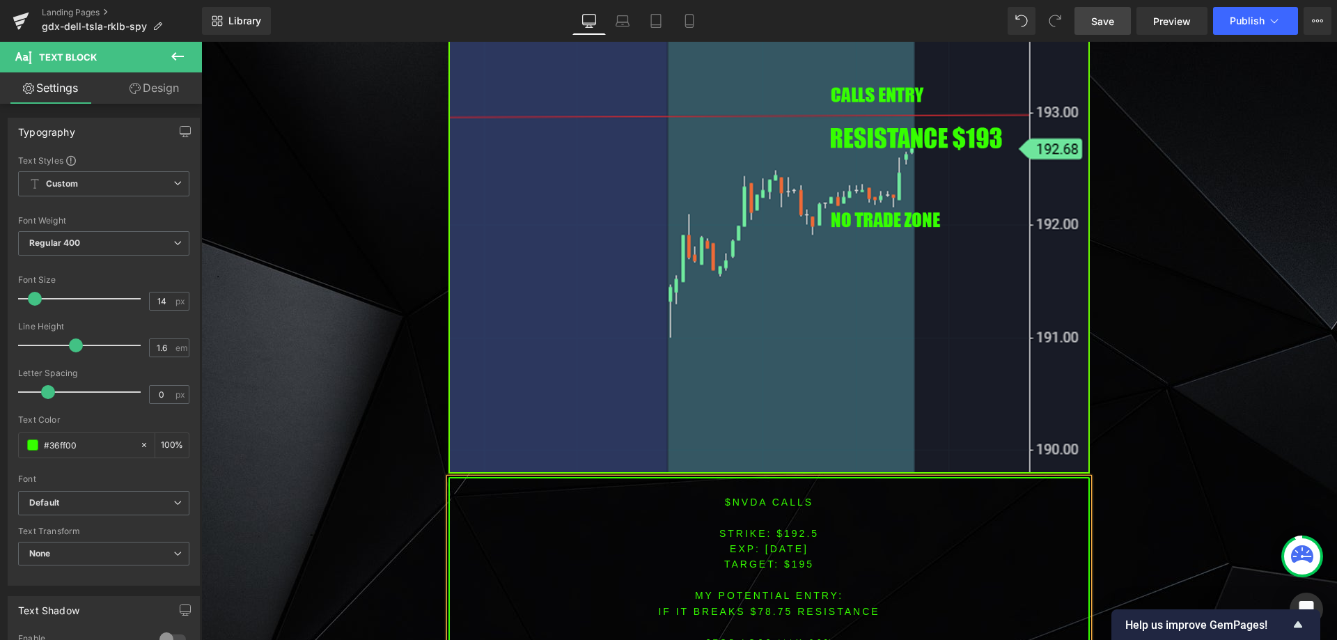
click at [762, 611] on font "IF IT BREAKS $78.75 resistance" at bounding box center [768, 611] width 221 height 11
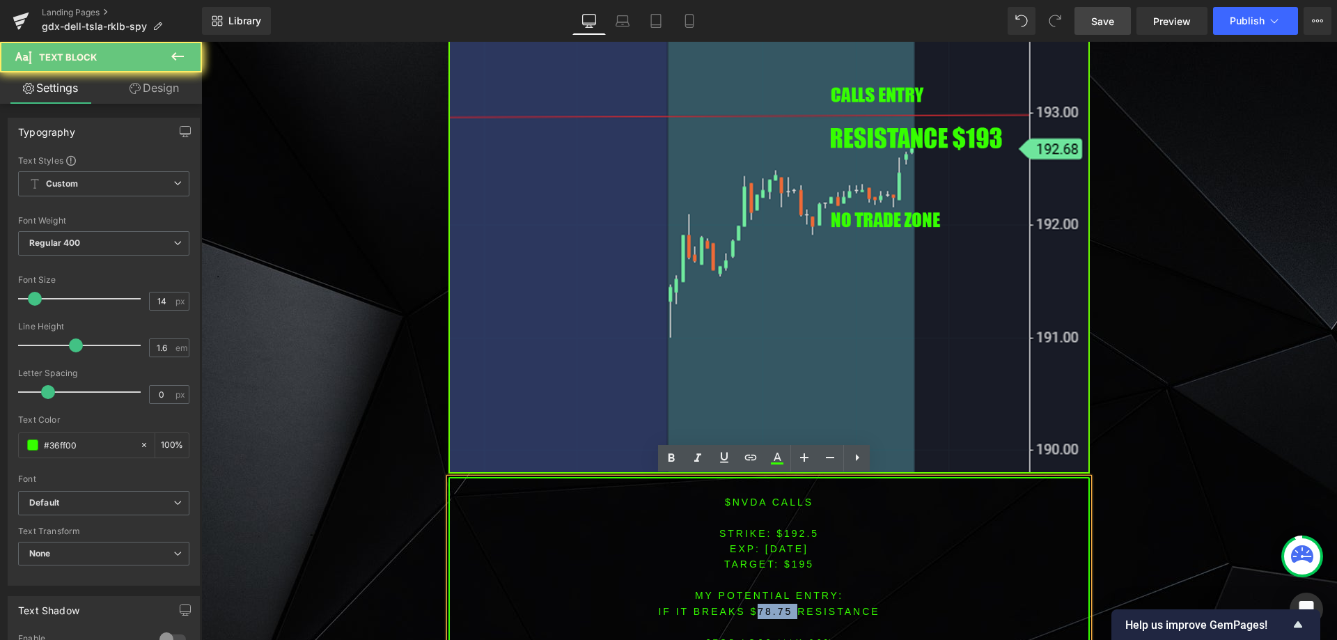
click at [762, 611] on font "IF IT BREAKS $78.75 resistance" at bounding box center [768, 611] width 221 height 11
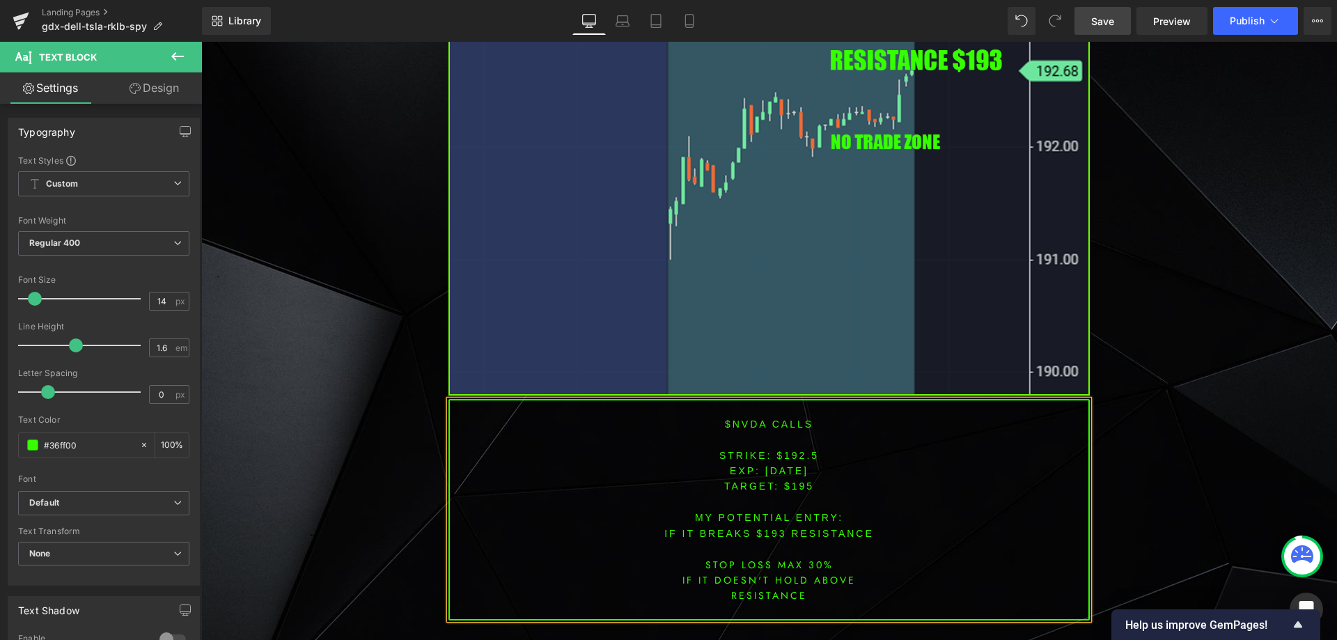
scroll to position [1265, 0]
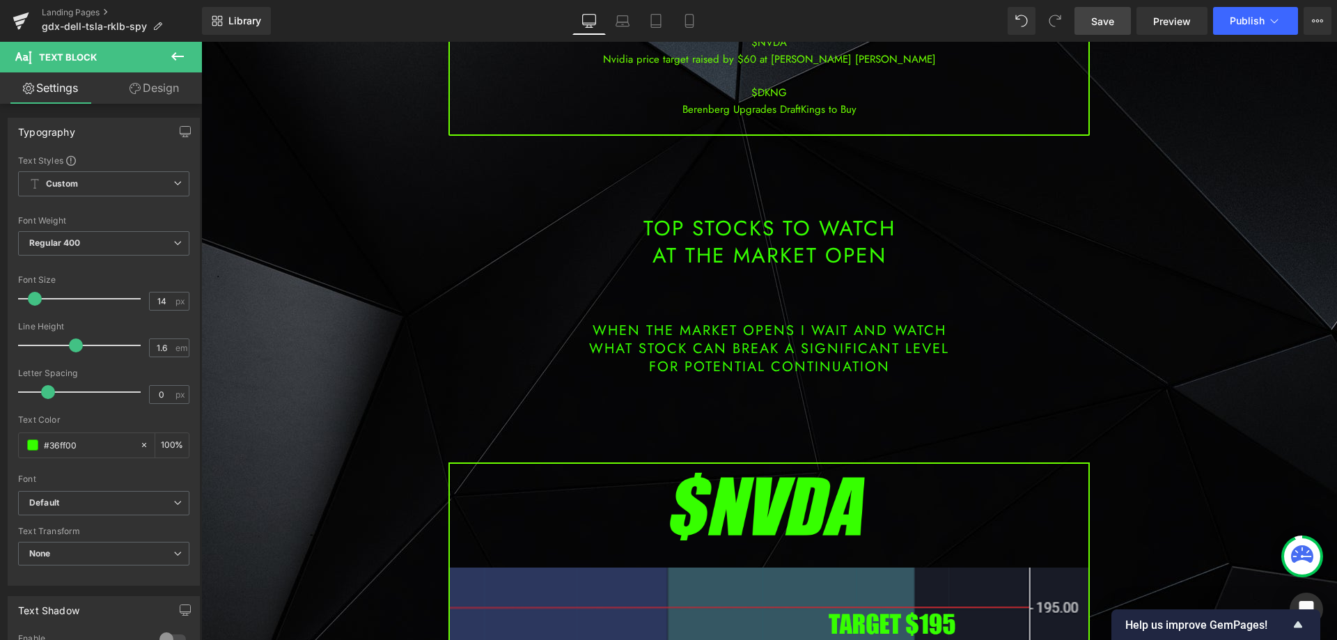
click at [1094, 12] on link "Save" at bounding box center [1102, 21] width 56 height 28
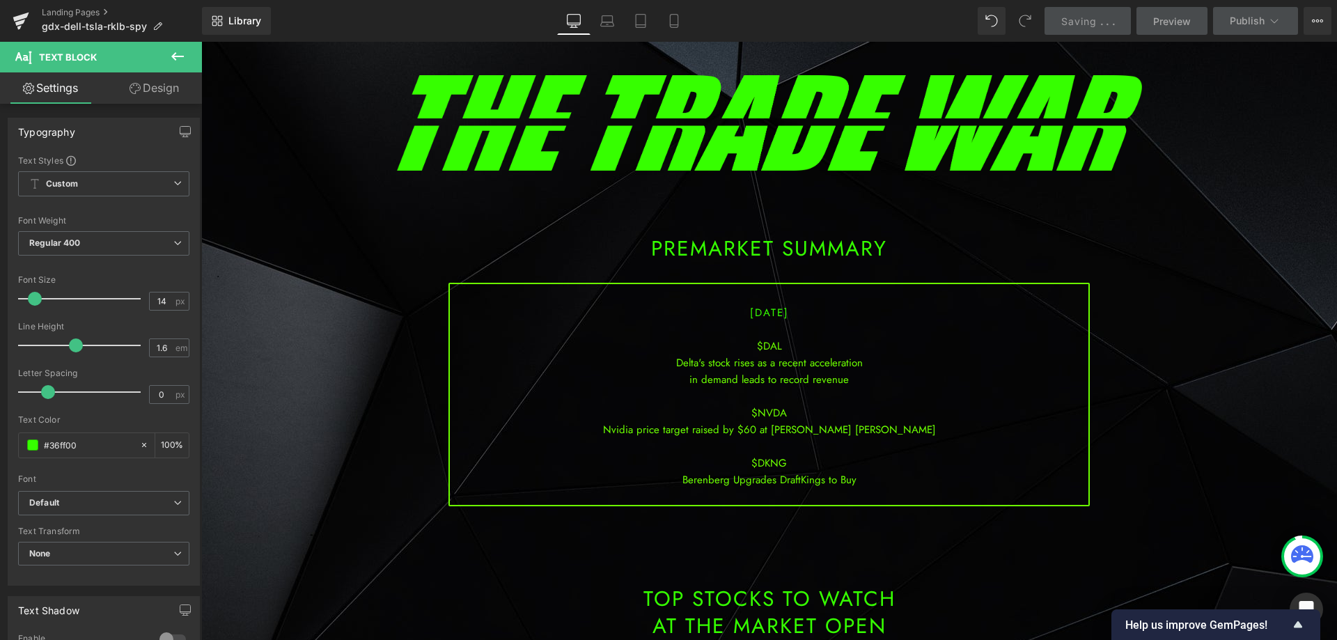
scroll to position [0, 0]
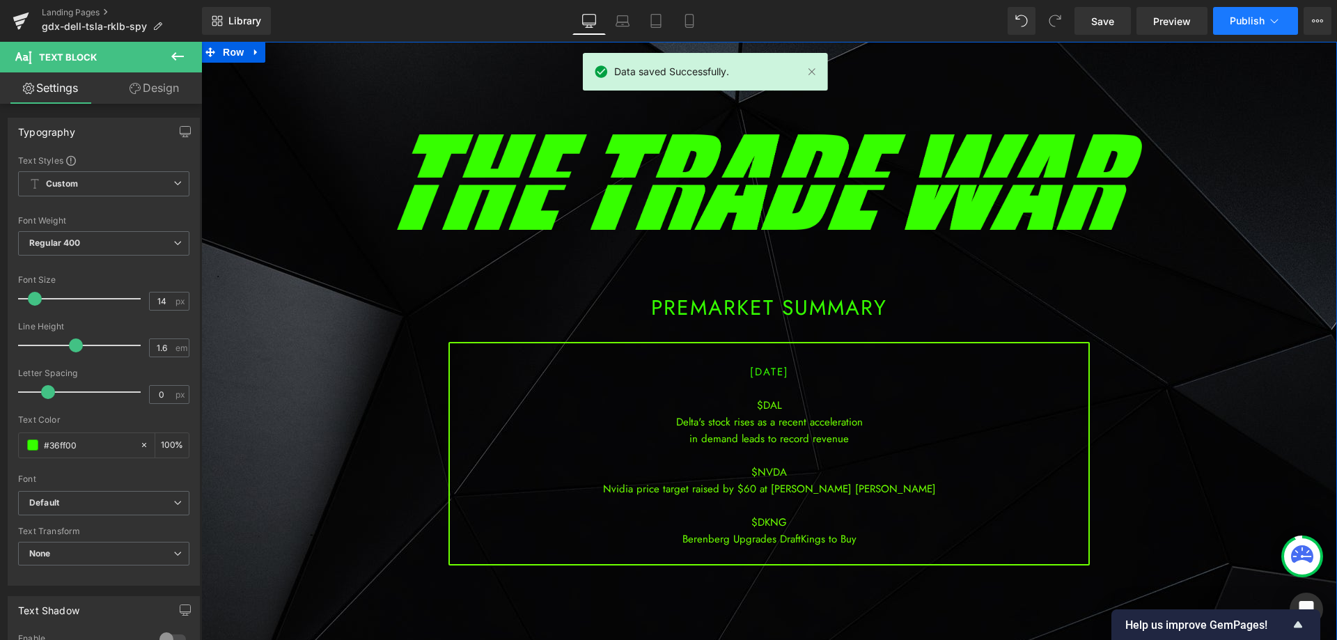
click at [1249, 23] on span "Publish" at bounding box center [1247, 20] width 35 height 11
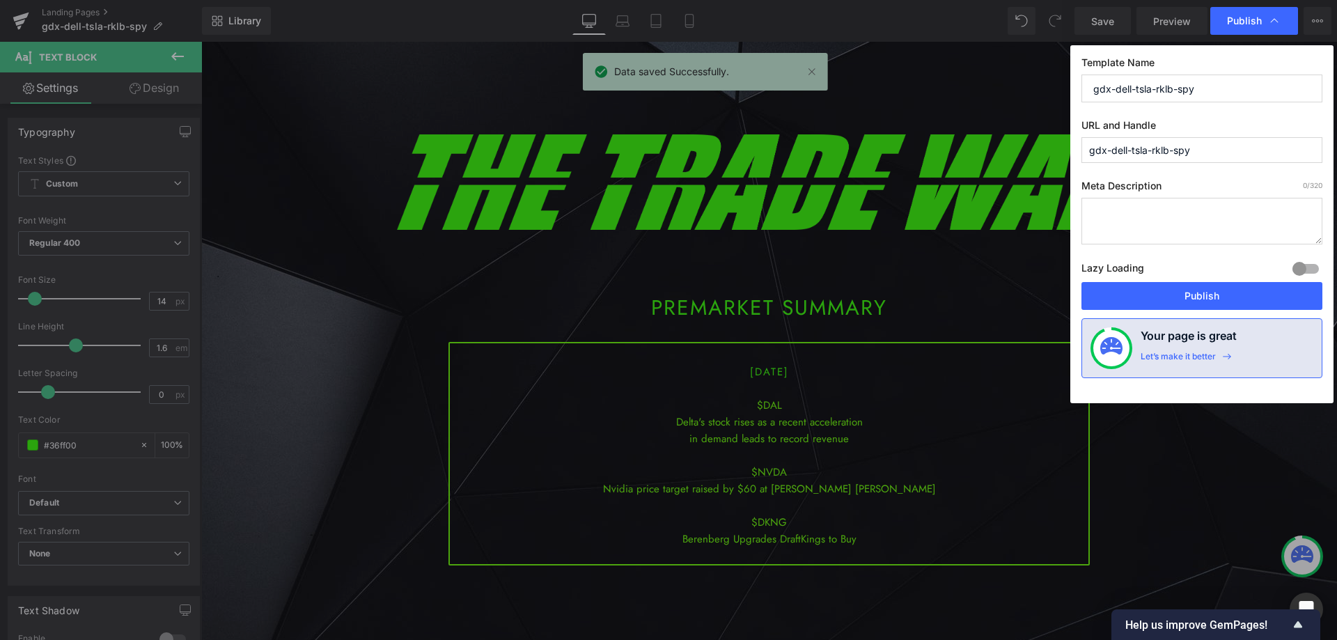
drag, startPoint x: 1217, startPoint y: 97, endPoint x: 1042, endPoint y: 79, distance: 176.4
click at [1045, 79] on div "Publish Template Name gdx-dell-tsla-rklb-spy URL and Handle gdx-dell-tsla-rklb-…" at bounding box center [668, 320] width 1337 height 640
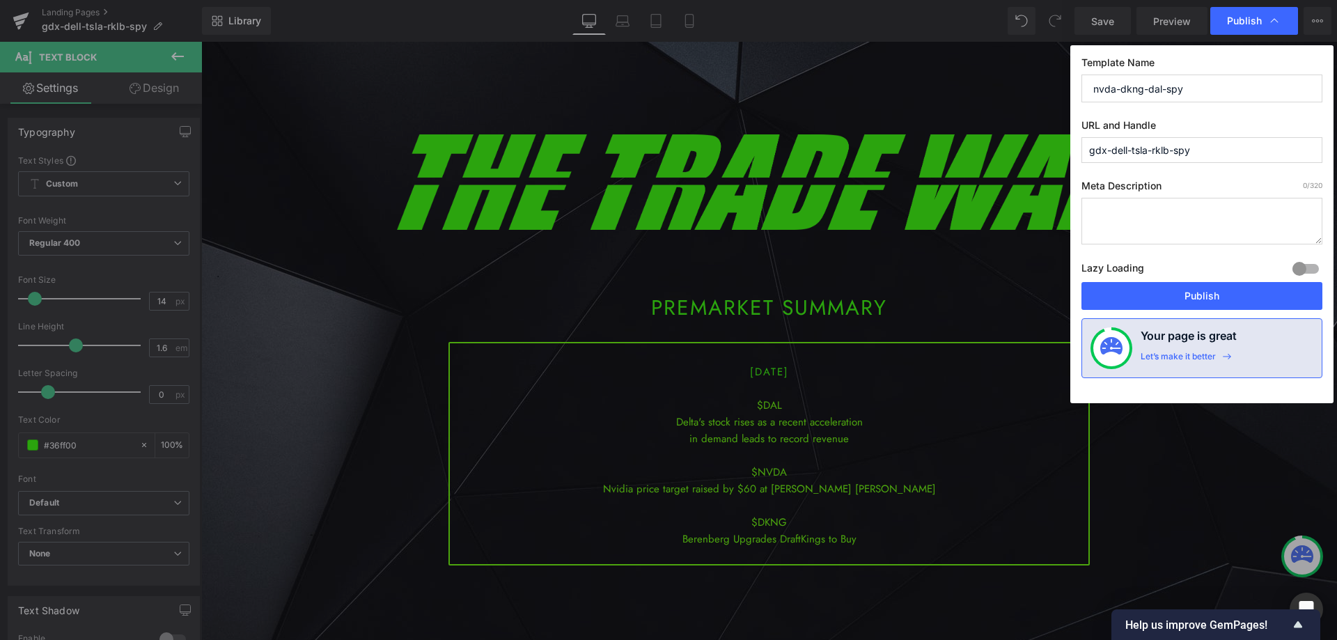
drag, startPoint x: 1206, startPoint y: 88, endPoint x: 963, endPoint y: 97, distance: 243.2
click at [960, 91] on div "Publish Template Name nvda-dkng-dal-spy URL and Handle gdx-dell-tsla-rklb-spy M…" at bounding box center [668, 320] width 1337 height 640
type input "nvda-dkng-dal-spy"
drag, startPoint x: 1220, startPoint y: 150, endPoint x: 975, endPoint y: 151, distance: 245.1
click at [975, 150] on div "Publish Template Name nvda-dkng-dal-spy URL and Handle gdx-dell-tsla-rklb-spy M…" at bounding box center [668, 320] width 1337 height 640
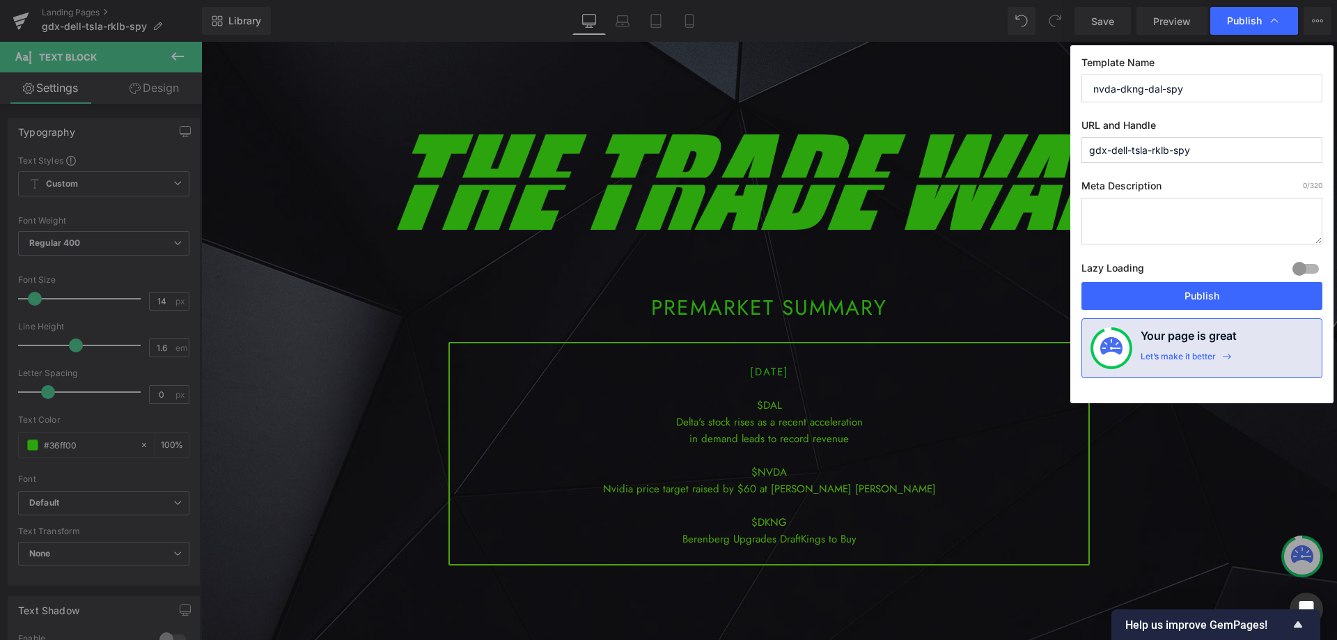
paste input "nvda-dkng-dal"
type input "nvda-dkng-dal-spy"
drag, startPoint x: 1170, startPoint y: 304, endPoint x: 609, endPoint y: 198, distance: 571.0
click at [1170, 304] on button "Publish" at bounding box center [1201, 296] width 241 height 28
